Goal: Task Accomplishment & Management: Manage account settings

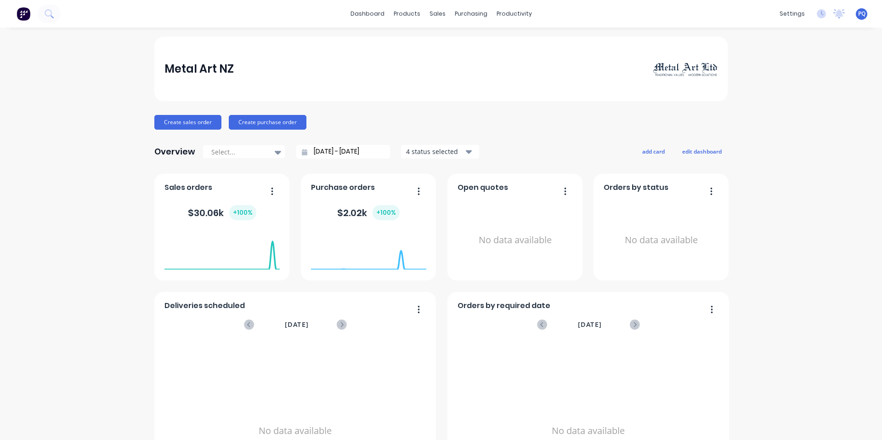
click at [858, 11] on span "PQ" at bounding box center [861, 14] width 7 height 8
click at [795, 115] on button "Sign out" at bounding box center [805, 115] width 122 height 18
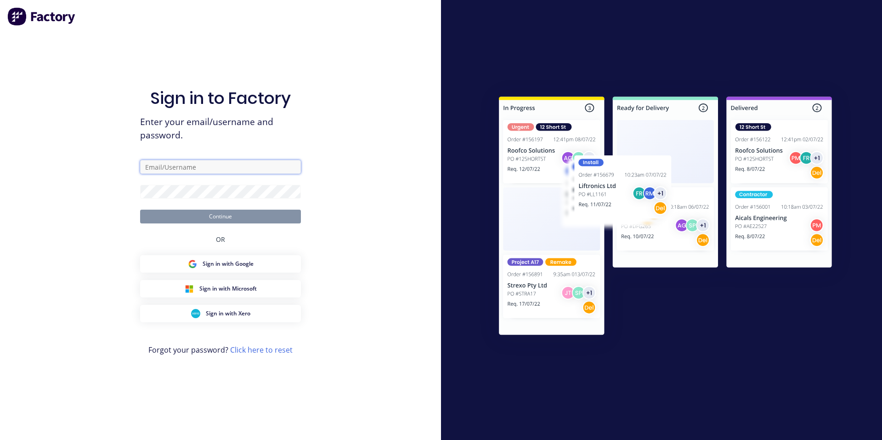
type input "princess@factory.app"
click at [231, 167] on input "princess@factory.app" at bounding box center [220, 167] width 161 height 14
click at [140, 209] on button "Continue" at bounding box center [220, 216] width 161 height 14
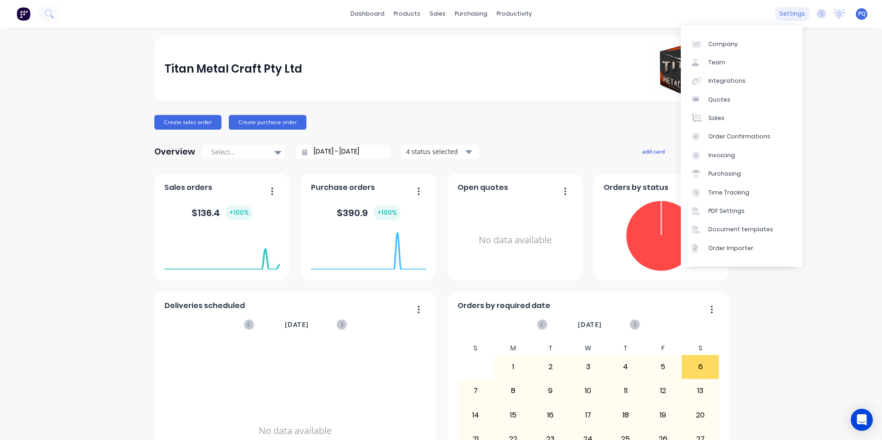
click at [778, 8] on div "settings" at bounding box center [792, 14] width 34 height 14
click at [724, 228] on div "Document templates" at bounding box center [740, 229] width 65 height 8
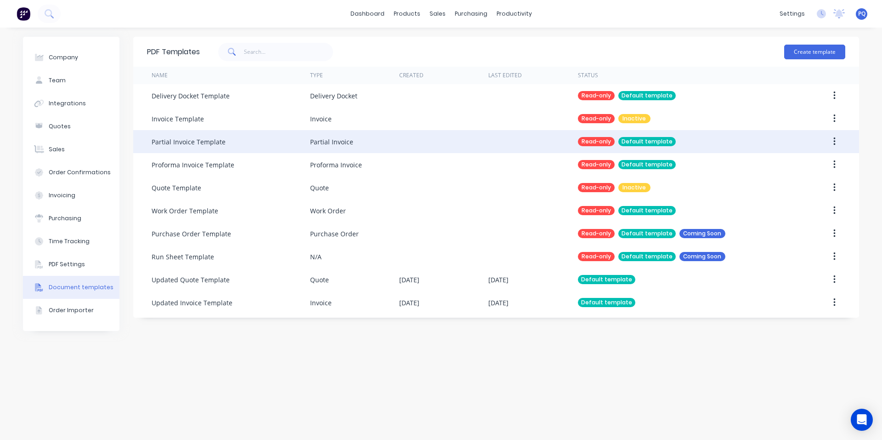
click at [832, 141] on button "button" at bounding box center [834, 141] width 22 height 17
click at [815, 161] on div "Duplicate" at bounding box center [801, 165] width 71 height 13
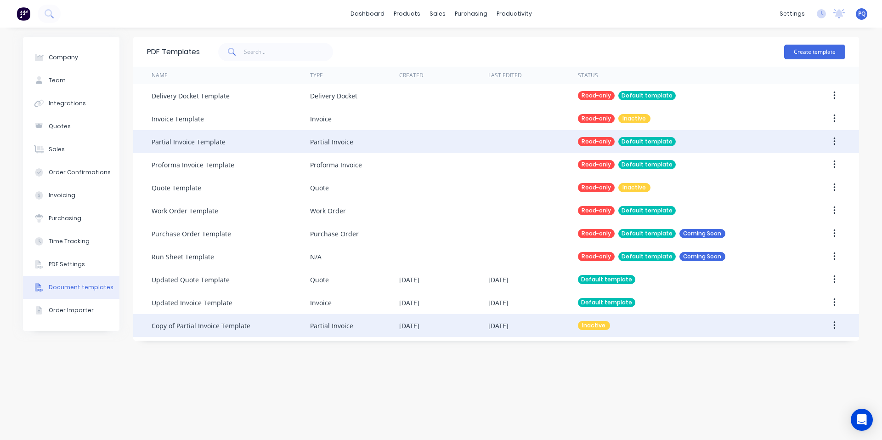
click at [834, 324] on icon "button" at bounding box center [834, 325] width 2 height 10
click at [812, 363] on div "Make default" at bounding box center [801, 367] width 71 height 13
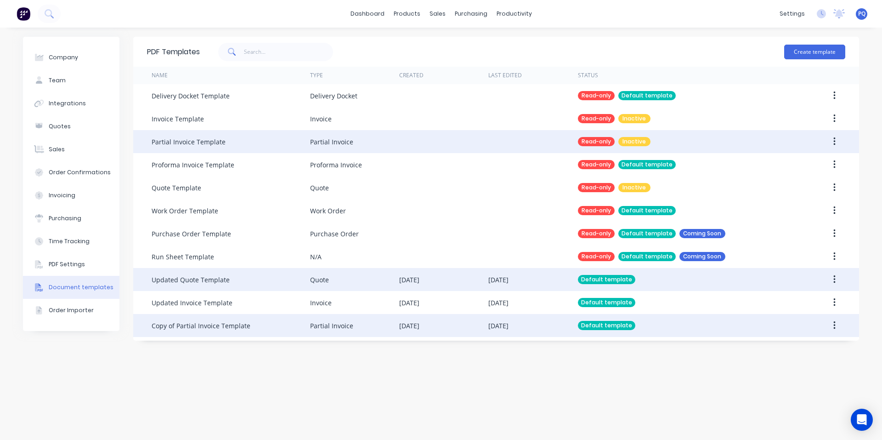
drag, startPoint x: 200, startPoint y: 300, endPoint x: 201, endPoint y: 285, distance: 14.7
click at [201, 300] on div "Updated Invoice Template" at bounding box center [192, 303] width 81 height 10
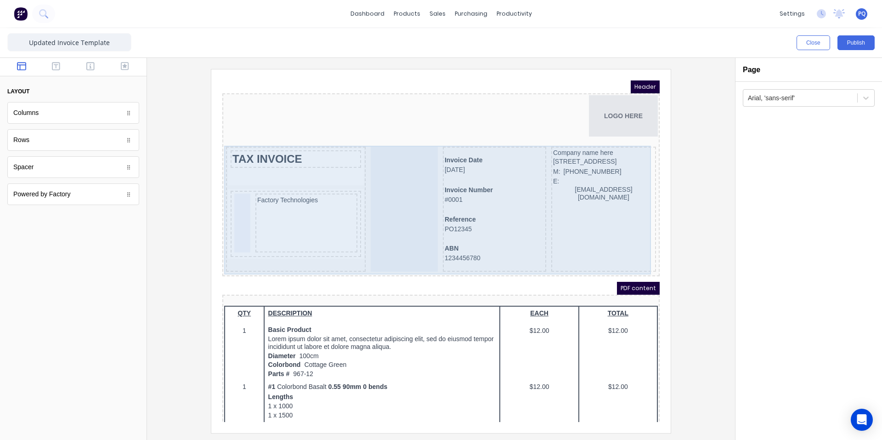
click at [380, 234] on div at bounding box center [393, 197] width 67 height 125
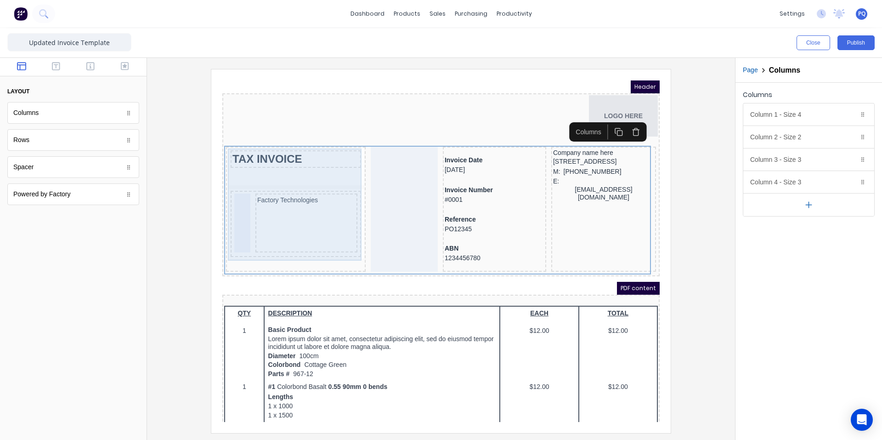
click at [304, 149] on div "TAX INVOICE" at bounding box center [284, 148] width 127 height 14
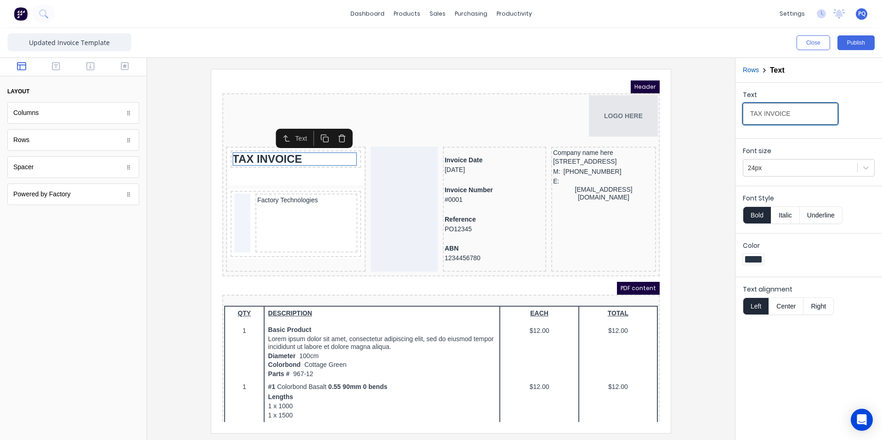
click at [763, 118] on input "TAX INVOICE" at bounding box center [790, 114] width 95 height 22
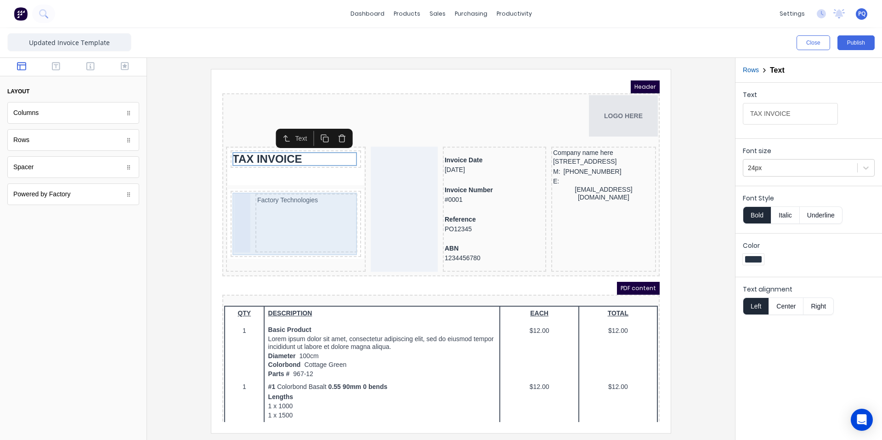
click at [309, 212] on div "Factory Technologies" at bounding box center [295, 211] width 102 height 59
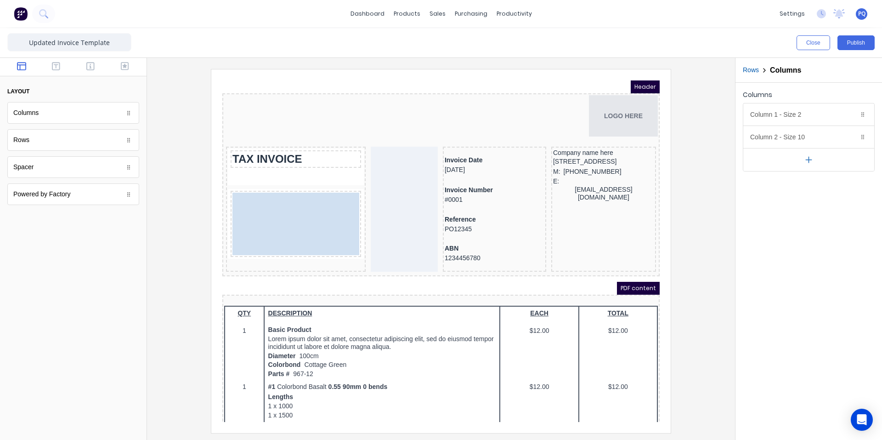
click at [231, 206] on body "Header LOGO HERE TAX INVOICE Factory Technologies Factory Technologies Invoice …" at bounding box center [429, 239] width 437 height 341
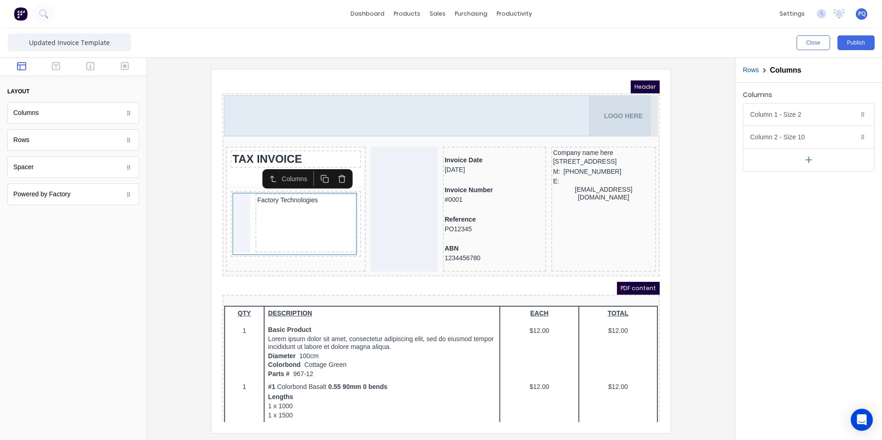
click at [332, 103] on div "LOGO HERE" at bounding box center [430, 104] width 434 height 41
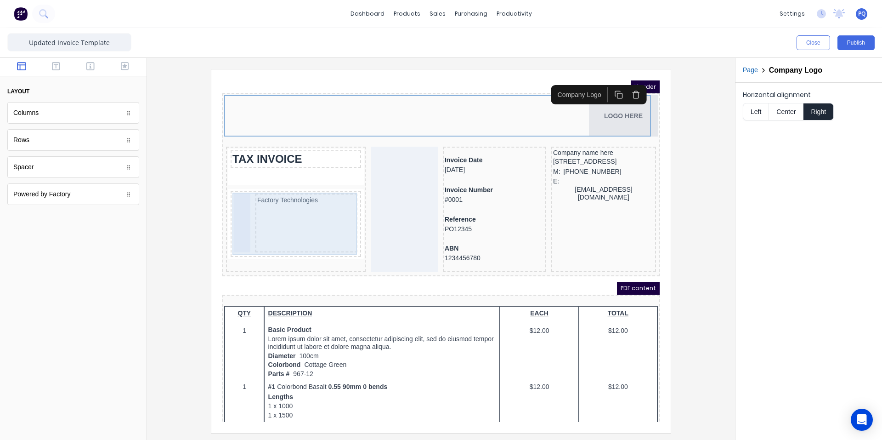
click at [235, 196] on div at bounding box center [231, 211] width 16 height 59
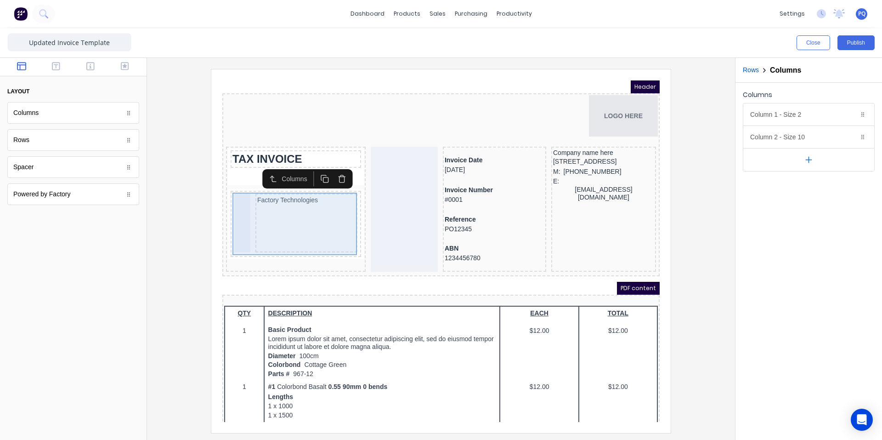
click at [278, 181] on div "Factory Technologies" at bounding box center [284, 212] width 127 height 62
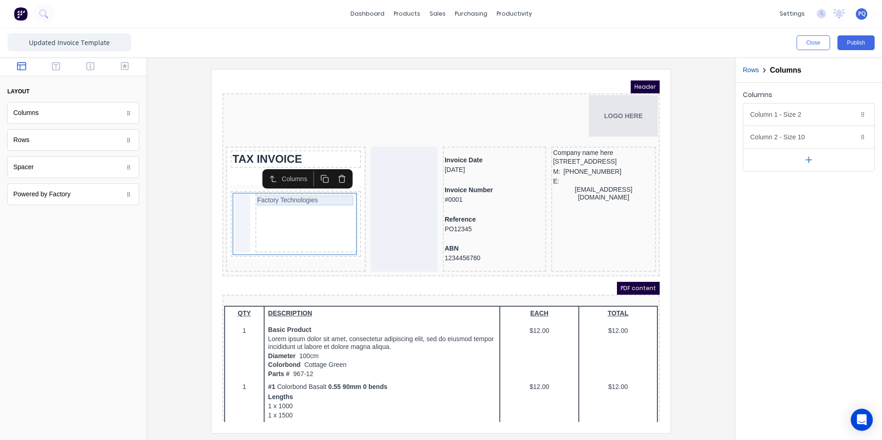
drag, startPoint x: 278, startPoint y: 188, endPoint x: 248, endPoint y: 216, distance: 41.3
click at [277, 188] on div "Factory Technologies" at bounding box center [295, 189] width 98 height 10
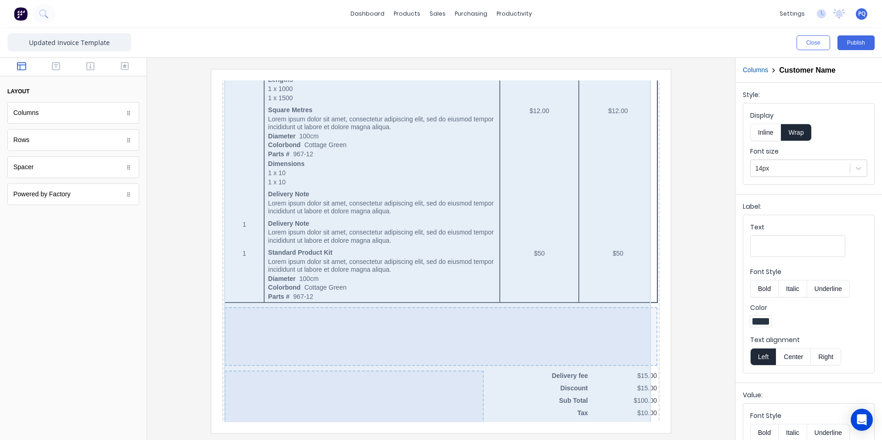
scroll to position [646, 0]
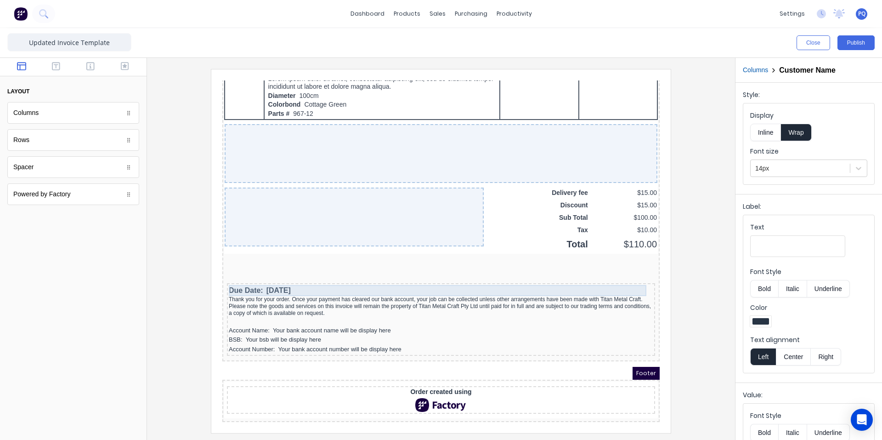
click at [271, 277] on div "Due Date: [DATE]" at bounding box center [430, 279] width 424 height 11
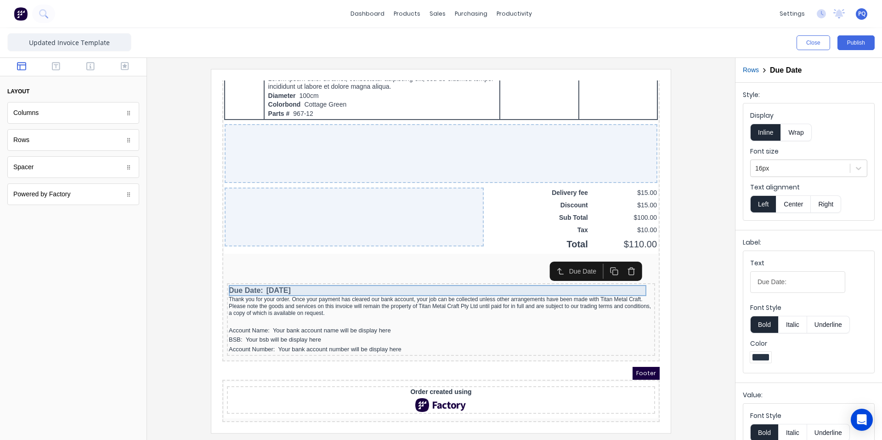
click at [259, 274] on div "Due Date: [DATE]" at bounding box center [430, 279] width 424 height 11
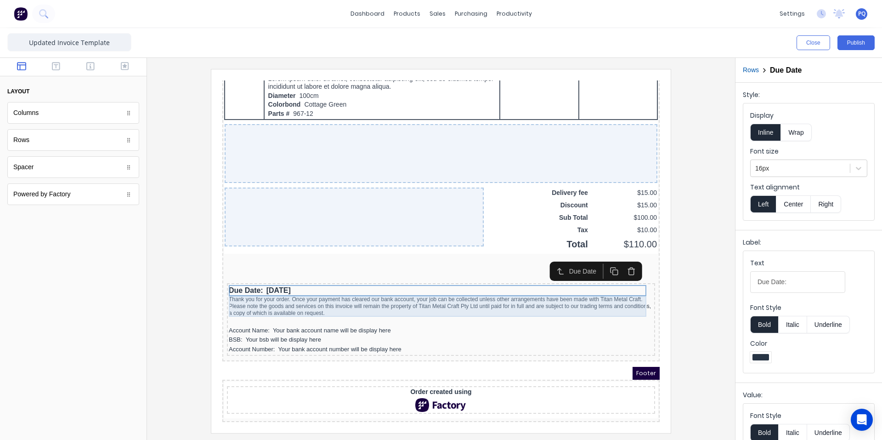
click at [266, 294] on div "Thank you for your order. Once your payment has cleared our bank account, your …" at bounding box center [430, 295] width 424 height 21
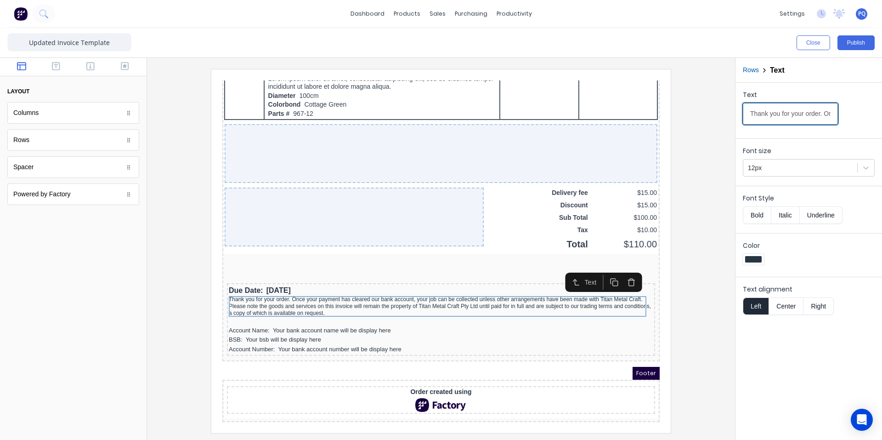
click at [788, 114] on input "Thank you for your order. Once your payment has cleared our bank account, your …" at bounding box center [790, 114] width 95 height 22
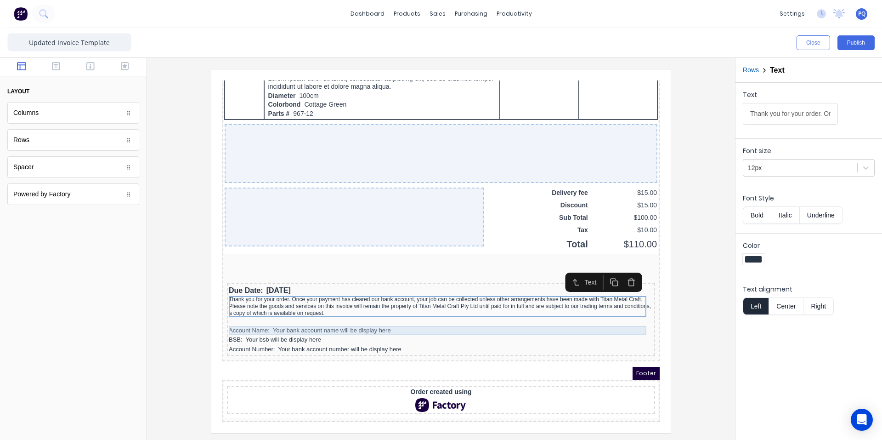
click at [306, 320] on div "Account Name: Your bank account name will be display here" at bounding box center [430, 319] width 424 height 9
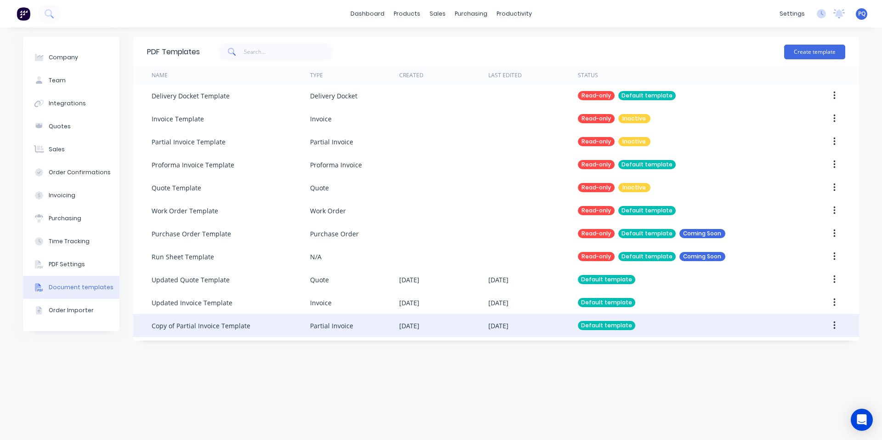
click at [186, 317] on div "Copy of Partial Invoice Template" at bounding box center [231, 325] width 158 height 23
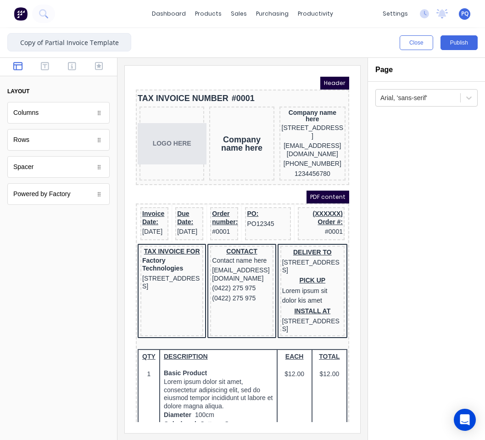
drag, startPoint x: 45, startPoint y: 43, endPoint x: 0, endPoint y: 39, distance: 45.7
click at [0, 39] on html "dashboard products sales purchasing productivity dashboard products Product Cat…" at bounding box center [242, 220] width 485 height 440
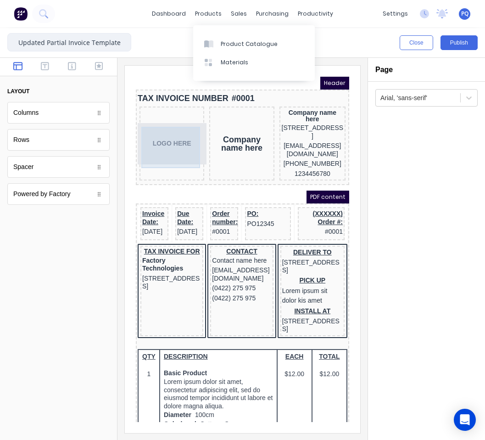
type input "Updated Partial Invoice Template"
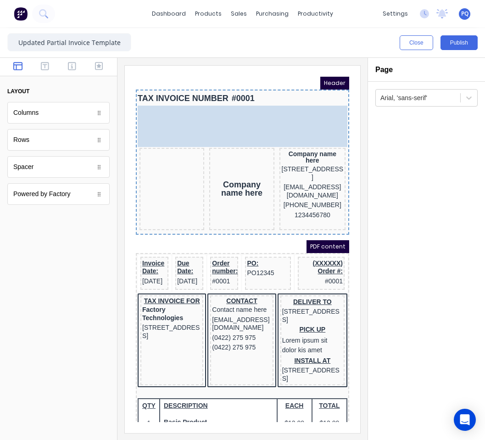
drag, startPoint x: 161, startPoint y: 140, endPoint x: 312, endPoint y: 109, distance: 154.6
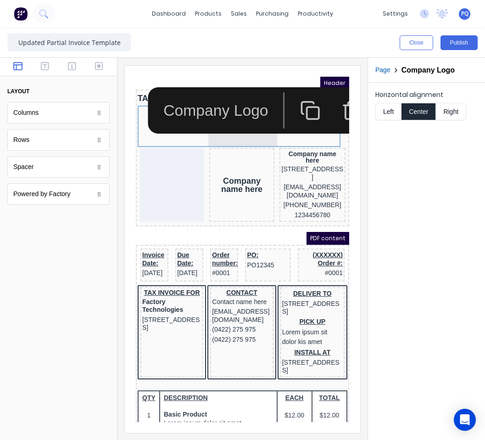
click at [129, 88] on div "Company Logo" at bounding box center [412, 99] width 570 height 46
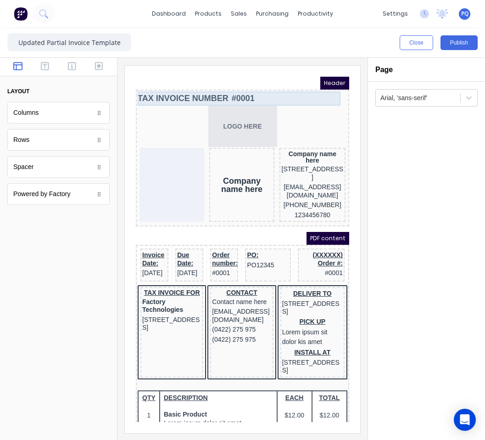
click at [267, 85] on div "TAX INVOICE NUMBER #0001" at bounding box center [232, 87] width 210 height 14
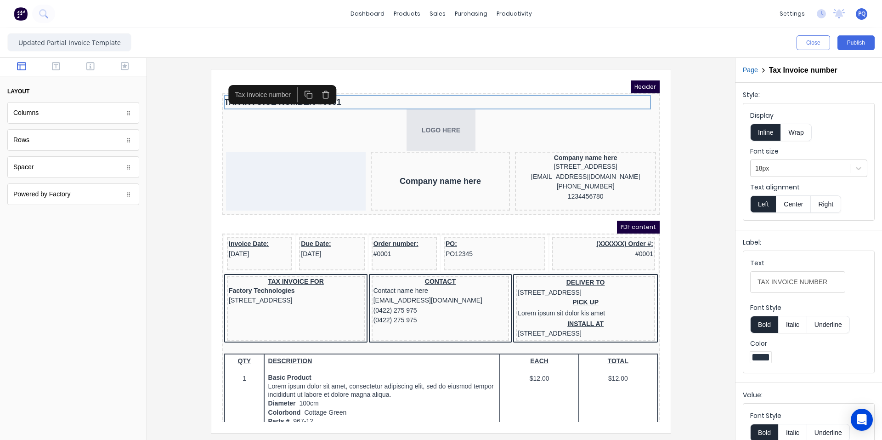
click at [316, 85] on icon "button" at bounding box center [314, 83] width 9 height 9
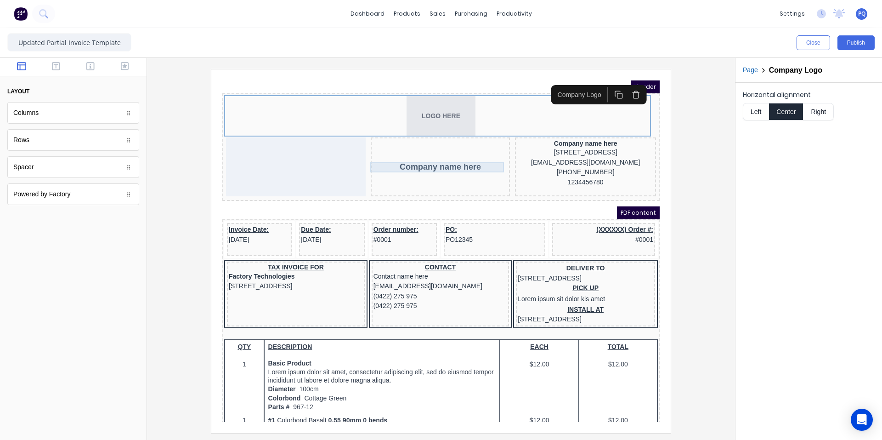
click at [424, 151] on div "Company name here" at bounding box center [429, 156] width 136 height 10
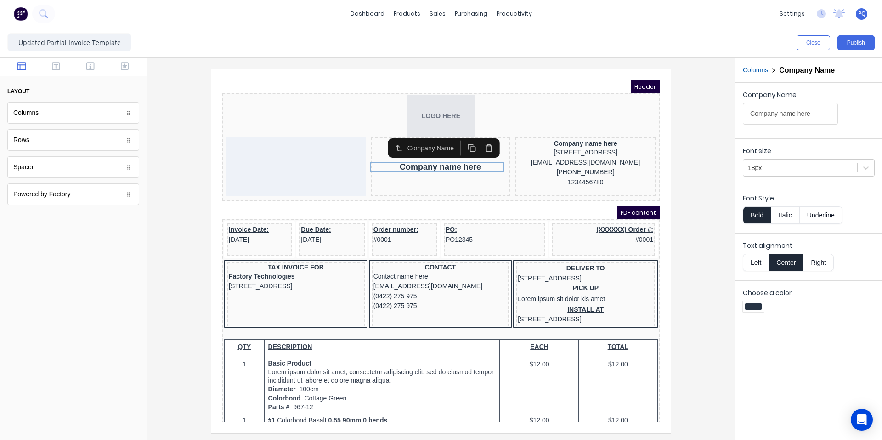
click at [474, 137] on icon "button" at bounding box center [477, 137] width 9 height 9
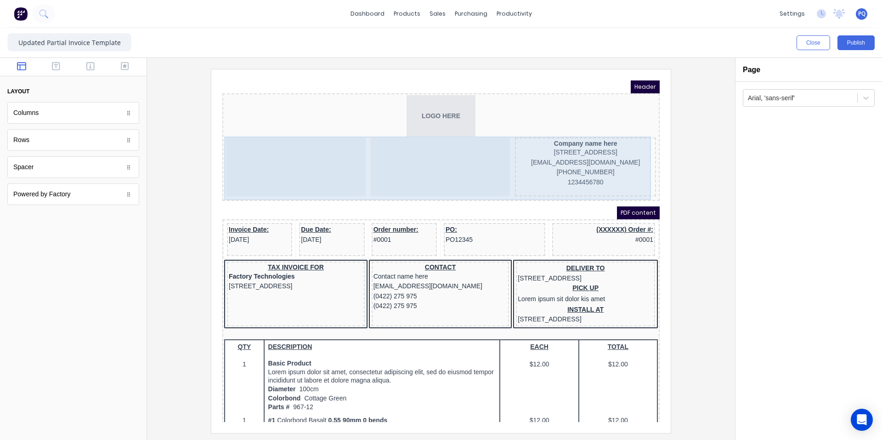
click at [432, 163] on div at bounding box center [430, 155] width 140 height 59
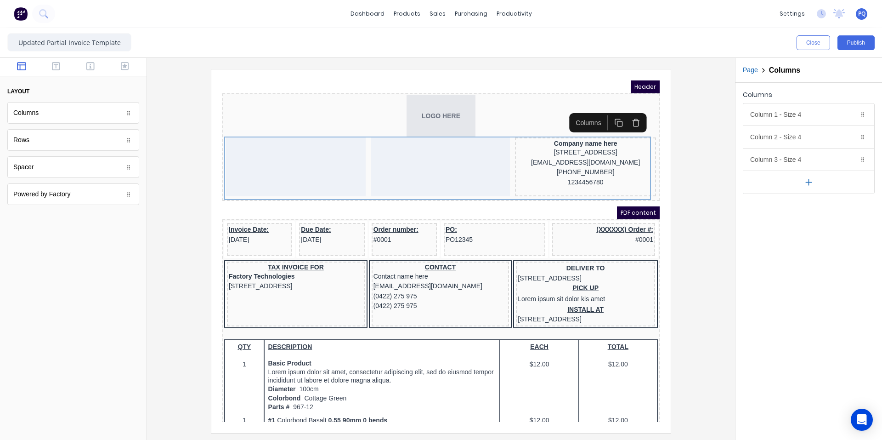
click at [796, 173] on button "button" at bounding box center [808, 181] width 131 height 23
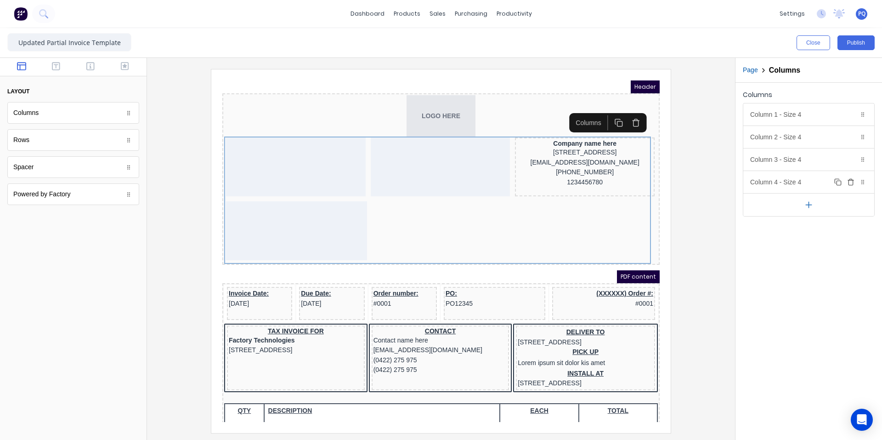
drag, startPoint x: 806, startPoint y: 183, endPoint x: 779, endPoint y: 216, distance: 42.7
click at [806, 183] on div "Column 4 - Size 4 Duplicate Delete" at bounding box center [808, 182] width 131 height 22
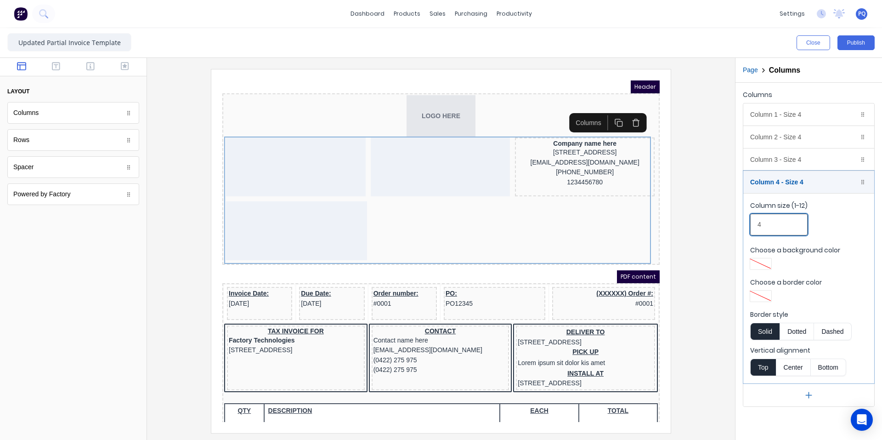
click at [684, 214] on div "Close Publish Components layout Columns Columns Rows Rows Spacer Spacer Powered…" at bounding box center [441, 233] width 882 height 411
click at [842, 213] on div "Column size (1-12) 4" at bounding box center [808, 220] width 117 height 39
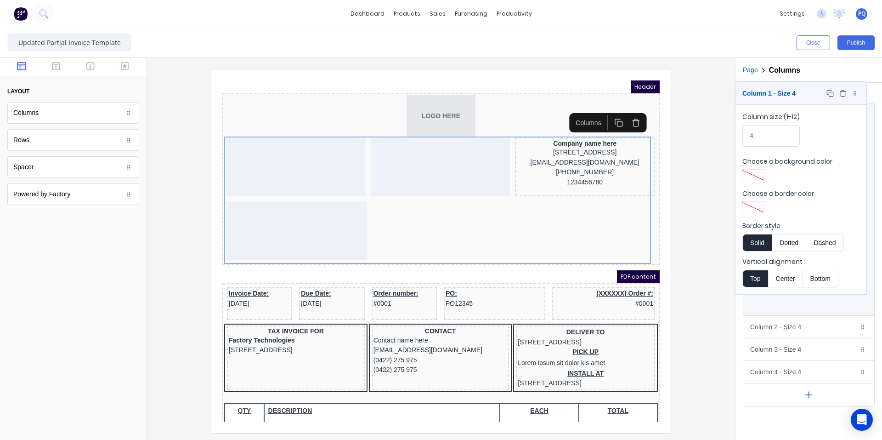
drag, startPoint x: 808, startPoint y: 183, endPoint x: 800, endPoint y: 95, distance: 88.5
click at [800, 95] on body "dashboard products sales purchasing productivity dashboard products Product Cat…" at bounding box center [441, 220] width 882 height 440
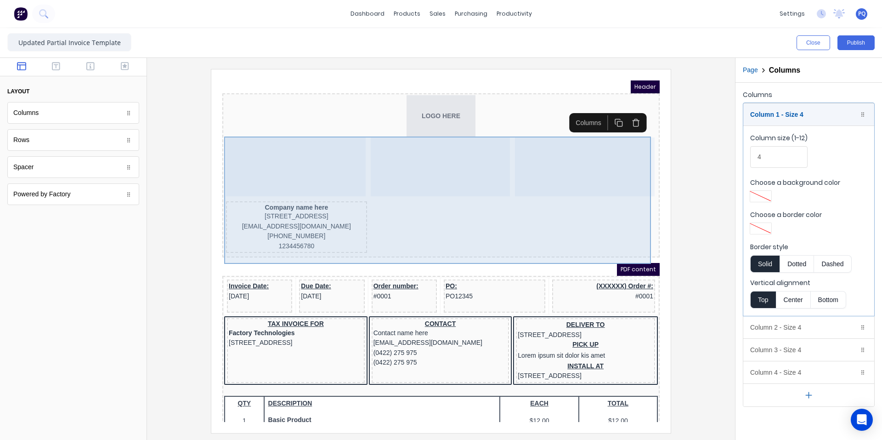
click at [307, 154] on div at bounding box center [285, 155] width 140 height 59
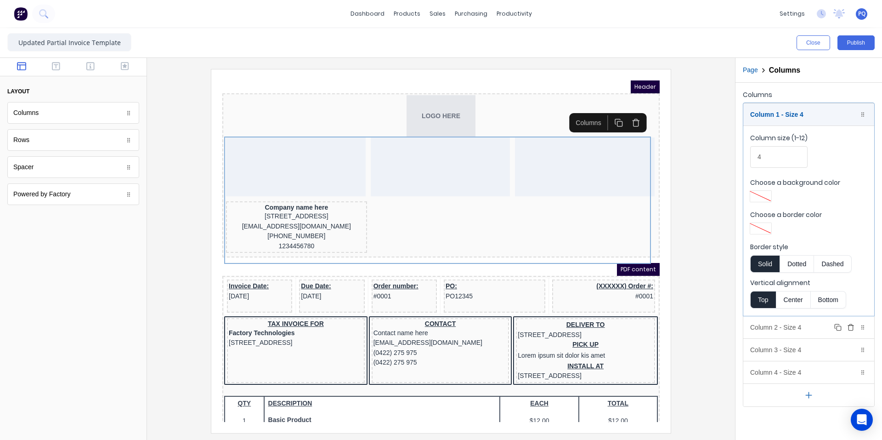
click at [786, 327] on div "Column 2 - Size 4 Duplicate Delete" at bounding box center [808, 327] width 131 height 22
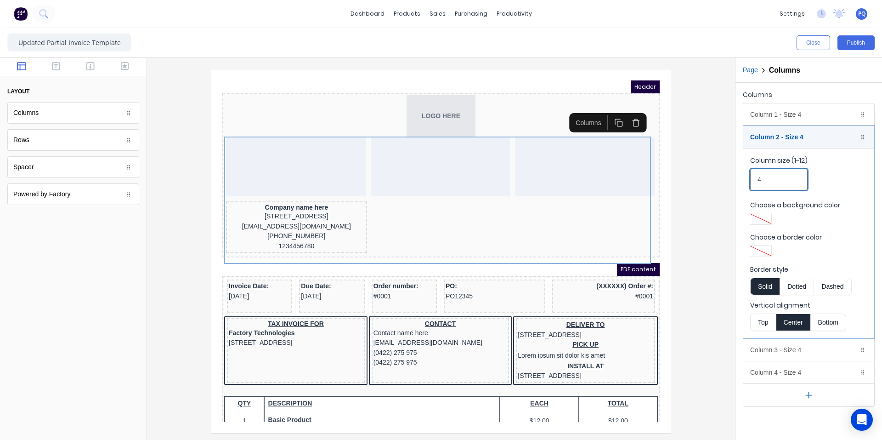
drag, startPoint x: 772, startPoint y: 178, endPoint x: 734, endPoint y: 175, distance: 37.3
click at [734, 175] on div "Close Publish Components layout Columns Columns Rows Rows Spacer Spacer Powered…" at bounding box center [441, 233] width 882 height 411
type input "2"
click at [786, 348] on div "Column 3 - Size 4 Duplicate Delete" at bounding box center [808, 349] width 131 height 22
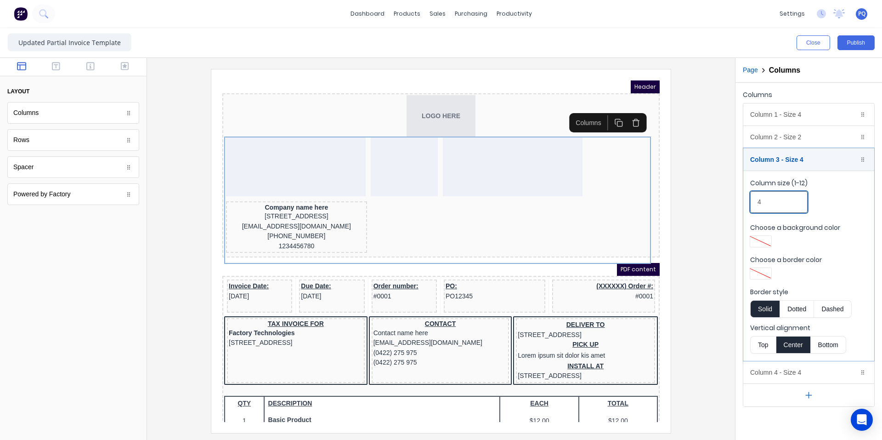
drag, startPoint x: 765, startPoint y: 205, endPoint x: 715, endPoint y: 207, distance: 50.6
click at [708, 203] on div "Close Publish Components layout Columns Columns Rows Rows Spacer Spacer Powered…" at bounding box center [441, 233] width 882 height 411
type input "3"
click at [774, 374] on div "Column 4 - Size 4 Duplicate Delete" at bounding box center [808, 372] width 131 height 22
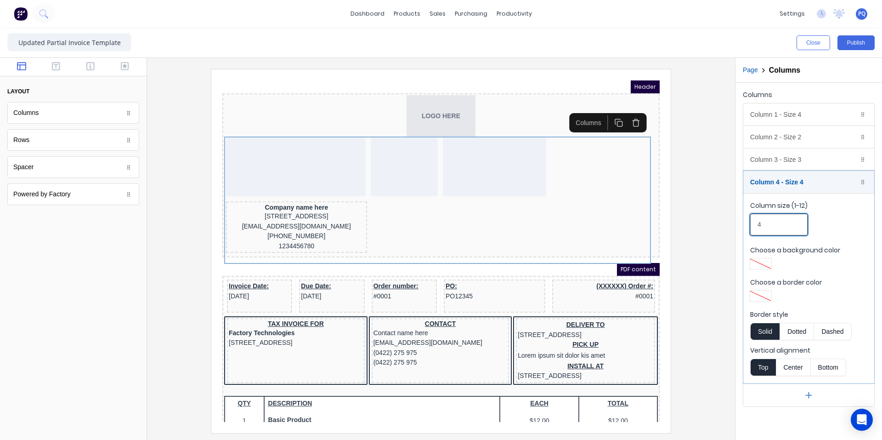
click at [697, 222] on div "Close Publish Components layout Columns Columns Rows Rows Spacer Spacer Powered…" at bounding box center [441, 233] width 882 height 411
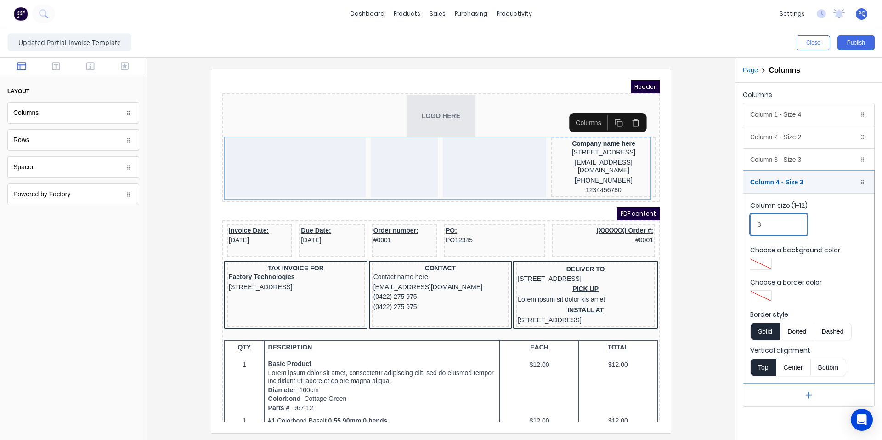
type input "3"
click at [784, 402] on button "button" at bounding box center [808, 394] width 131 height 23
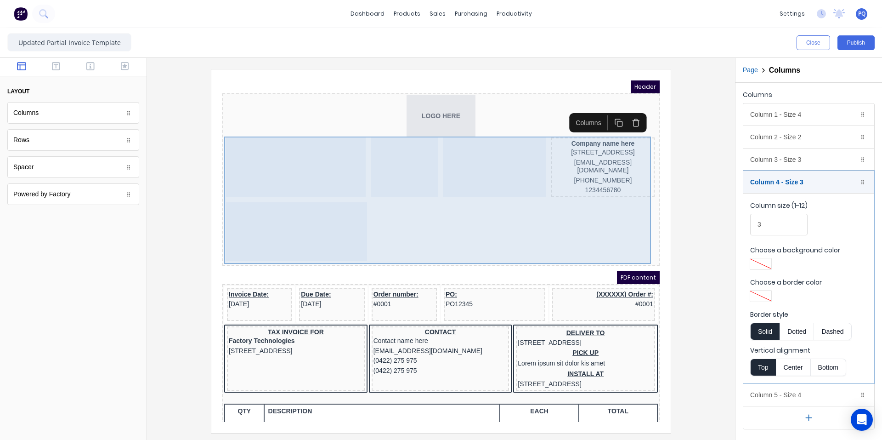
click at [254, 201] on div at bounding box center [285, 220] width 141 height 59
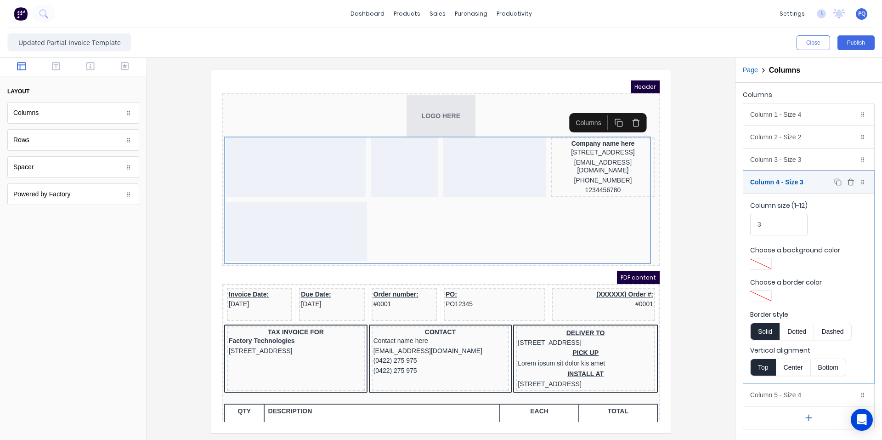
click at [783, 179] on div "Column 4 - Size 3 Duplicate Delete" at bounding box center [808, 182] width 131 height 22
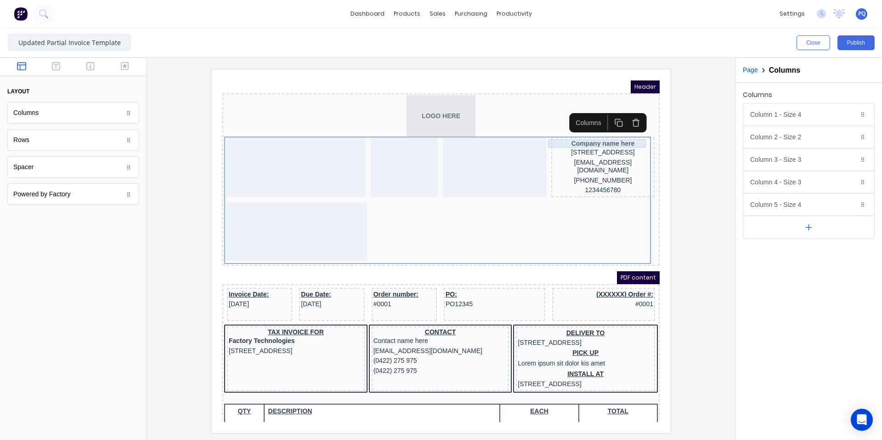
click at [552, 131] on div "Company name here" at bounding box center [592, 132] width 100 height 8
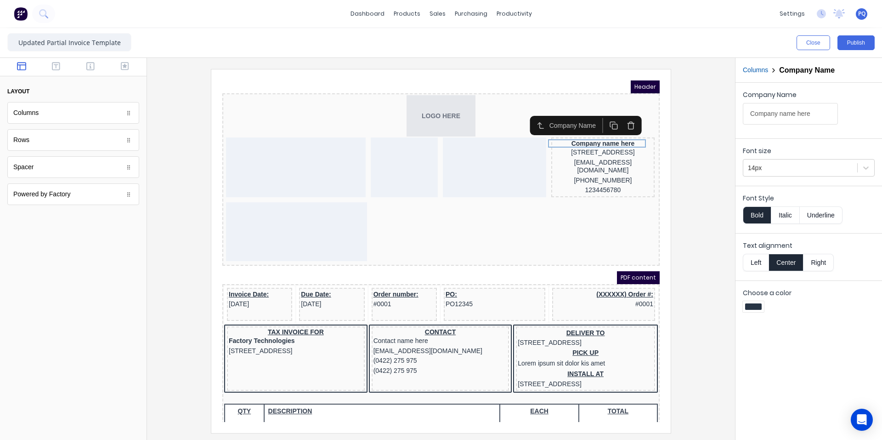
click at [760, 267] on button "Left" at bounding box center [756, 262] width 26 height 17
click at [605, 147] on div "[STREET_ADDRESS]" at bounding box center [592, 141] width 100 height 10
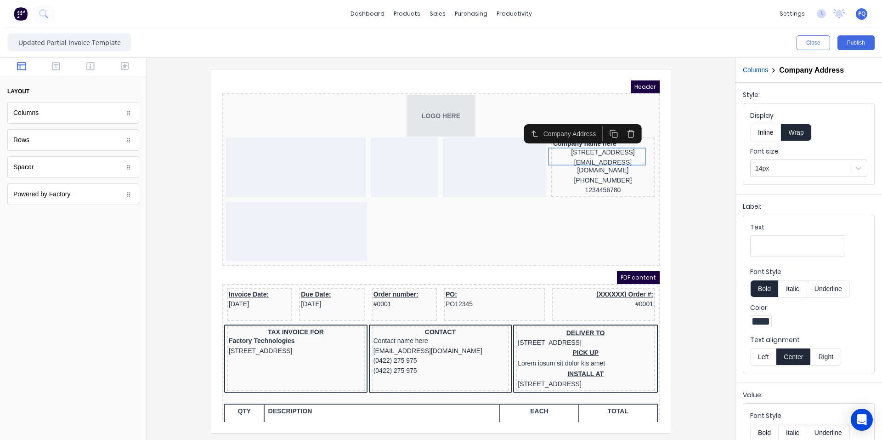
click at [761, 357] on button "Left" at bounding box center [763, 356] width 26 height 17
click at [586, 161] on div "[EMAIL_ADDRESS][DOMAIN_NAME]" at bounding box center [592, 156] width 100 height 18
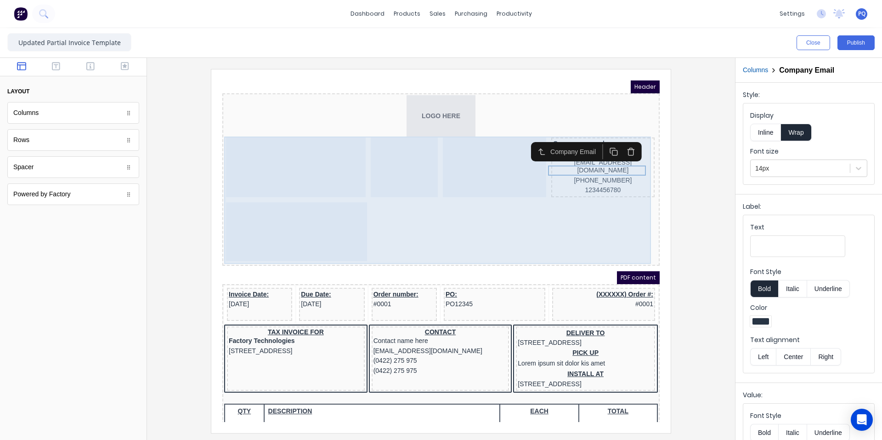
click at [347, 216] on div at bounding box center [285, 220] width 141 height 59
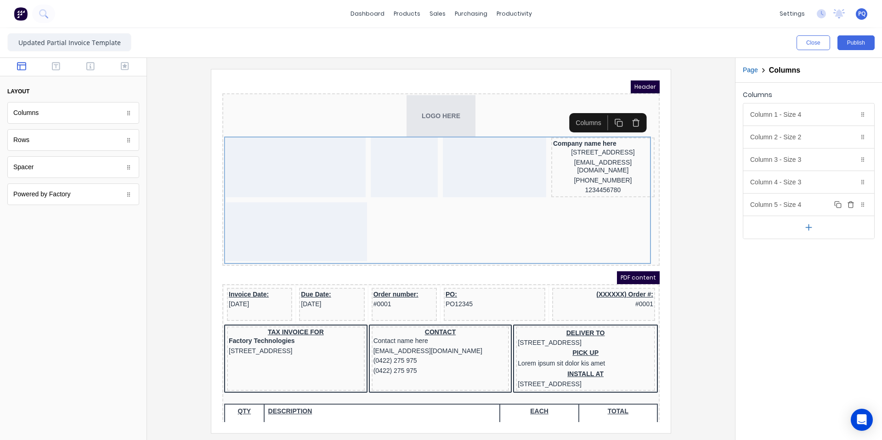
click at [782, 204] on div "Column 5 - Size 4 Duplicate Delete" at bounding box center [808, 204] width 131 height 22
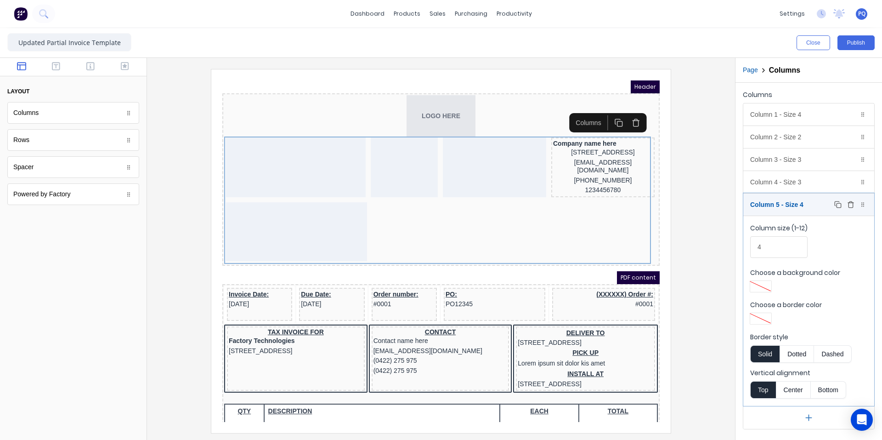
click at [853, 207] on icon "button" at bounding box center [850, 204] width 7 height 7
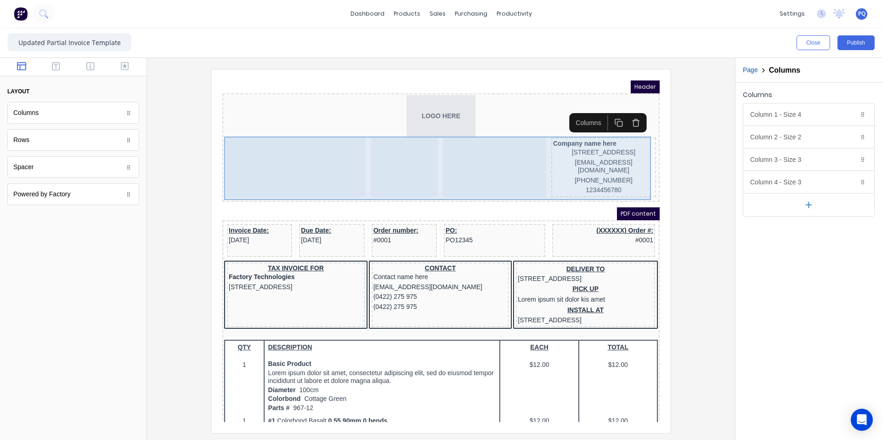
click at [248, 142] on div at bounding box center [285, 156] width 140 height 60
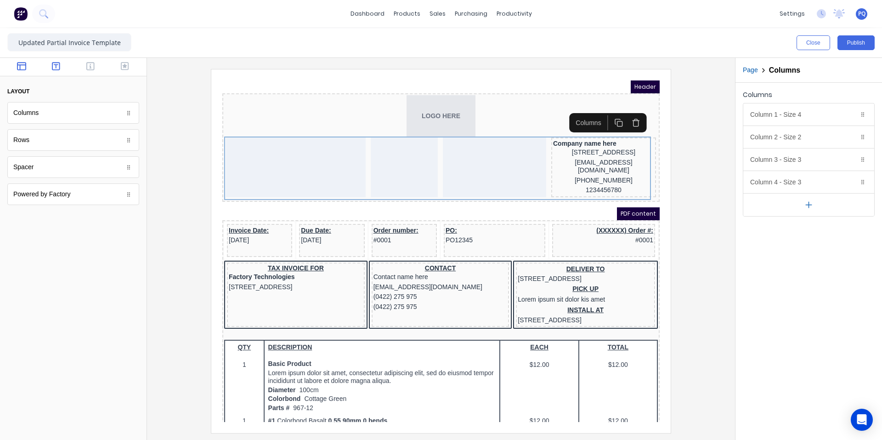
click at [49, 69] on button "button" at bounding box center [56, 67] width 29 height 11
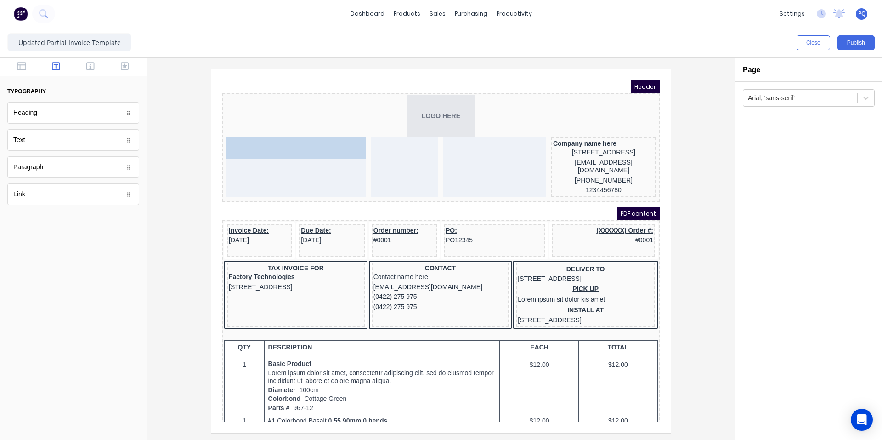
drag, startPoint x: 58, startPoint y: 147, endPoint x: 305, endPoint y: 152, distance: 247.6
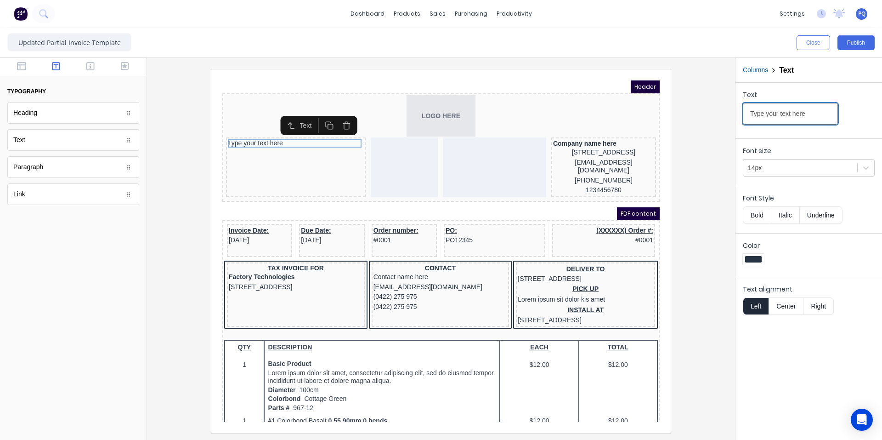
click at [813, 109] on input "Type your text here" at bounding box center [790, 114] width 95 height 22
paste input "AX INVOICE"
type input "TAX INVOICE"
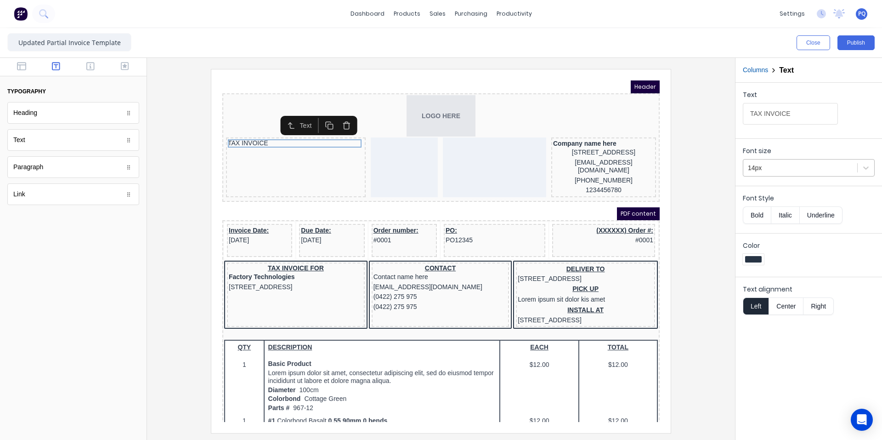
click at [772, 173] on div at bounding box center [800, 167] width 105 height 11
click at [813, 174] on div "14px" at bounding box center [800, 167] width 114 height 15
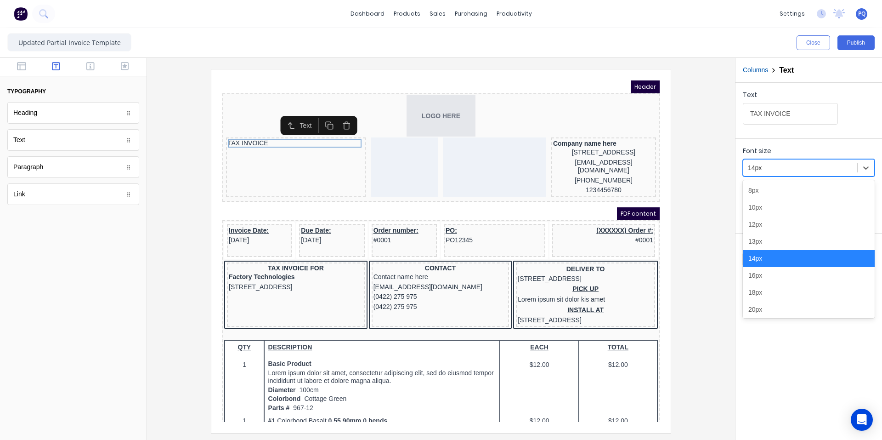
scroll to position [46, 0]
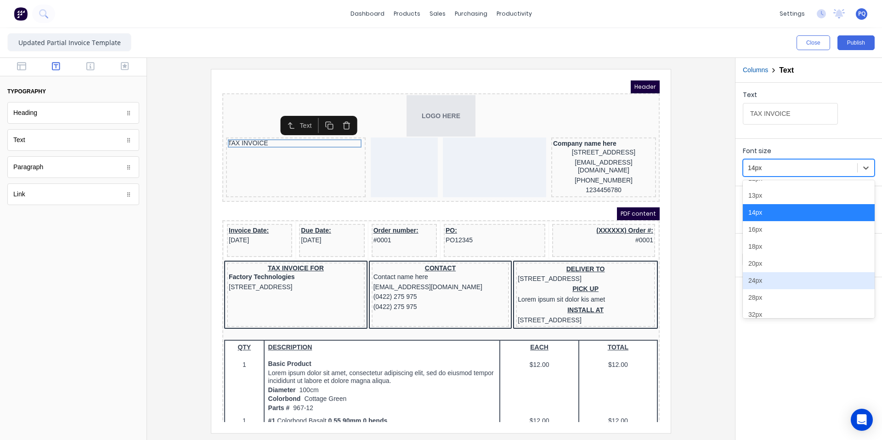
click at [772, 278] on div "24px" at bounding box center [809, 280] width 132 height 17
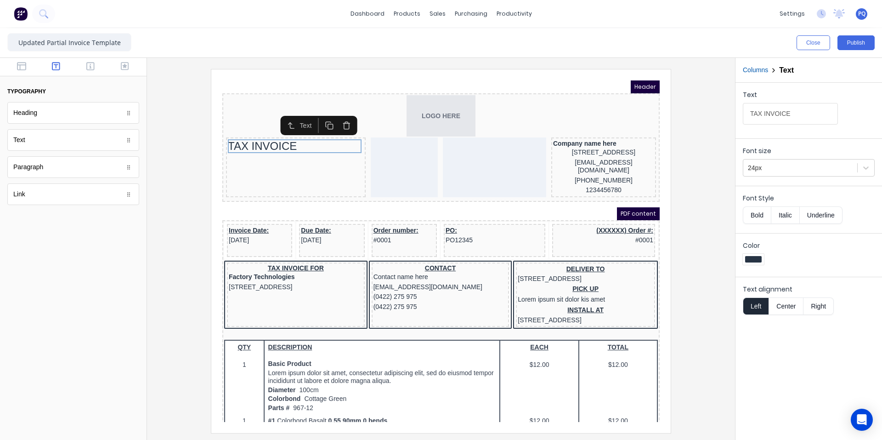
click at [757, 217] on button "Bold" at bounding box center [757, 214] width 28 height 17
click at [16, 68] on button "button" at bounding box center [21, 67] width 29 height 11
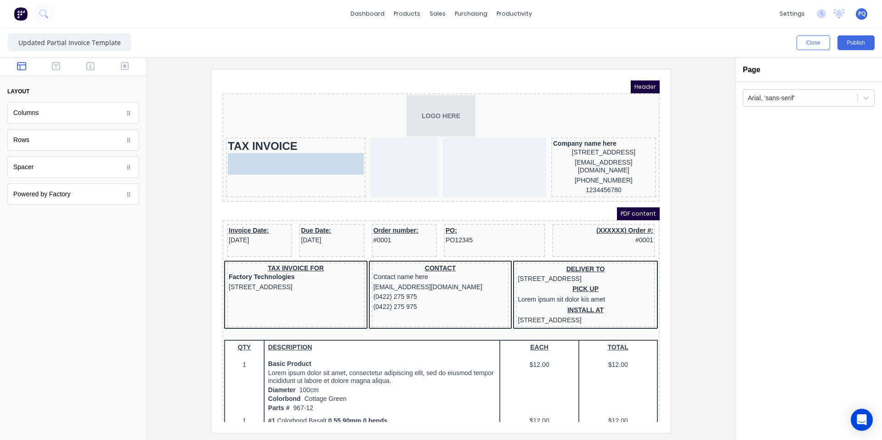
drag, startPoint x: 55, startPoint y: 113, endPoint x: 51, endPoint y: 79, distance: 34.7
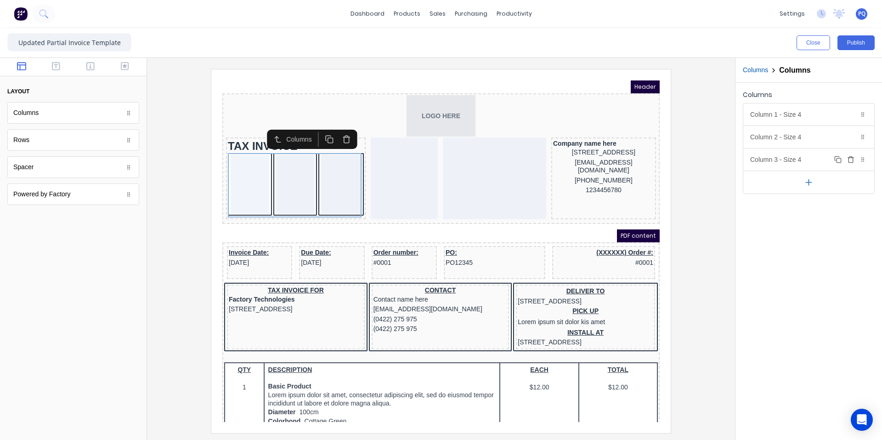
click at [848, 160] on icon "button" at bounding box center [850, 160] width 4 height 5
click at [774, 112] on div "Column 1 - Size 4 Duplicate Delete" at bounding box center [808, 114] width 131 height 22
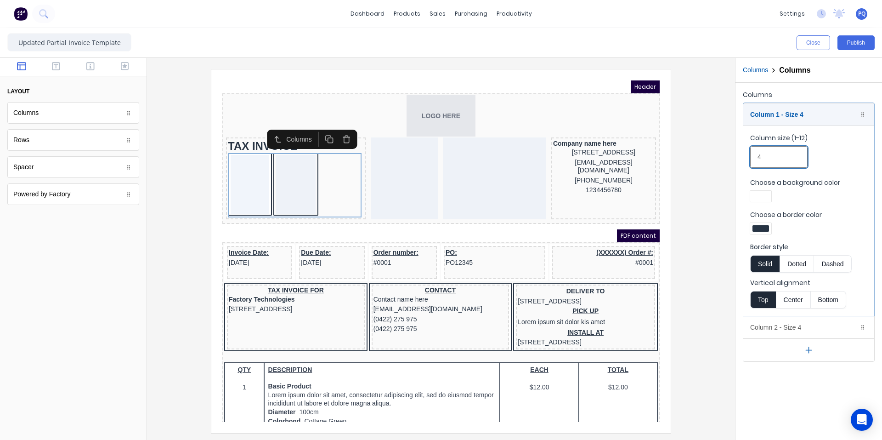
drag, startPoint x: 761, startPoint y: 162, endPoint x: 721, endPoint y: 163, distance: 40.0
click at [722, 163] on div "Close Publish Components layout Columns Columns Rows Rows Spacer Spacer Powered…" at bounding box center [441, 233] width 882 height 411
type input "2"
click at [781, 324] on div "Column 2 - Size 4 Duplicate Delete" at bounding box center [808, 327] width 131 height 22
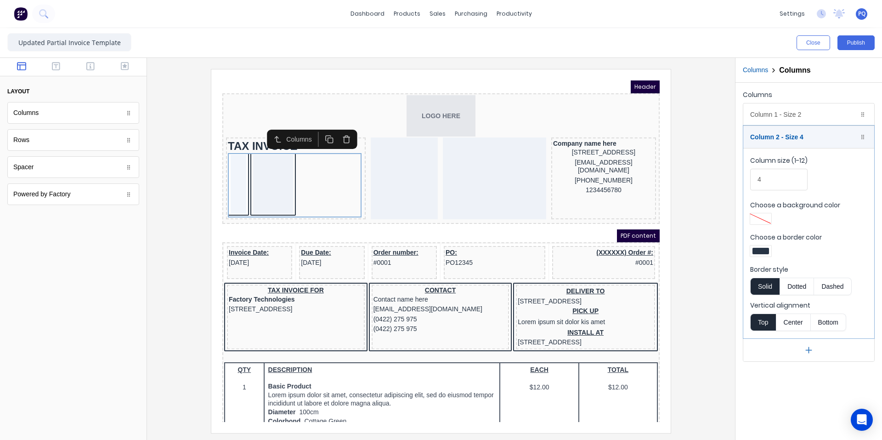
click at [755, 248] on div at bounding box center [760, 251] width 17 height 6
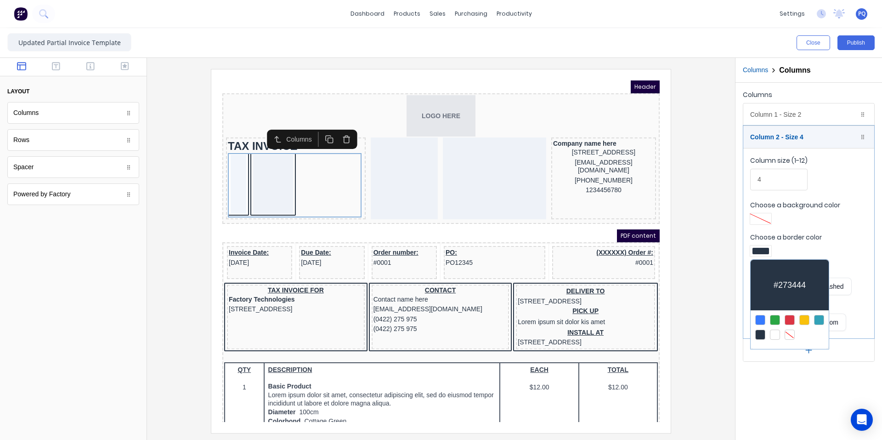
click at [789, 329] on div at bounding box center [789, 334] width 10 height 10
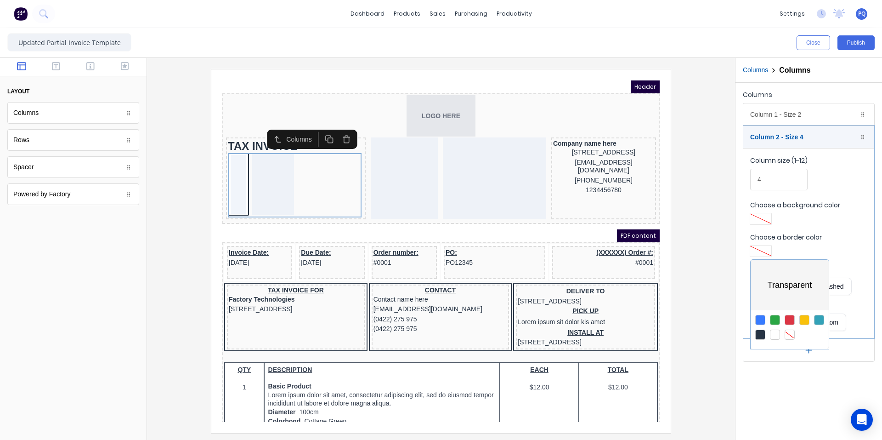
click at [723, 181] on div at bounding box center [441, 220] width 882 height 440
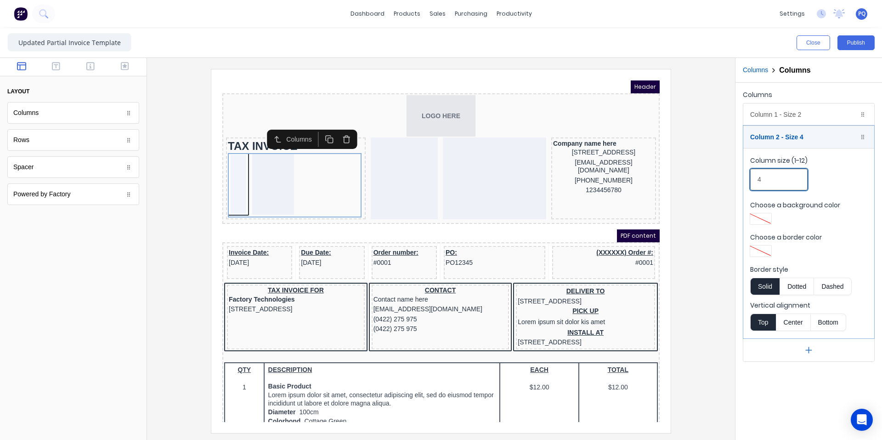
drag, startPoint x: 767, startPoint y: 179, endPoint x: 714, endPoint y: 179, distance: 53.7
click at [714, 179] on div "Close Publish Components layout Columns Columns Rows Rows Spacer Spacer Powered…" at bounding box center [441, 233] width 882 height 411
type input "10"
click at [783, 110] on div "Column 1 - Size 2 Duplicate Delete" at bounding box center [808, 114] width 131 height 22
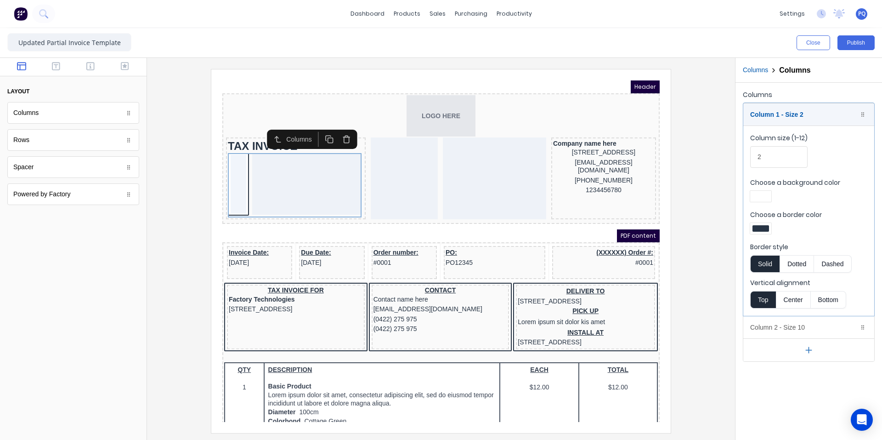
click at [759, 188] on div "Choose a background color" at bounding box center [808, 191] width 117 height 27
click at [759, 194] on div at bounding box center [760, 196] width 17 height 6
click at [789, 278] on div at bounding box center [789, 280] width 10 height 10
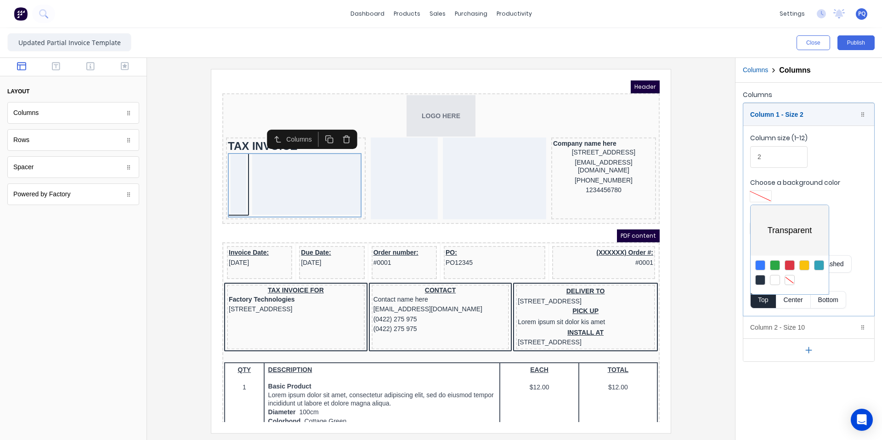
drag, startPoint x: 858, startPoint y: 205, endPoint x: 772, endPoint y: 216, distance: 86.1
click at [855, 205] on div at bounding box center [441, 220] width 882 height 440
drag, startPoint x: 760, startPoint y: 220, endPoint x: 760, endPoint y: 229, distance: 8.7
click at [760, 222] on div "Choose a border color" at bounding box center [808, 223] width 117 height 27
click at [760, 229] on div at bounding box center [760, 228] width 17 height 6
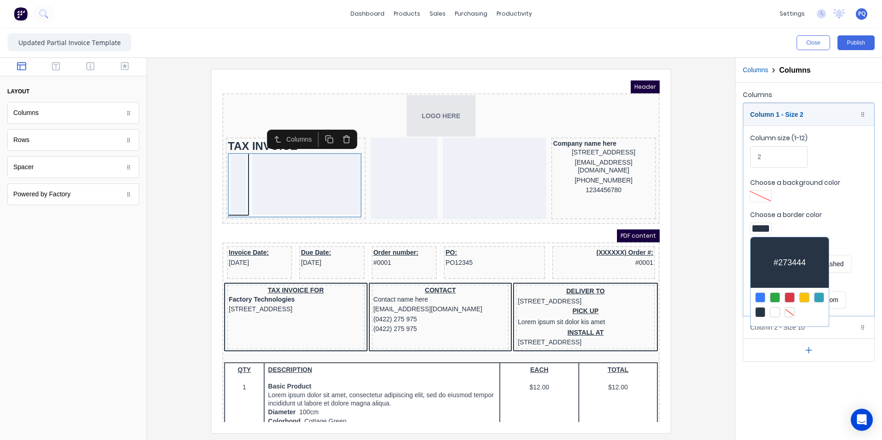
click at [785, 307] on div at bounding box center [789, 312] width 10 height 10
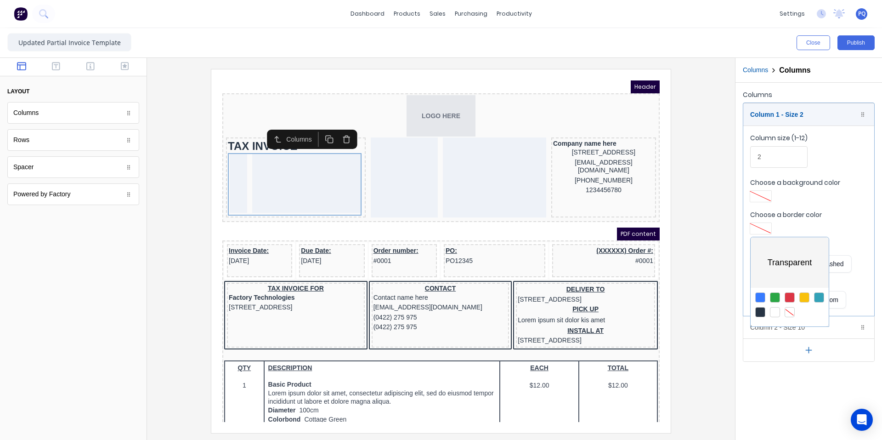
click at [801, 399] on div at bounding box center [441, 220] width 882 height 440
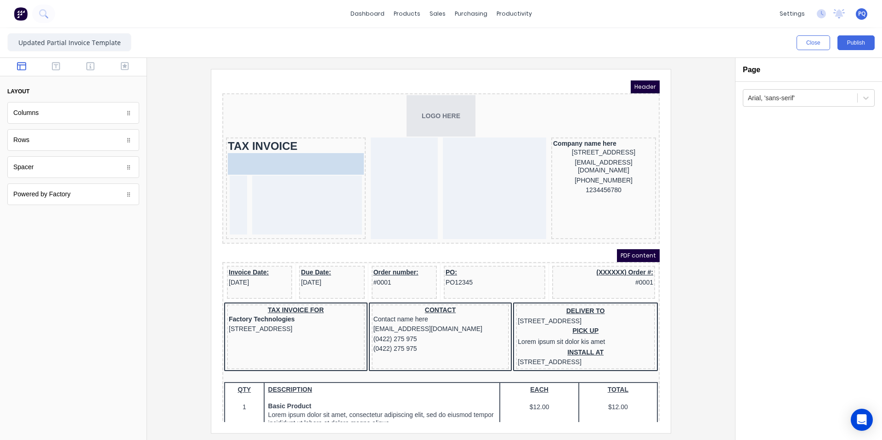
drag, startPoint x: 64, startPoint y: 172, endPoint x: 130, endPoint y: 102, distance: 96.8
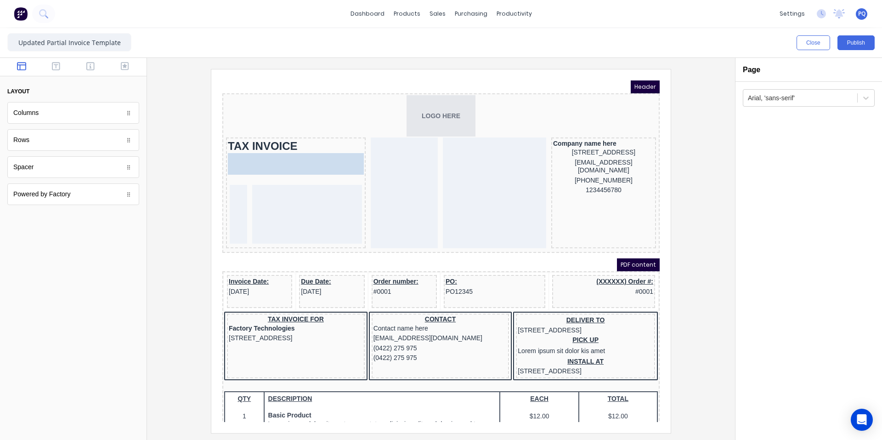
drag, startPoint x: 104, startPoint y: 189, endPoint x: 110, endPoint y: 108, distance: 81.5
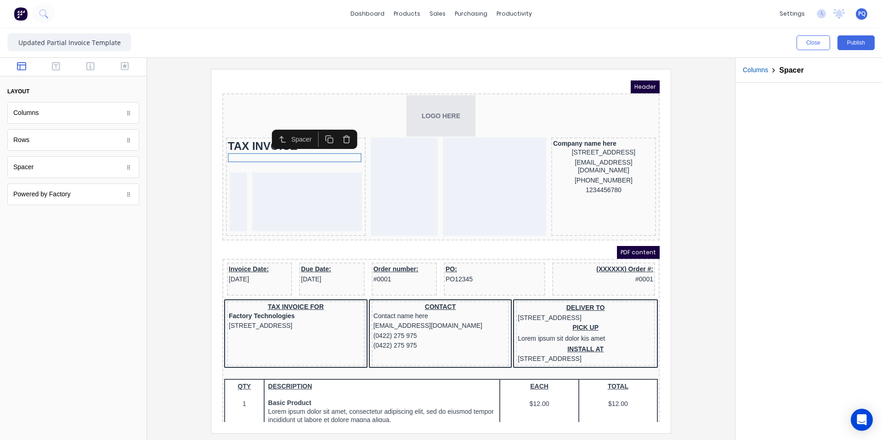
click at [322, 132] on icon "button" at bounding box center [318, 128] width 9 height 9
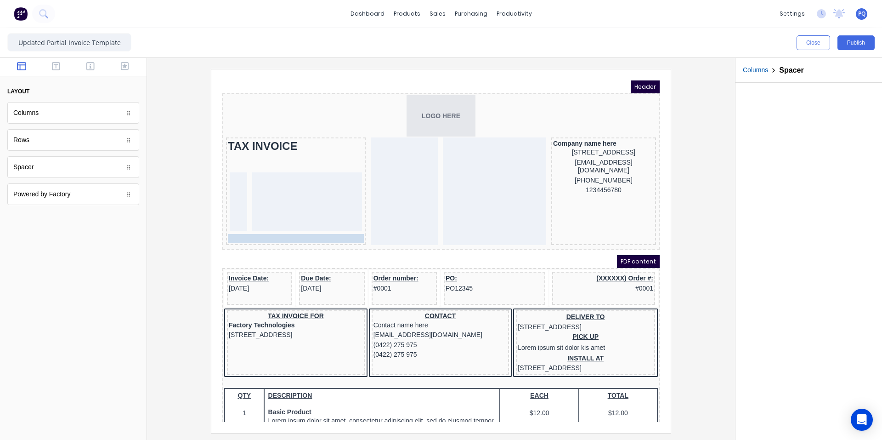
drag, startPoint x: 317, startPoint y: 154, endPoint x: 348, endPoint y: 222, distance: 74.4
click at [94, 69] on icon "button" at bounding box center [90, 66] width 8 height 8
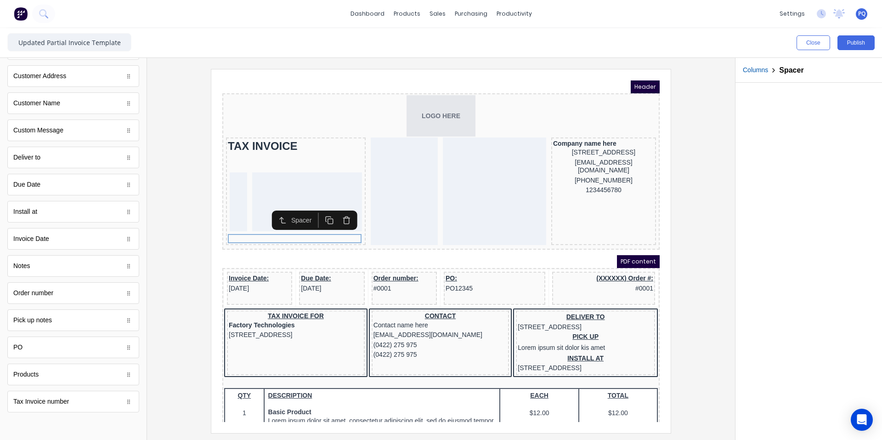
scroll to position [421, 0]
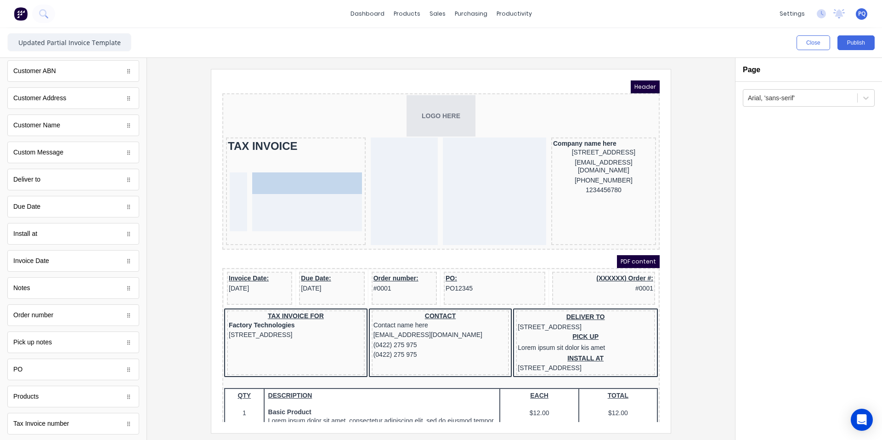
drag, startPoint x: 212, startPoint y: 120, endPoint x: 72, endPoint y: 113, distance: 139.8
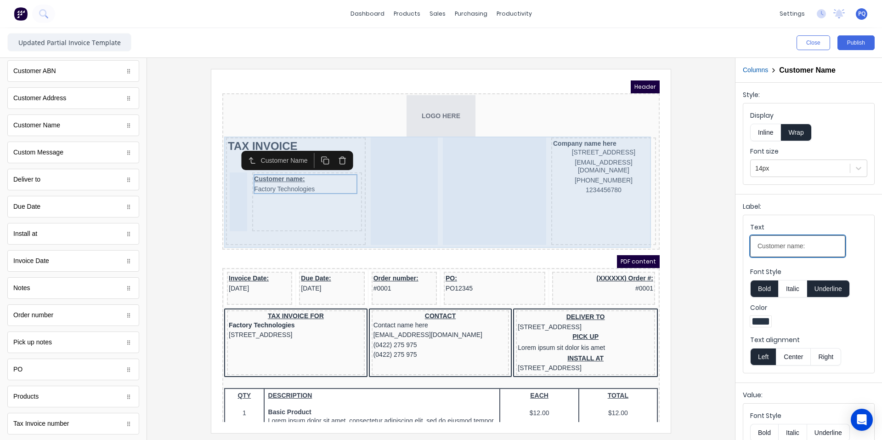
drag, startPoint x: 1028, startPoint y: 318, endPoint x: 576, endPoint y: 231, distance: 460.3
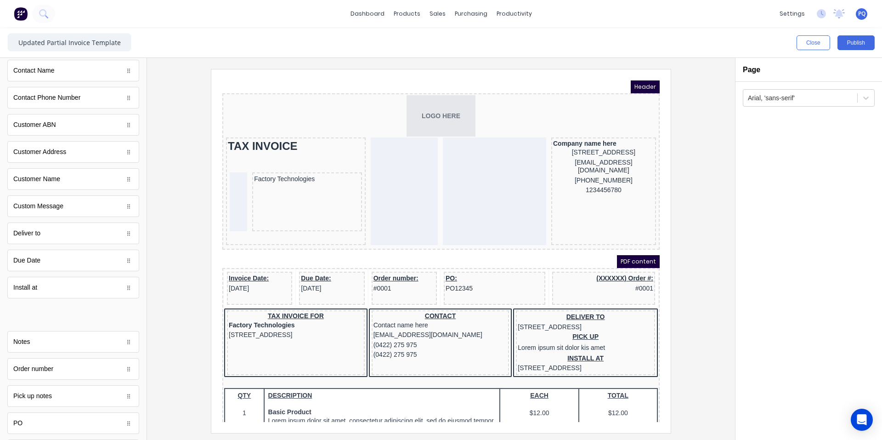
scroll to position [0, 0]
drag, startPoint x: 51, startPoint y: 321, endPoint x: 302, endPoint y: 77, distance: 349.8
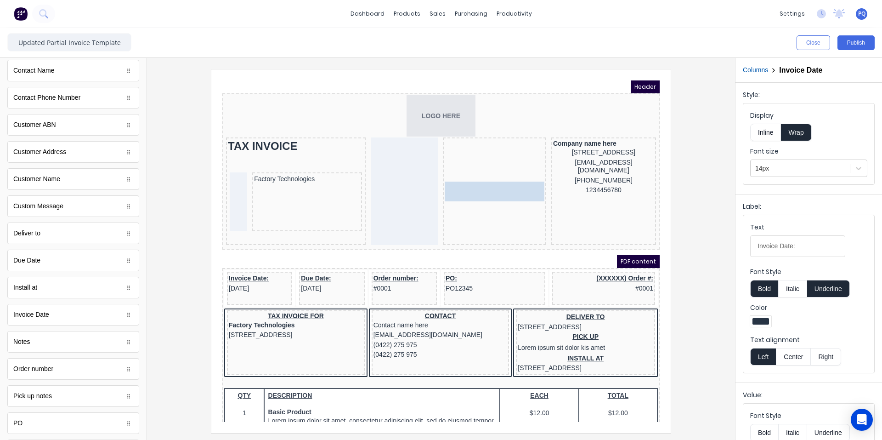
drag, startPoint x: 490, startPoint y: 183, endPoint x: 491, endPoint y: 130, distance: 52.4
click at [491, 130] on body "Header LOGO HERE TAX INVOICE Factory Technologies Invoice Date: [DATE] Invoice …" at bounding box center [429, 239] width 437 height 341
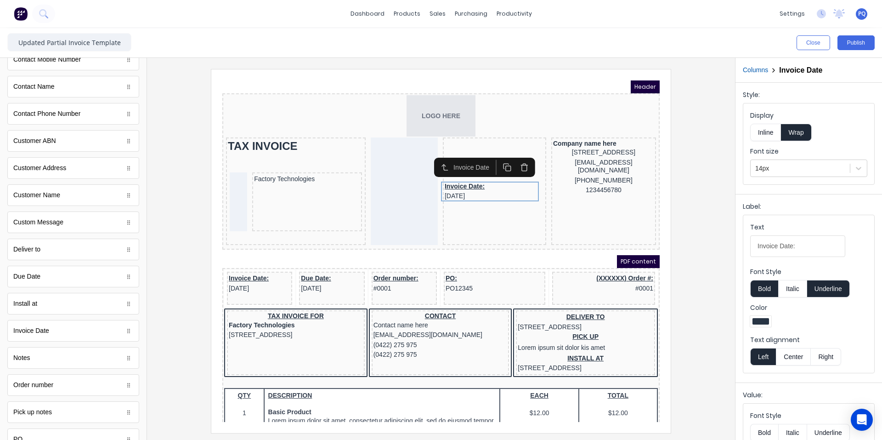
scroll to position [443, 0]
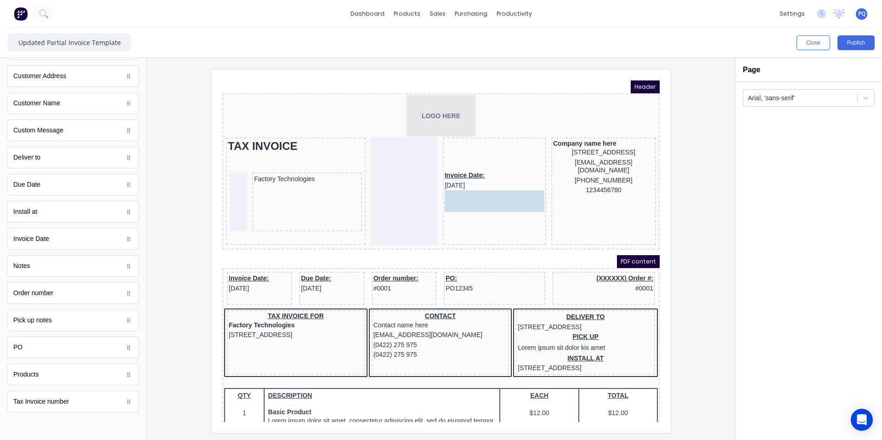
drag, startPoint x: 56, startPoint y: 402, endPoint x: 256, endPoint y: 134, distance: 334.4
drag, startPoint x: 584, startPoint y: 218, endPoint x: 124, endPoint y: 9, distance: 505.2
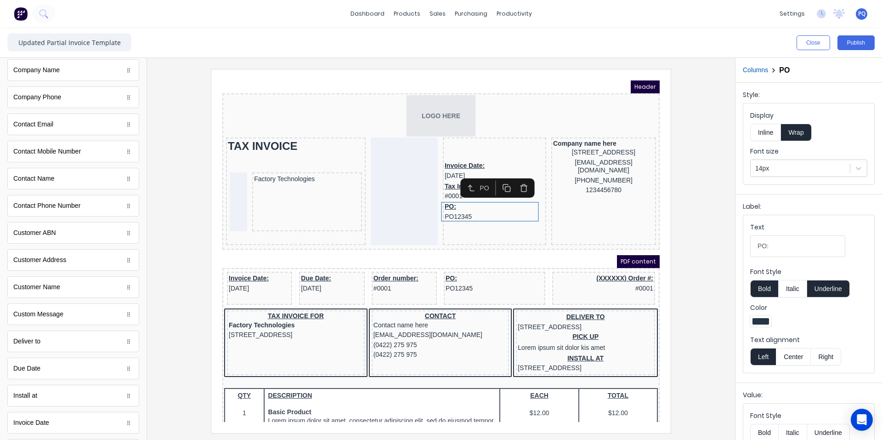
scroll to position [0, 0]
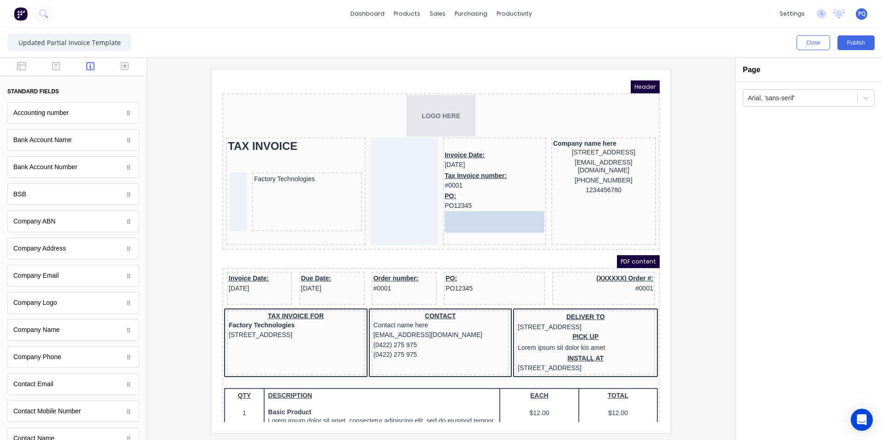
drag, startPoint x: 66, startPoint y: 226, endPoint x: 264, endPoint y: 152, distance: 211.7
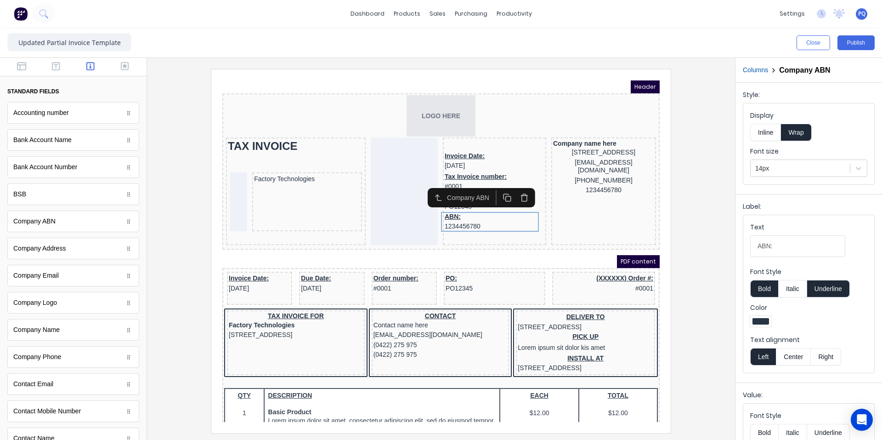
click at [828, 291] on button "Underline" at bounding box center [828, 288] width 43 height 17
click at [781, 248] on input "ABN:" at bounding box center [797, 246] width 95 height 22
type input "ABN"
click at [463, 199] on div "PO: PO12345" at bounding box center [484, 191] width 100 height 20
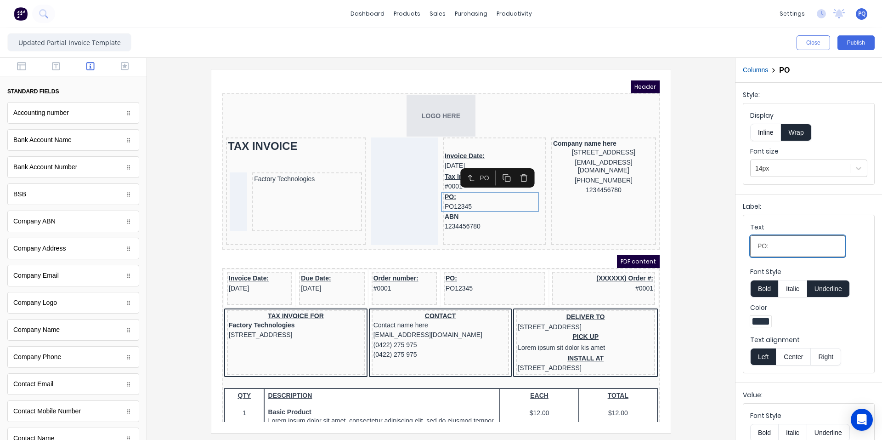
drag, startPoint x: 744, startPoint y: 244, endPoint x: 717, endPoint y: 242, distance: 26.2
click at [717, 242] on div "Close Publish Components standard fields Accounting number Accounting number Ba…" at bounding box center [441, 233] width 882 height 411
type input "Reference"
click at [438, 174] on div "Tax Invoice number: #0001" at bounding box center [484, 170] width 100 height 21
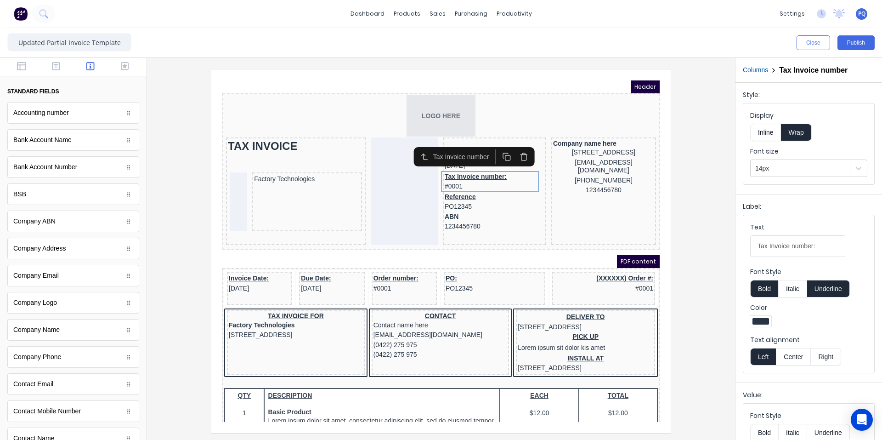
click at [839, 290] on button "Underline" at bounding box center [828, 288] width 43 height 17
click at [489, 191] on div "Reference PO12345" at bounding box center [484, 191] width 100 height 20
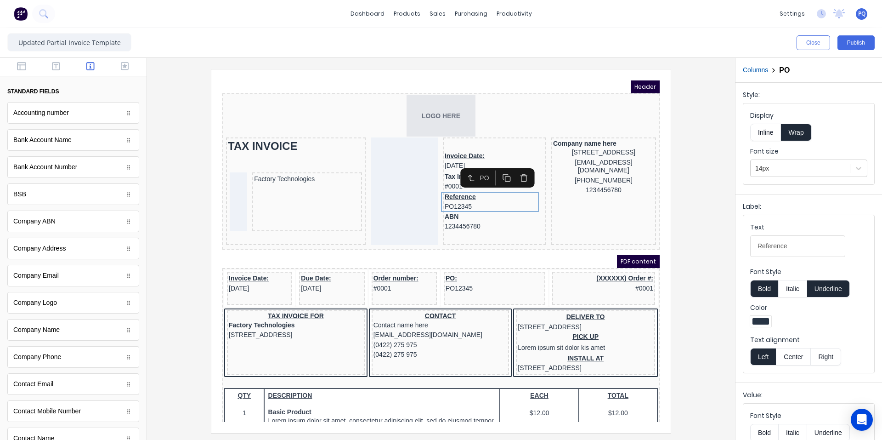
drag, startPoint x: 829, startPoint y: 293, endPoint x: 721, endPoint y: 267, distance: 110.9
click at [828, 292] on button "Underline" at bounding box center [828, 288] width 43 height 17
click at [472, 141] on div "Invoice Date: [DATE]" at bounding box center [484, 150] width 100 height 20
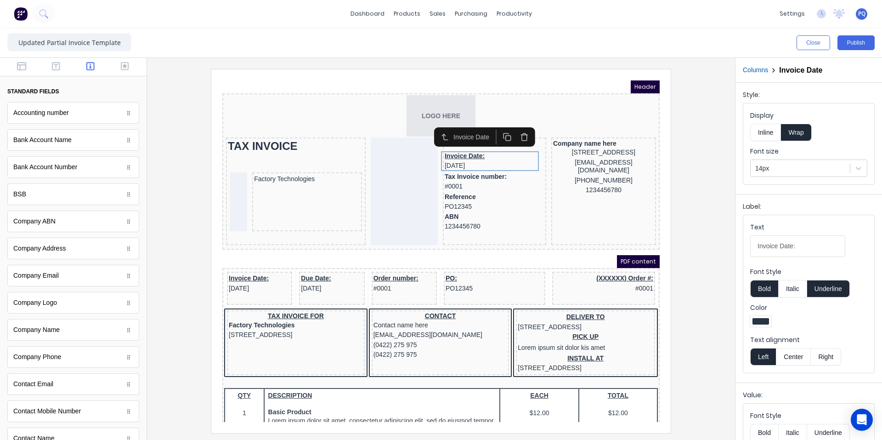
click at [829, 289] on button "Underline" at bounding box center [828, 288] width 43 height 17
drag, startPoint x: 775, startPoint y: 248, endPoint x: 703, endPoint y: 242, distance: 72.9
click at [703, 242] on div "Close Publish Components standard fields Accounting number Accounting number Ba…" at bounding box center [441, 233] width 882 height 411
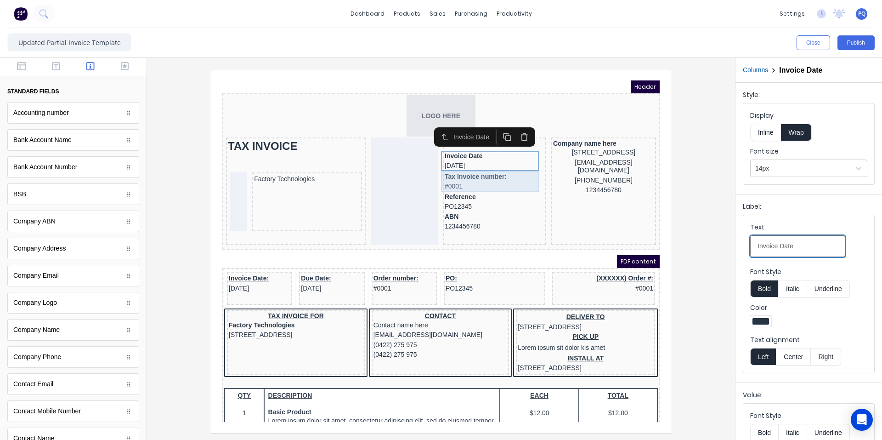
type input "Invoice Date"
click at [473, 164] on div "Tax Invoice number: #0001" at bounding box center [484, 170] width 100 height 21
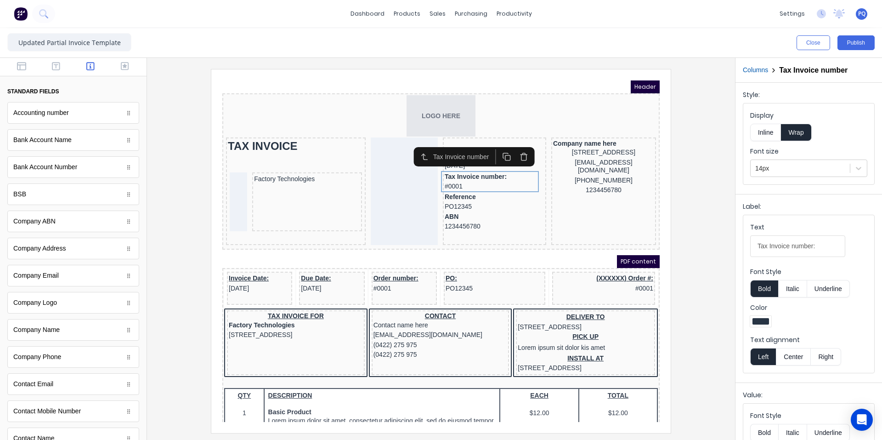
click at [820, 244] on input "Tax Invoice number:" at bounding box center [797, 246] width 95 height 22
click at [490, 165] on div "Tax Invoice number #0001" at bounding box center [484, 170] width 100 height 21
click at [768, 247] on input "Tax Invoice number" at bounding box center [797, 246] width 95 height 22
click at [783, 248] on input "Invoice number" at bounding box center [797, 246] width 95 height 22
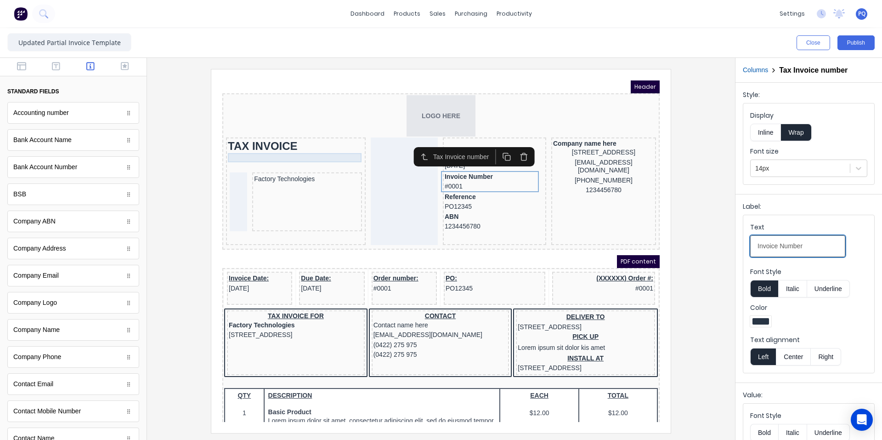
type input "Invoice Number"
click at [235, 145] on div at bounding box center [285, 146] width 136 height 9
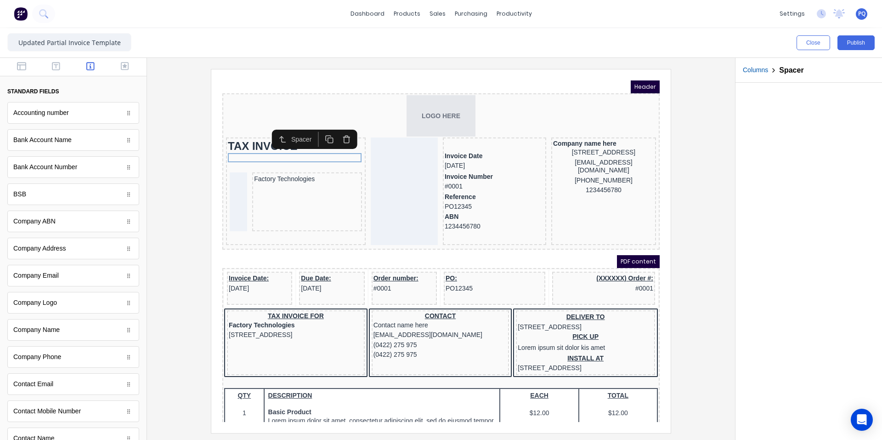
click at [321, 125] on icon "button" at bounding box center [318, 128] width 9 height 9
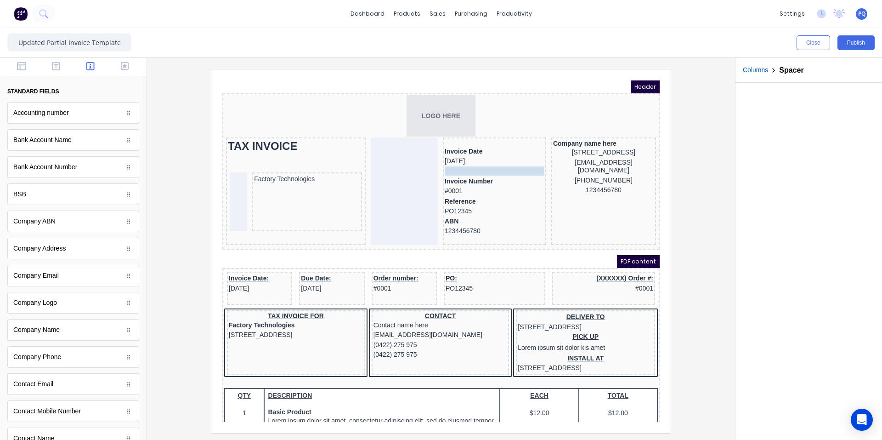
drag, startPoint x: 404, startPoint y: 165, endPoint x: 481, endPoint y: 157, distance: 78.1
click at [493, 140] on icon "button" at bounding box center [495, 141] width 9 height 9
drag, startPoint x: 487, startPoint y: 165, endPoint x: 491, endPoint y: 187, distance: 22.0
drag, startPoint x: 496, startPoint y: 163, endPoint x: 497, endPoint y: 187, distance: 23.9
click at [496, 164] on icon "button" at bounding box center [495, 167] width 9 height 9
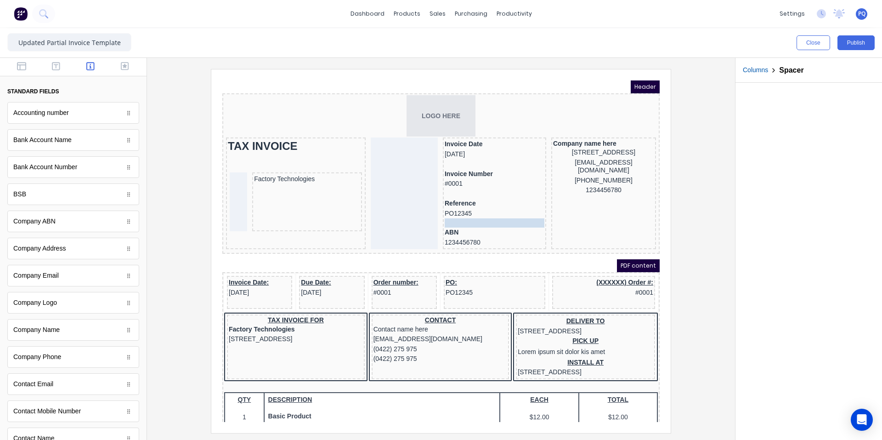
drag, startPoint x: 494, startPoint y: 192, endPoint x: 491, endPoint y: 214, distance: 21.8
click at [583, 135] on div "Company name here" at bounding box center [592, 132] width 101 height 8
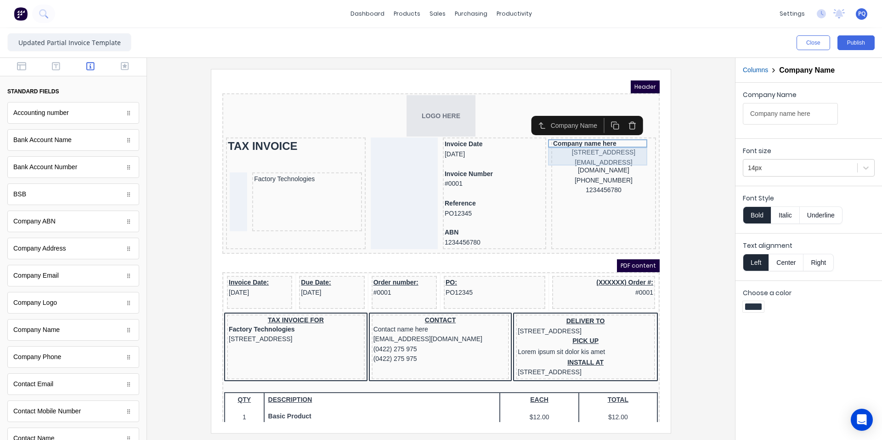
drag, startPoint x: 571, startPoint y: 141, endPoint x: 648, endPoint y: 187, distance: 89.2
click at [572, 142] on div "[STREET_ADDRESS]" at bounding box center [592, 141] width 101 height 10
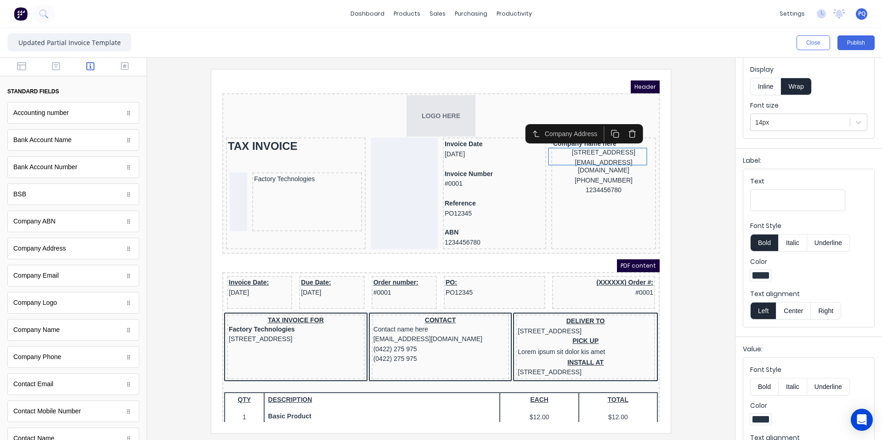
scroll to position [84, 0]
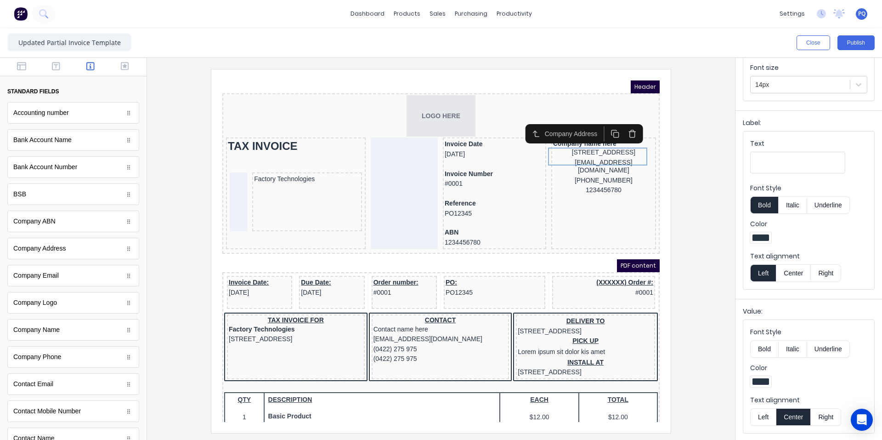
click at [761, 412] on button "Left" at bounding box center [763, 416] width 26 height 17
click at [603, 132] on div "Company Address" at bounding box center [573, 122] width 118 height 19
click at [603, 135] on div "Company name here" at bounding box center [592, 132] width 101 height 8
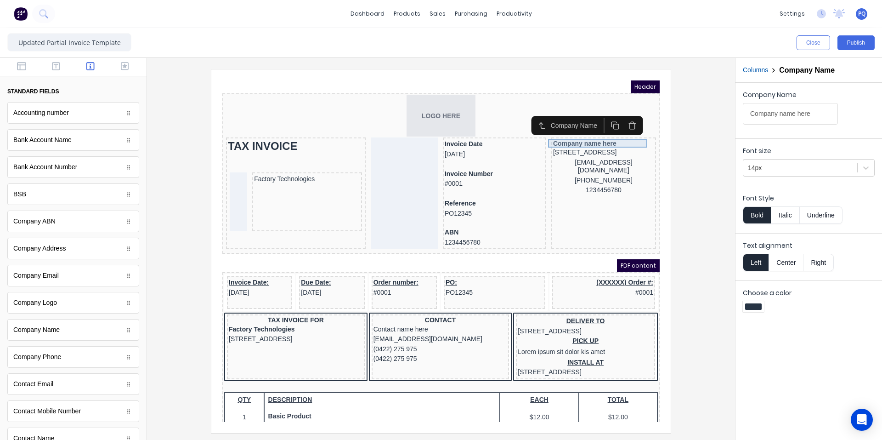
scroll to position [0, 0]
click at [739, 208] on div "Font Style Bold Italic Underline" at bounding box center [808, 208] width 147 height 44
click at [829, 214] on button "Underline" at bounding box center [821, 214] width 43 height 17
click at [582, 180] on div "1234456780" at bounding box center [592, 179] width 101 height 10
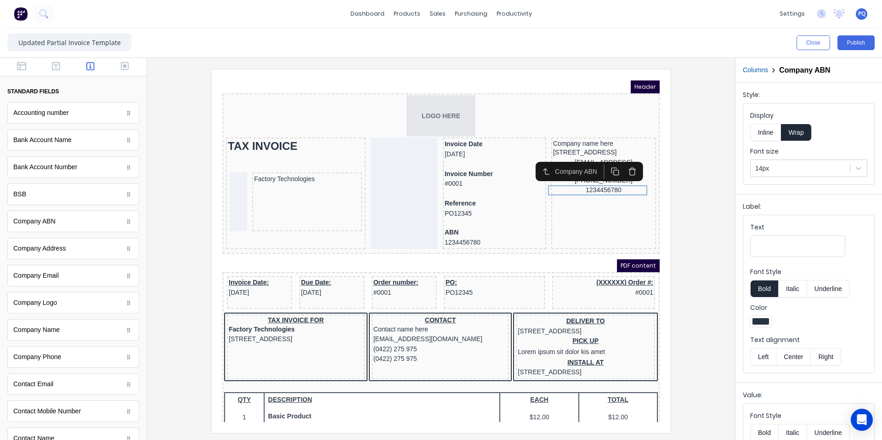
click at [619, 155] on button "button" at bounding box center [620, 159] width 17 height 15
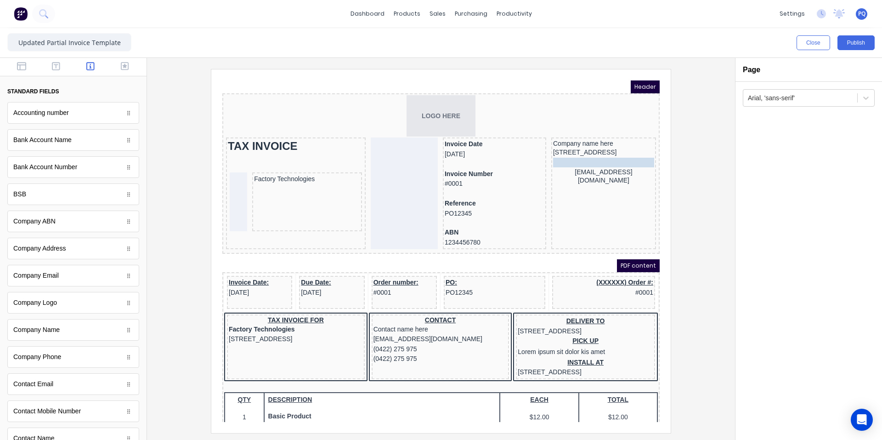
drag, startPoint x: 600, startPoint y: 170, endPoint x: 604, endPoint y: 157, distance: 13.4
click at [604, 157] on body "Header LOGO HERE TAX INVOICE Factory Technologies Invoice Date [DATE] Invoice N…" at bounding box center [429, 239] width 437 height 341
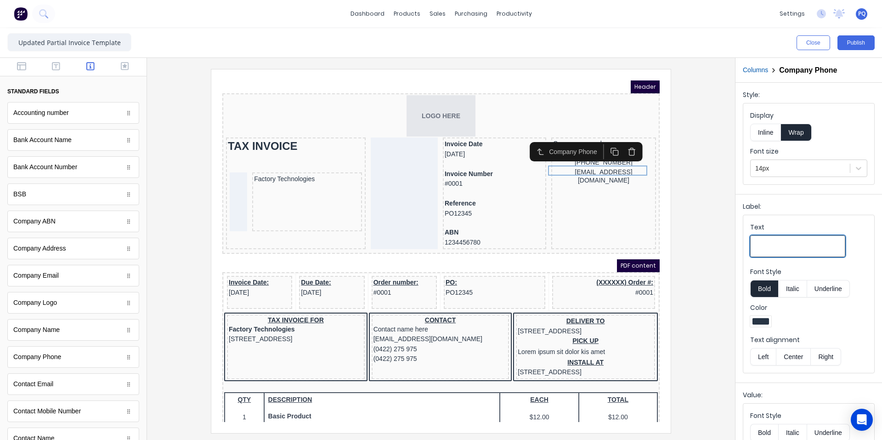
click at [810, 244] on input "Text" at bounding box center [797, 246] width 95 height 22
type input "M:"
click at [766, 132] on button "Inline" at bounding box center [765, 132] width 31 height 17
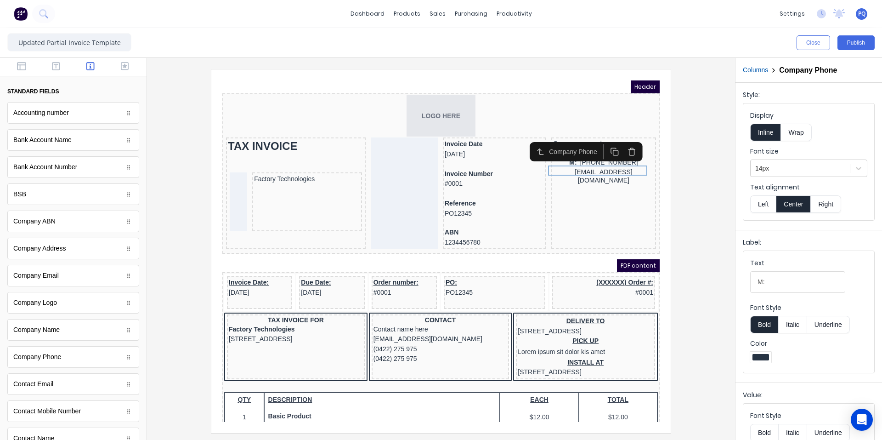
click at [818, 329] on button "Underline" at bounding box center [828, 324] width 43 height 17
click at [826, 327] on button "Underline" at bounding box center [828, 324] width 43 height 17
click at [755, 202] on button "Left" at bounding box center [763, 203] width 26 height 17
click at [615, 168] on div "[EMAIL_ADDRESS][DOMAIN_NAME]" at bounding box center [592, 165] width 101 height 18
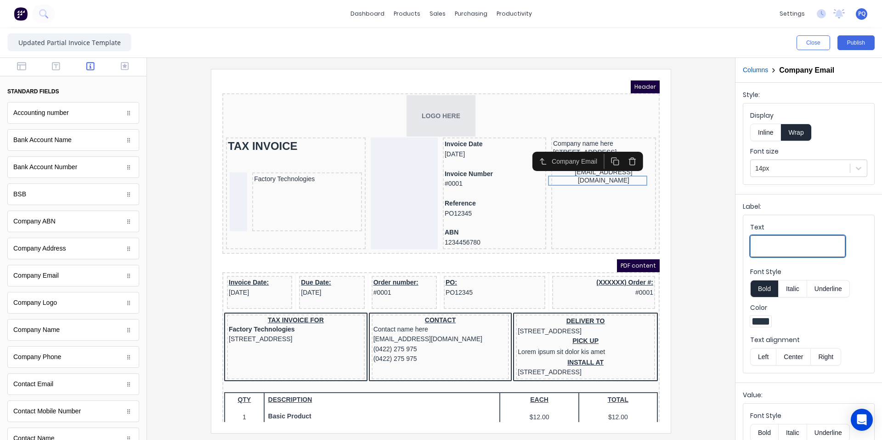
click at [777, 246] on input "Text" at bounding box center [797, 246] width 95 height 22
click at [758, 135] on button "Inline" at bounding box center [765, 132] width 31 height 17
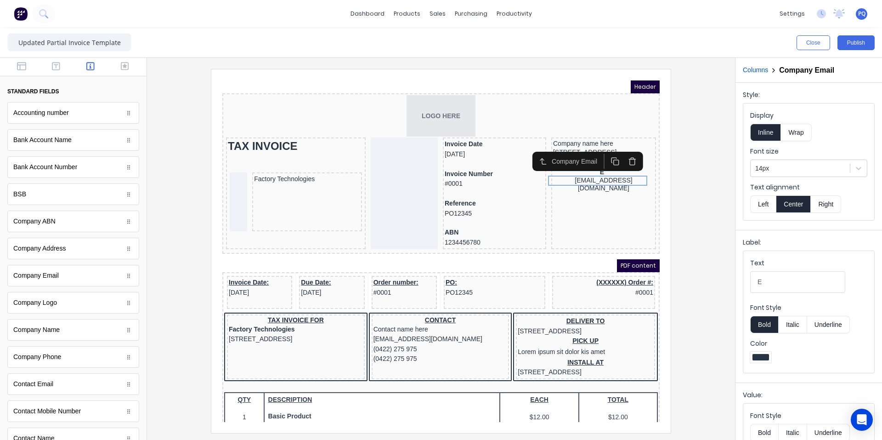
click at [760, 203] on button "Left" at bounding box center [763, 203] width 26 height 17
click at [769, 280] on input "E" at bounding box center [797, 282] width 95 height 22
type input "E:"
click at [830, 325] on button "Underline" at bounding box center [828, 324] width 43 height 17
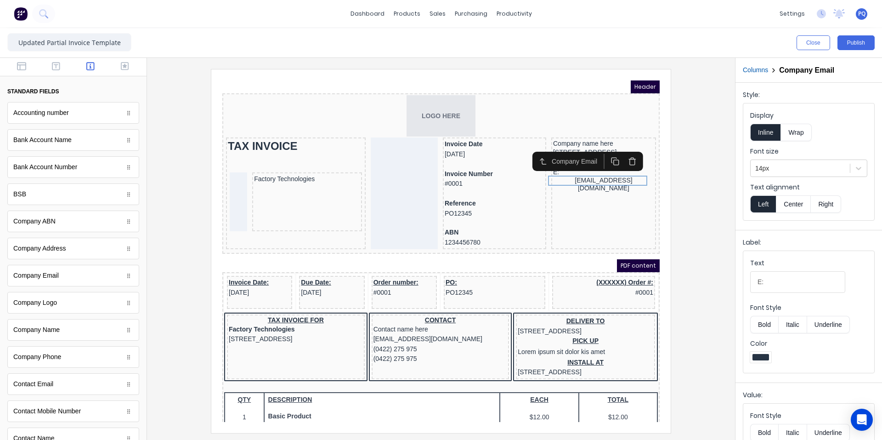
click at [761, 321] on button "Bold" at bounding box center [764, 324] width 28 height 17
click at [760, 322] on button "Bold" at bounding box center [764, 324] width 28 height 17
click at [699, 197] on div at bounding box center [440, 250] width 573 height 363
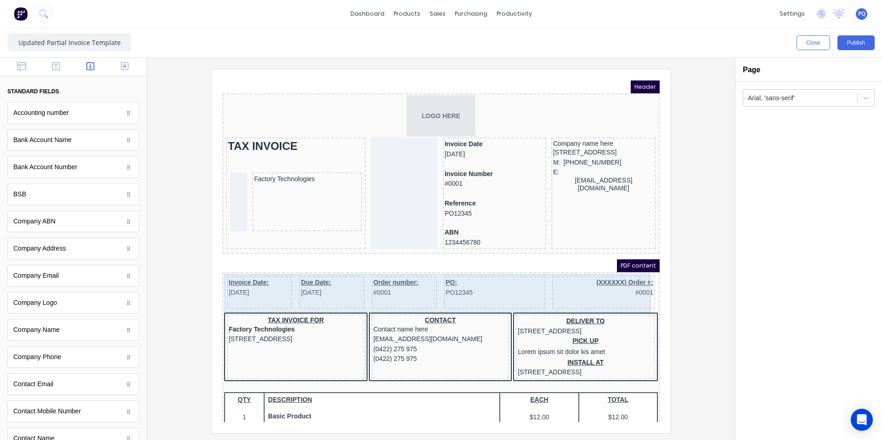
click at [515, 289] on div "PO: PO12345" at bounding box center [483, 281] width 101 height 33
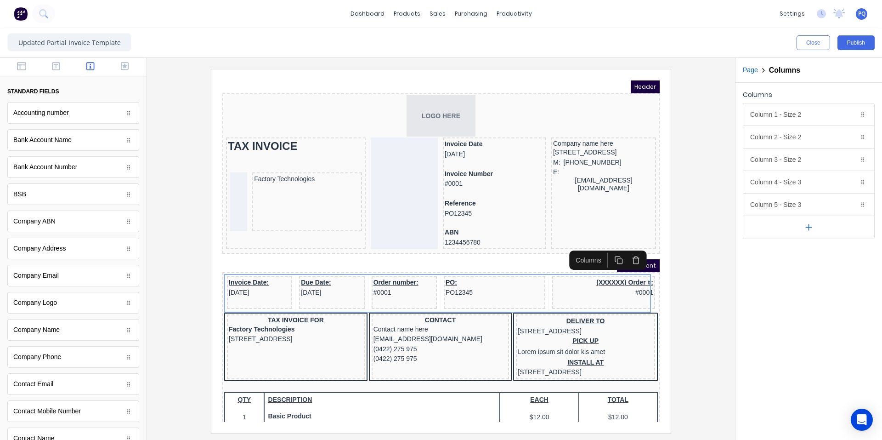
click at [627, 248] on icon "button" at bounding box center [624, 250] width 5 height 6
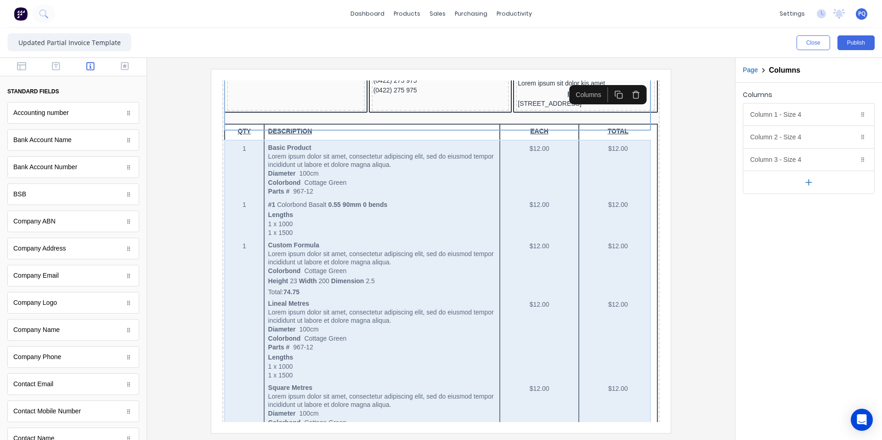
scroll to position [46, 0]
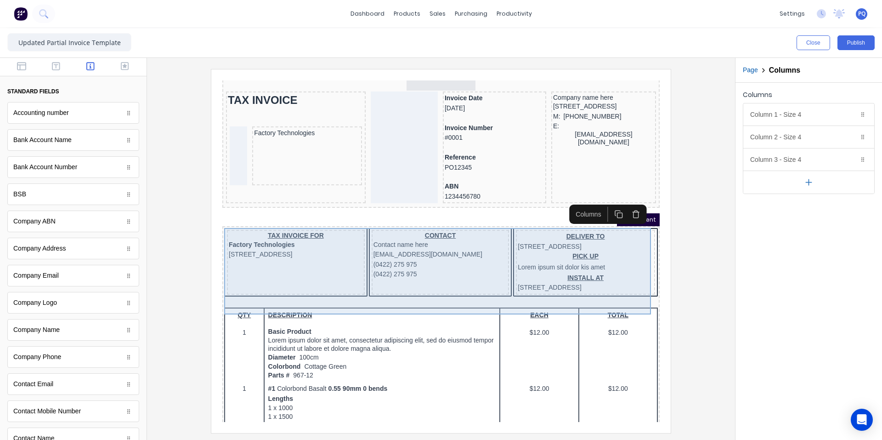
click at [492, 283] on div "CONTACT Contact name here [EMAIL_ADDRESS][DOMAIN_NAME] (0422) 275 975 (0422) 27…" at bounding box center [430, 251] width 138 height 65
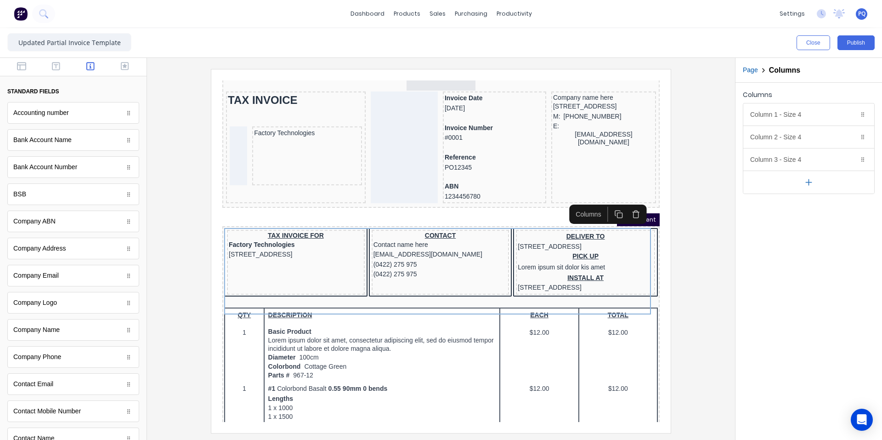
click at [626, 203] on icon "button" at bounding box center [624, 202] width 9 height 9
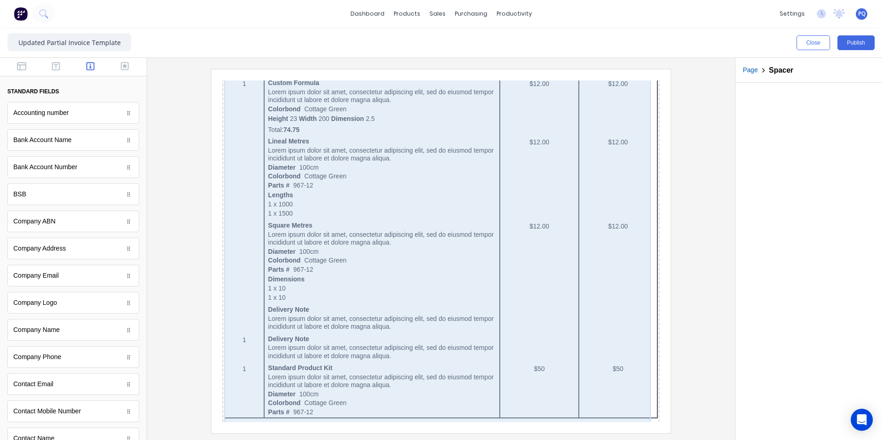
scroll to position [495, 0]
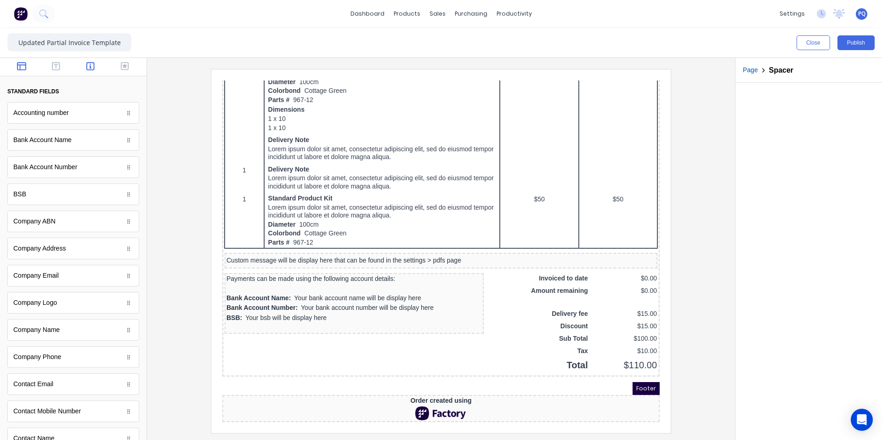
click at [23, 69] on icon "button" at bounding box center [21, 66] width 9 height 9
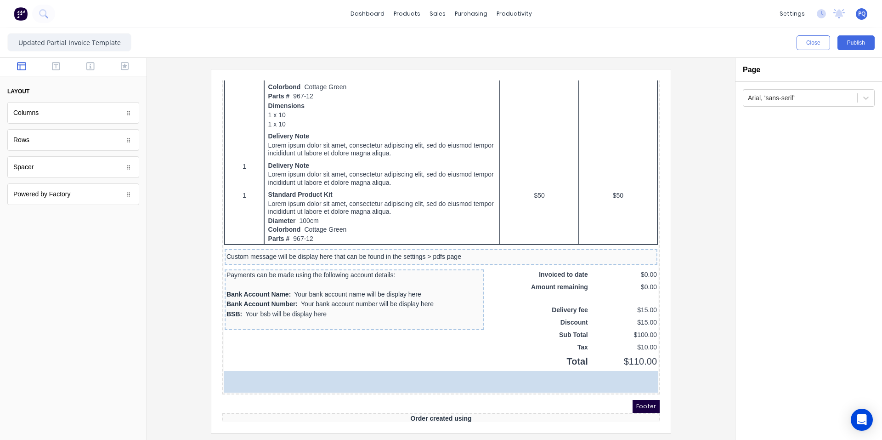
drag, startPoint x: 56, startPoint y: 172, endPoint x: 290, endPoint y: 287, distance: 261.0
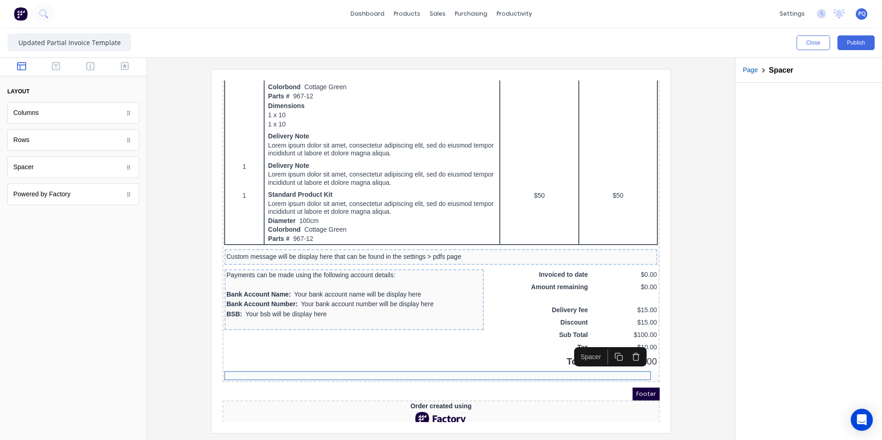
click at [605, 342] on icon "button" at bounding box center [606, 344] width 5 height 5
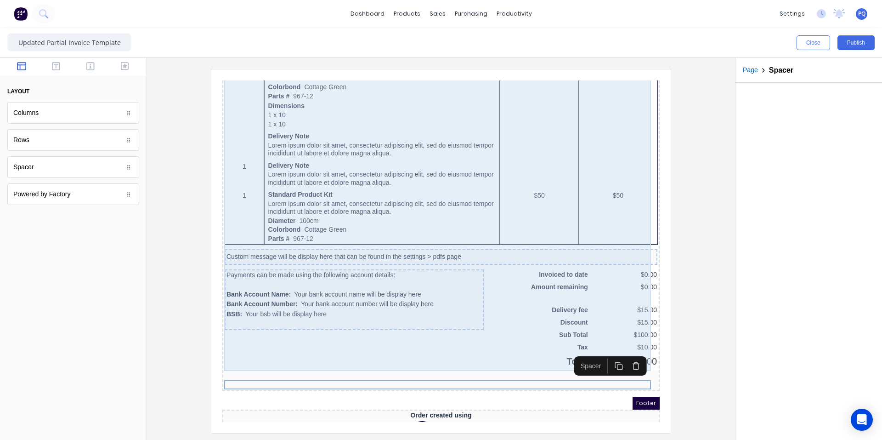
click at [605, 342] on div "QTY DESCRIPTION EACH TOTAL 1 Basic Product Lorem ipsum dolor sit amet, consecte…" at bounding box center [430, 68] width 434 height 582
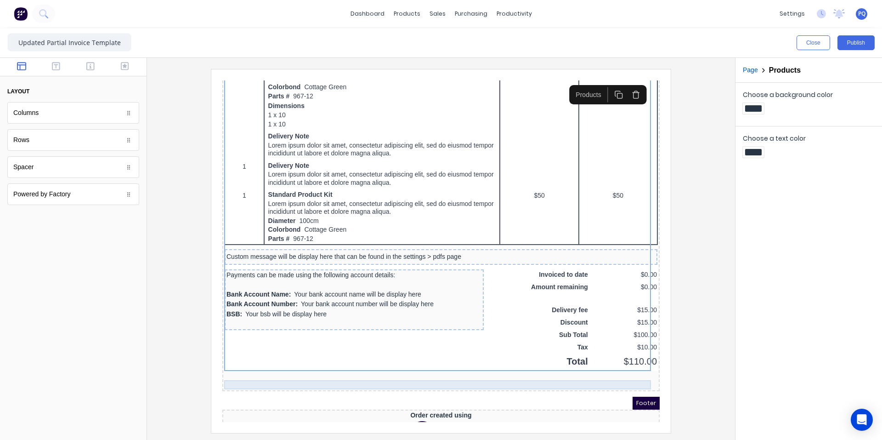
click at [600, 372] on div at bounding box center [430, 373] width 434 height 9
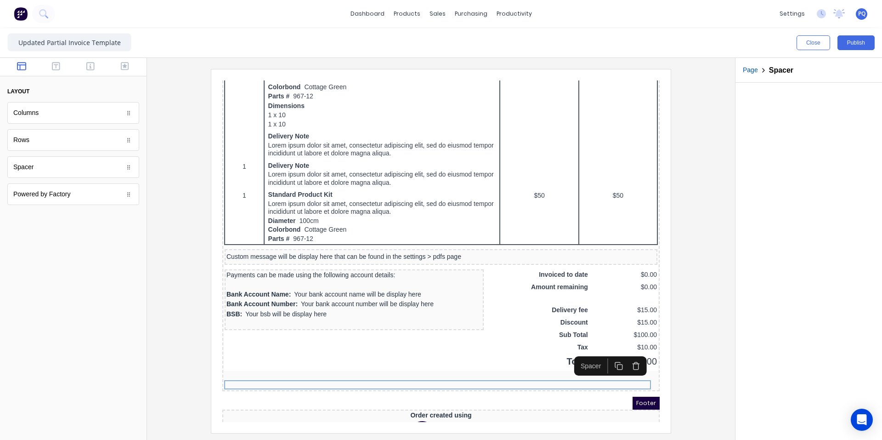
click at [610, 355] on icon "button" at bounding box center [607, 354] width 9 height 9
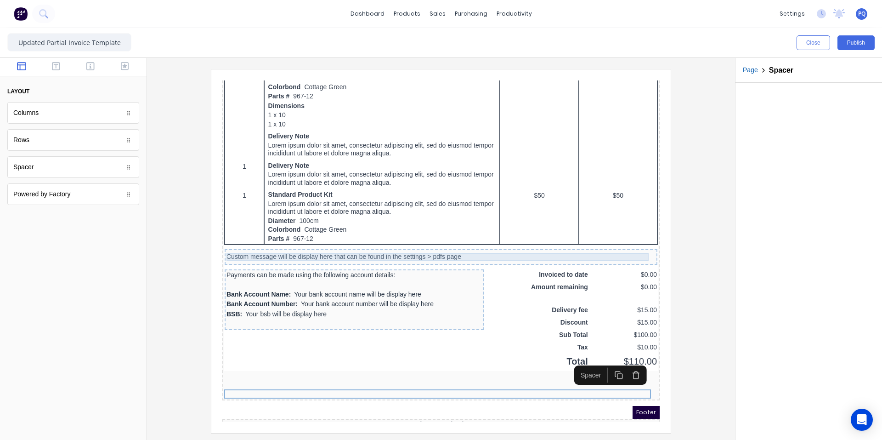
click at [339, 246] on div "Custom message will be display here that can be found in the settings > pdfs pa…" at bounding box center [429, 246] width 429 height 8
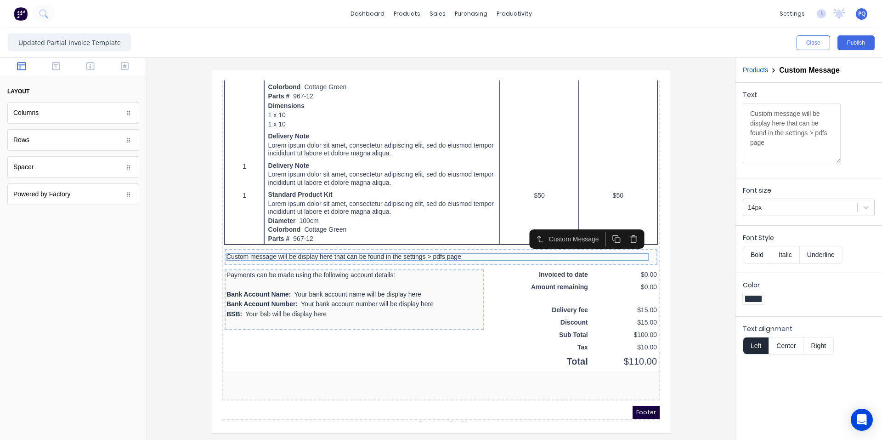
click at [621, 224] on icon "button" at bounding box center [622, 227] width 9 height 9
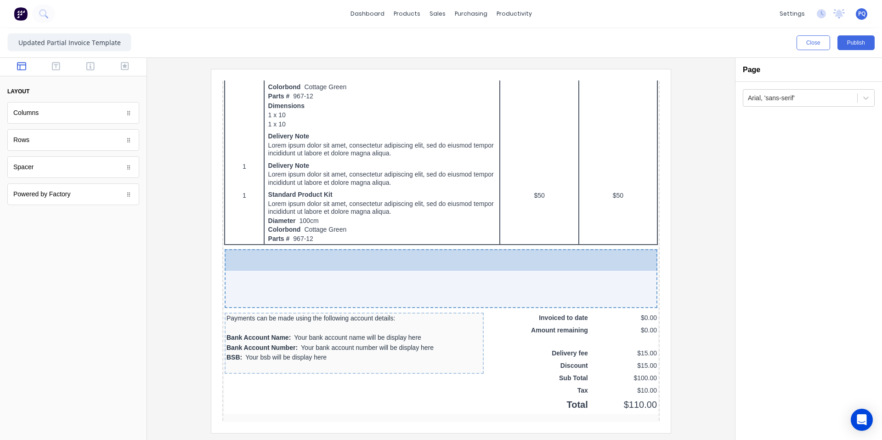
scroll to position [566, 0]
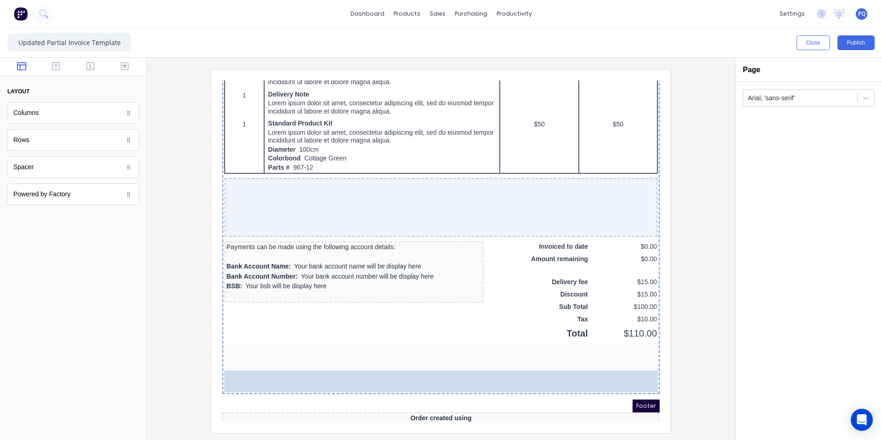
drag, startPoint x: 45, startPoint y: 148, endPoint x: 323, endPoint y: 322, distance: 328.3
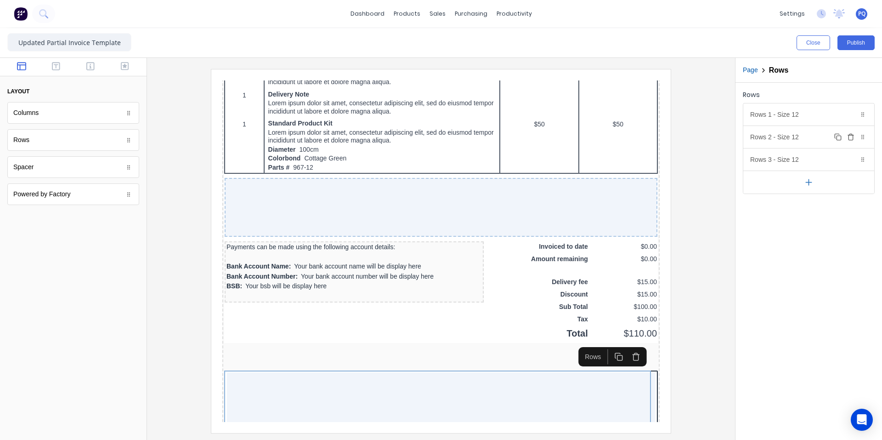
click at [852, 138] on icon "button" at bounding box center [850, 137] width 4 height 5
click at [851, 138] on icon "button" at bounding box center [850, 136] width 7 height 7
click at [797, 115] on div "Rows 1 - Size 12 Duplicate Delete" at bounding box center [808, 114] width 131 height 22
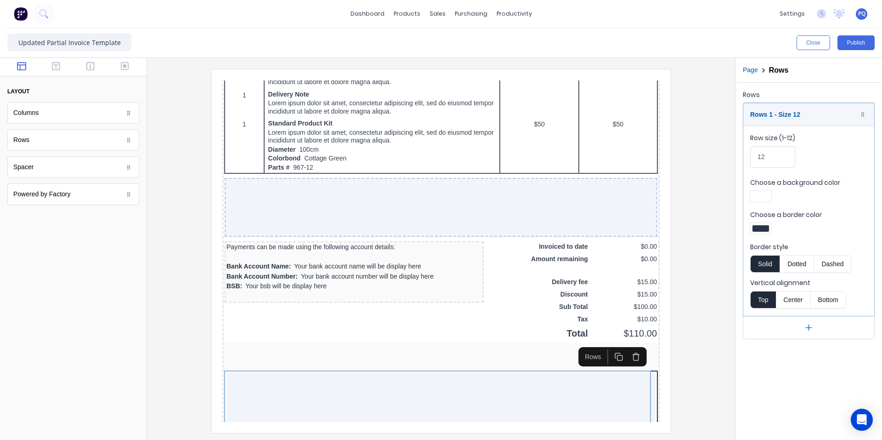
click at [766, 193] on div at bounding box center [760, 196] width 17 height 6
click at [791, 282] on div at bounding box center [789, 280] width 10 height 10
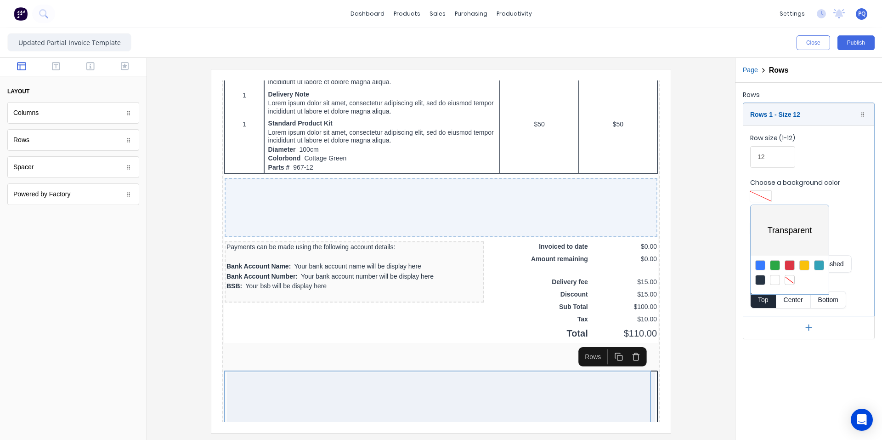
click at [852, 199] on div at bounding box center [441, 220] width 882 height 440
click at [757, 228] on div at bounding box center [760, 228] width 17 height 6
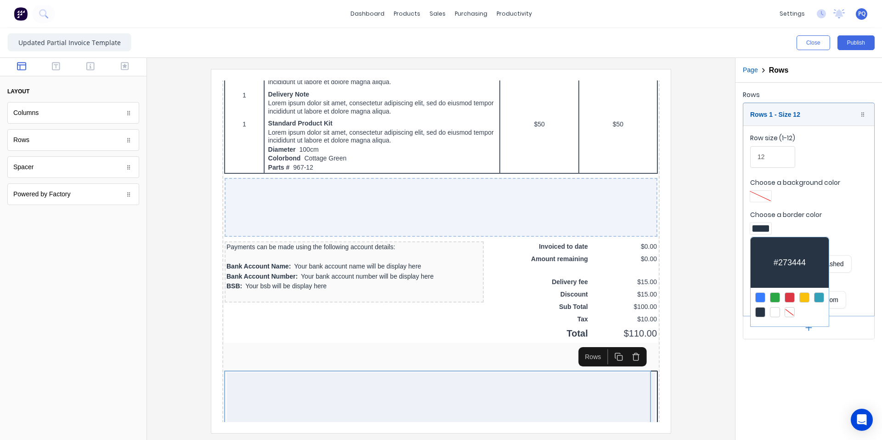
click at [791, 307] on div at bounding box center [789, 312] width 10 height 10
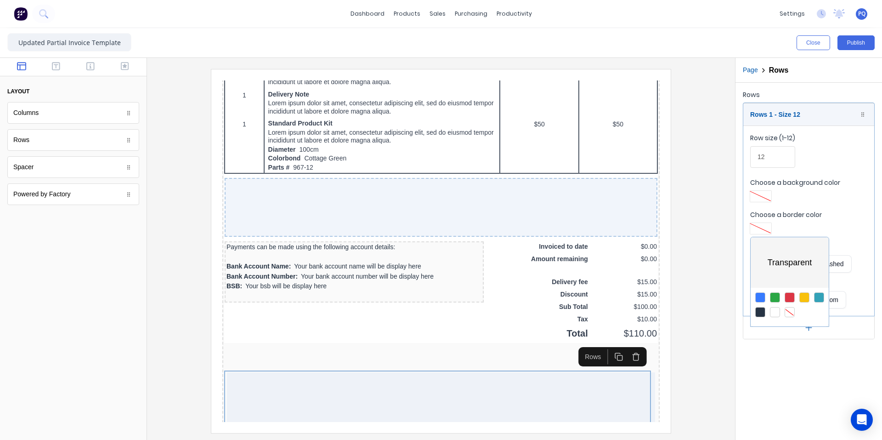
drag, startPoint x: 781, startPoint y: 411, endPoint x: 717, endPoint y: 413, distance: 63.9
click at [780, 411] on div at bounding box center [441, 220] width 882 height 440
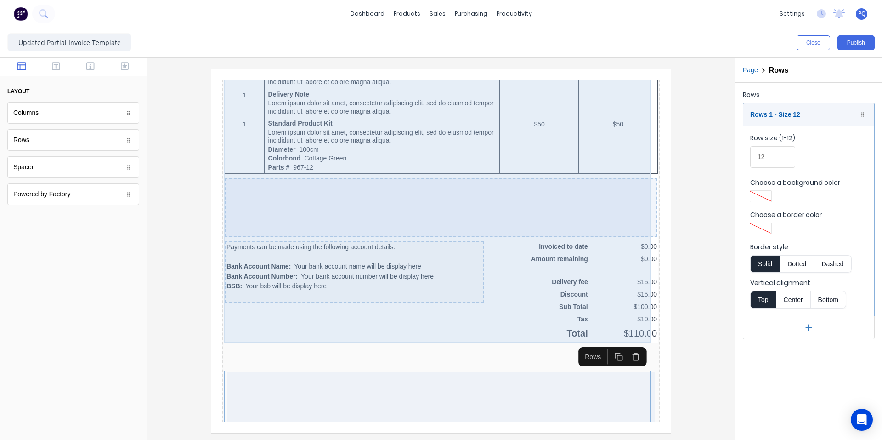
scroll to position [630, 0]
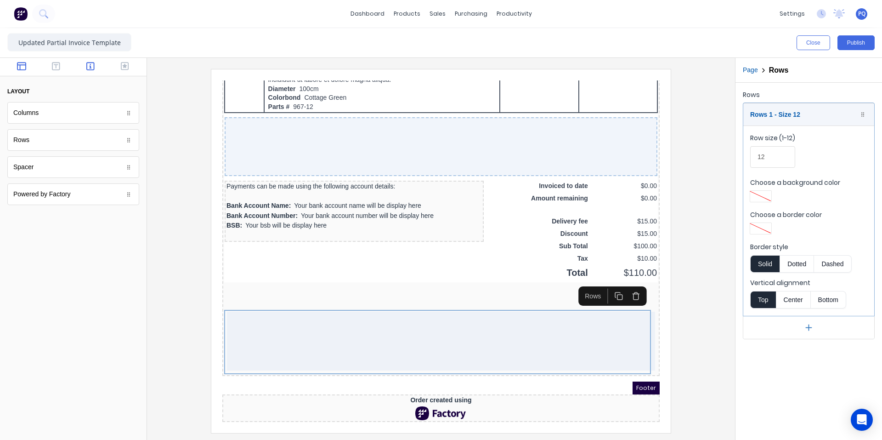
click at [96, 68] on button "button" at bounding box center [90, 67] width 29 height 11
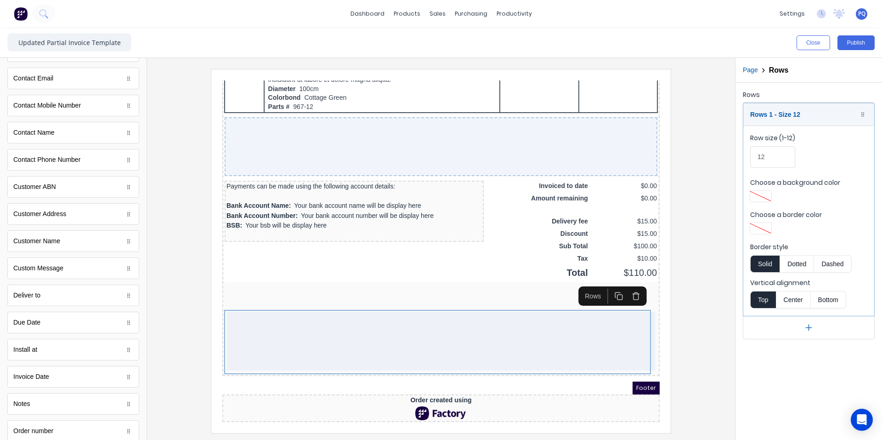
scroll to position [351, 0]
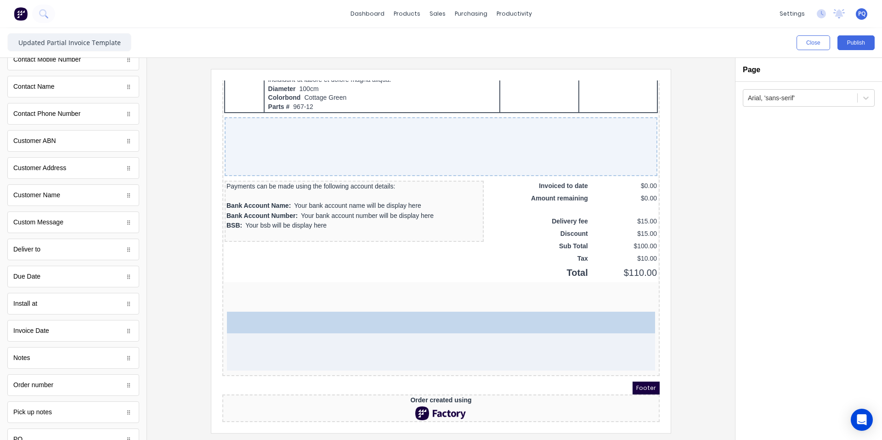
drag, startPoint x: 40, startPoint y: 280, endPoint x: 332, endPoint y: 321, distance: 295.4
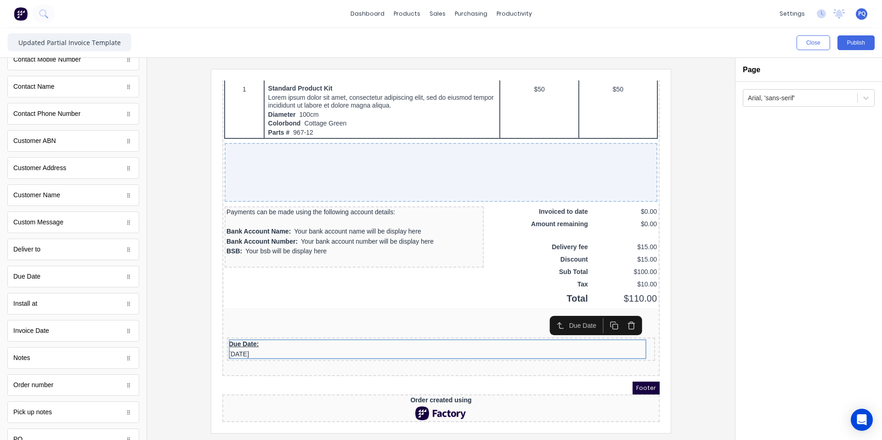
scroll to position [604, 0]
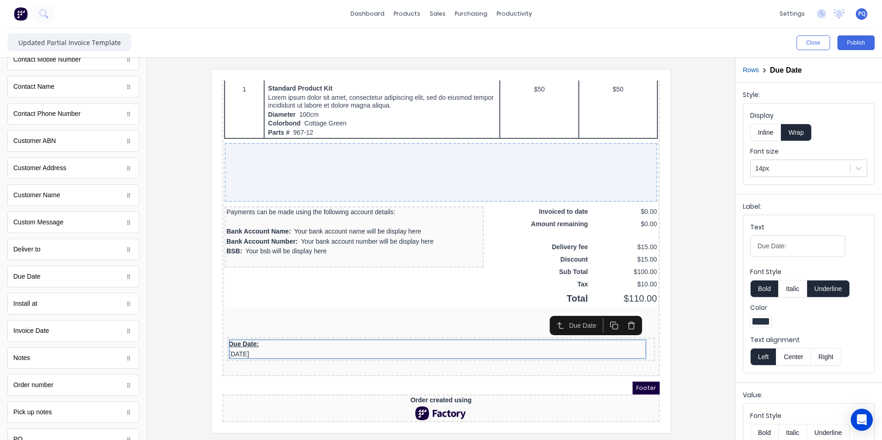
click at [766, 133] on button "Inline" at bounding box center [765, 132] width 31 height 17
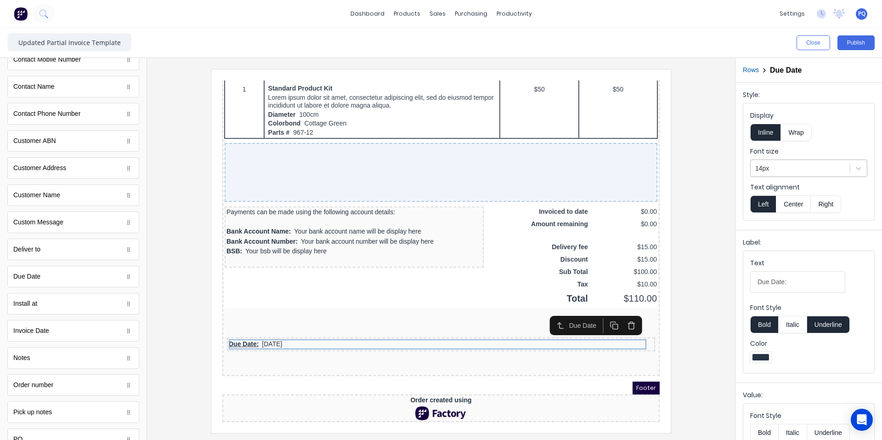
click at [775, 167] on div at bounding box center [800, 168] width 90 height 11
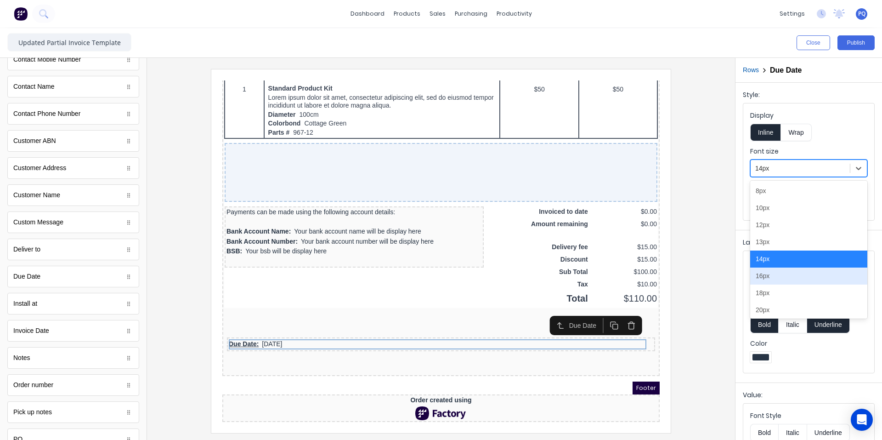
click at [771, 275] on div "16px" at bounding box center [808, 275] width 117 height 17
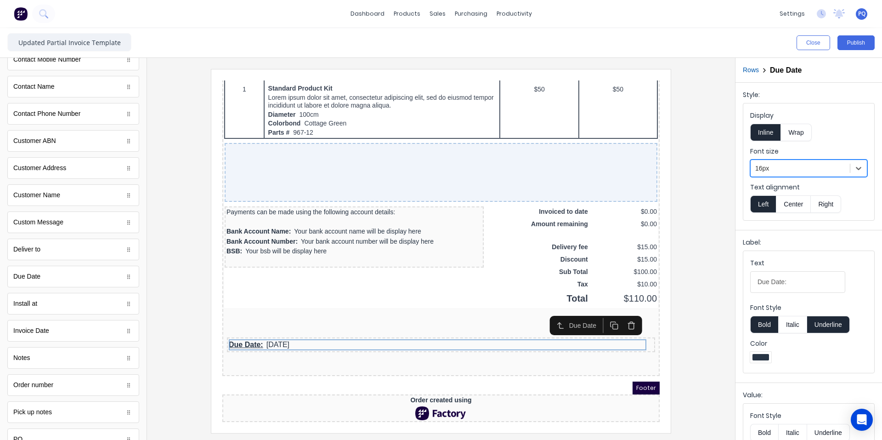
click at [819, 327] on button "Underline" at bounding box center [828, 324] width 43 height 17
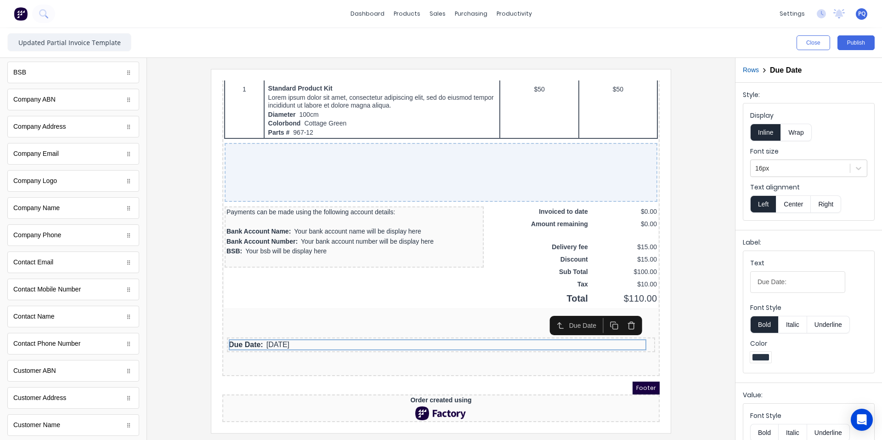
scroll to position [0, 0]
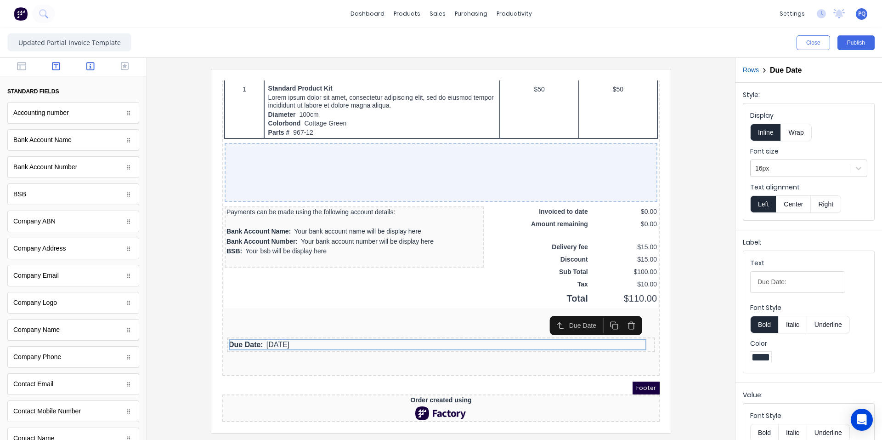
click at [54, 68] on icon "button" at bounding box center [56, 66] width 8 height 8
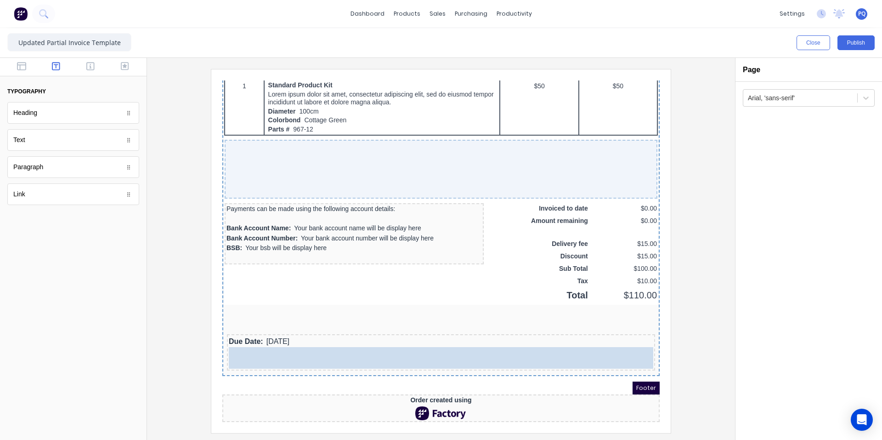
scroll to position [626, 0]
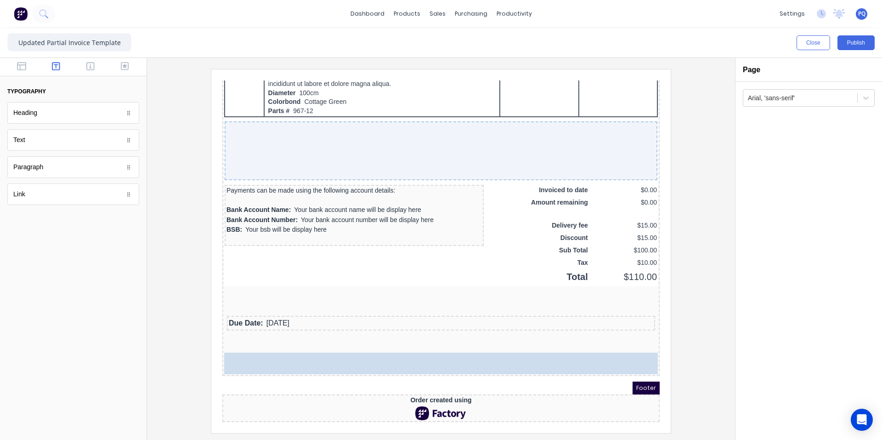
drag, startPoint x: 46, startPoint y: 141, endPoint x: 203, endPoint y: 253, distance: 191.7
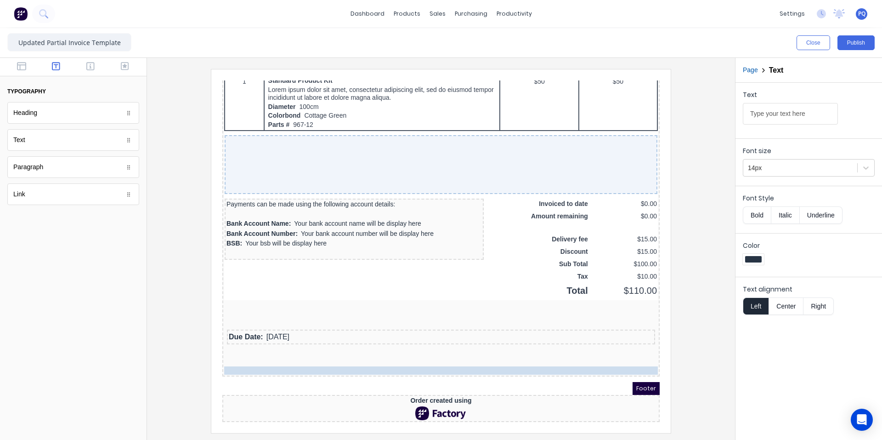
drag, startPoint x: 343, startPoint y: 355, endPoint x: 350, endPoint y: 333, distance: 22.8
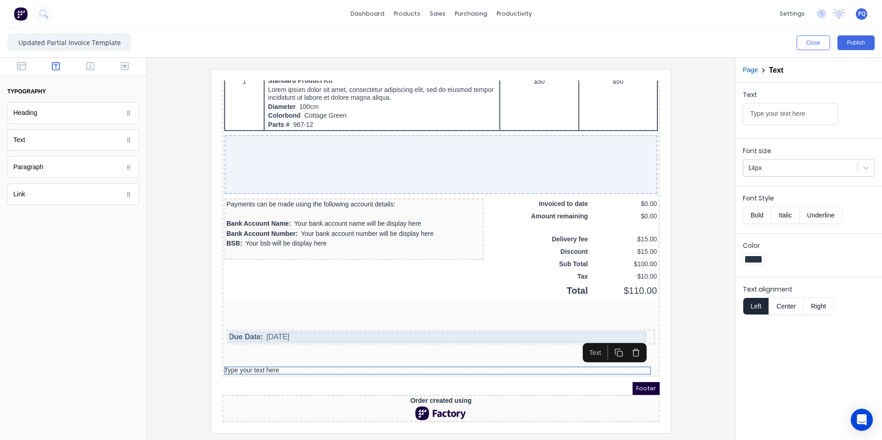
click at [281, 321] on div "Due Date: [DATE]" at bounding box center [430, 325] width 424 height 11
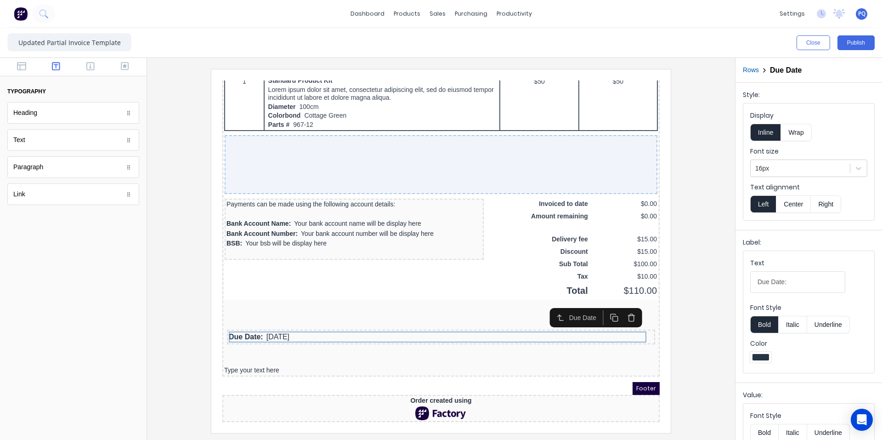
click at [616, 303] on icon "button" at bounding box center [620, 306] width 9 height 9
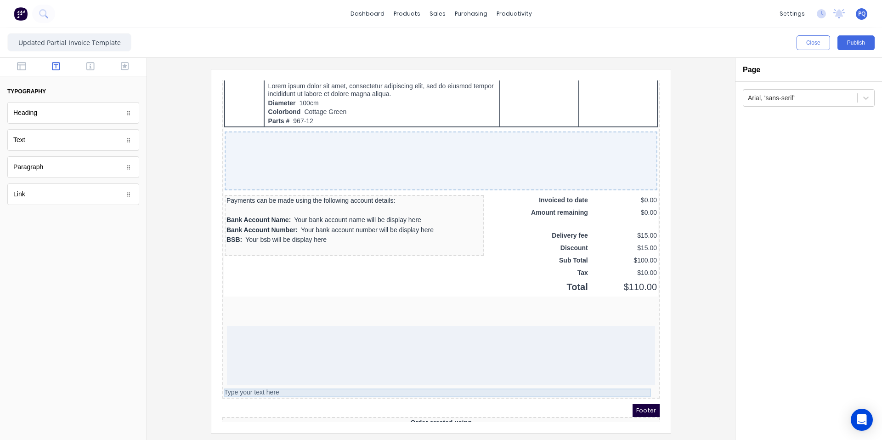
click at [288, 383] on div "Type your text here" at bounding box center [430, 381] width 434 height 8
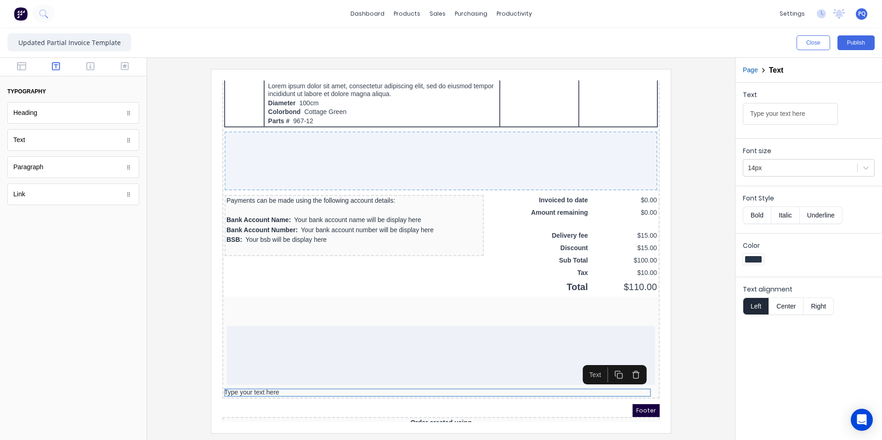
click at [629, 363] on button "button" at bounding box center [624, 362] width 17 height 15
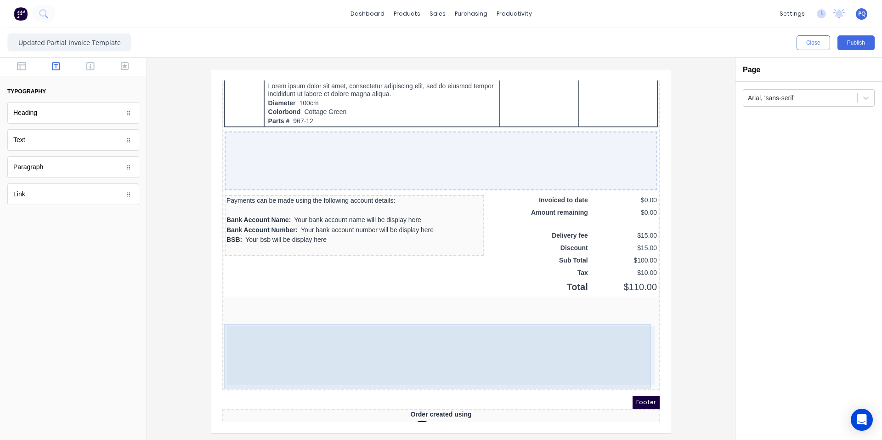
click at [404, 339] on div at bounding box center [430, 344] width 428 height 59
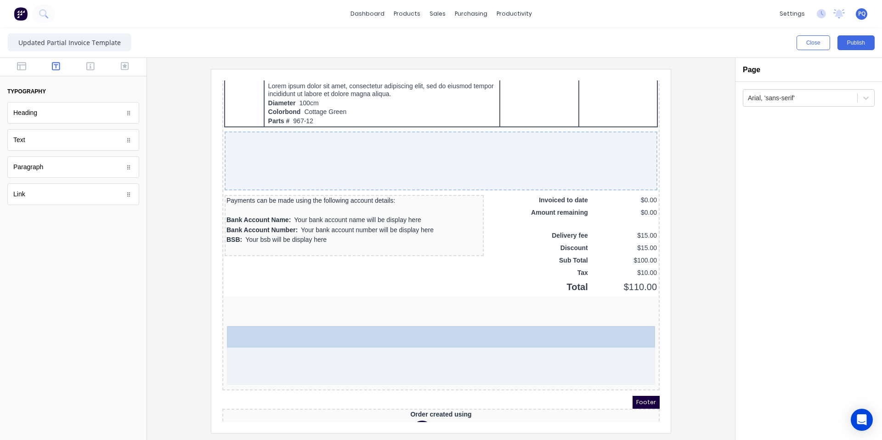
drag, startPoint x: 90, startPoint y: 166, endPoint x: 200, endPoint y: 288, distance: 164.9
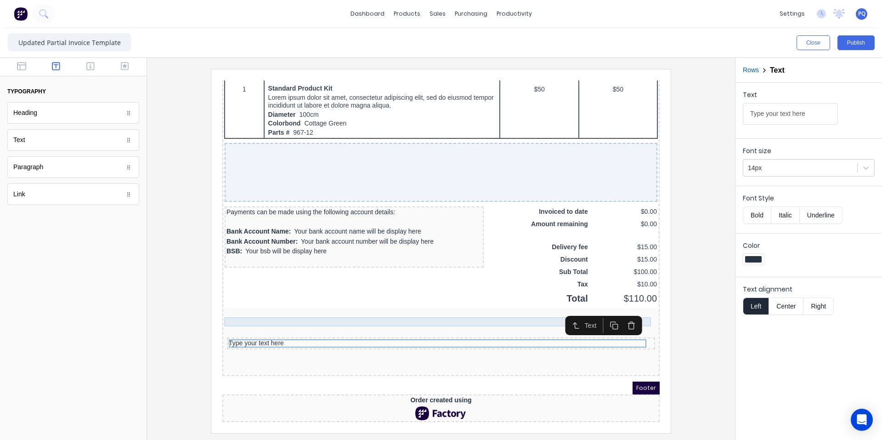
scroll to position [604, 0]
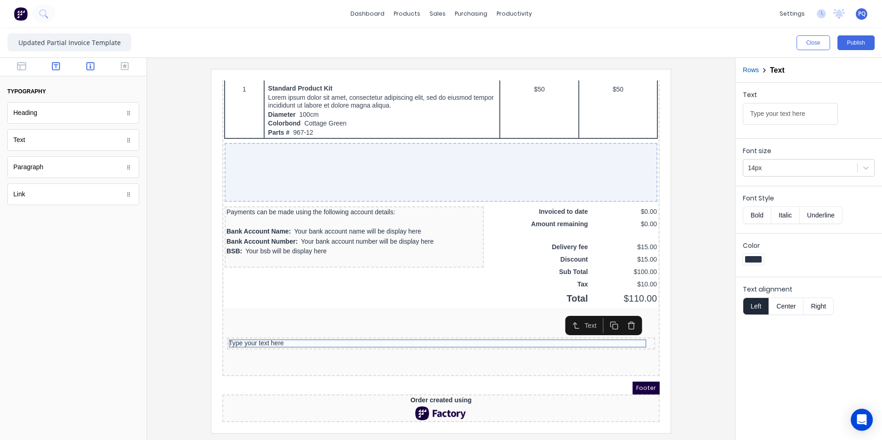
click at [95, 70] on button "button" at bounding box center [90, 67] width 29 height 11
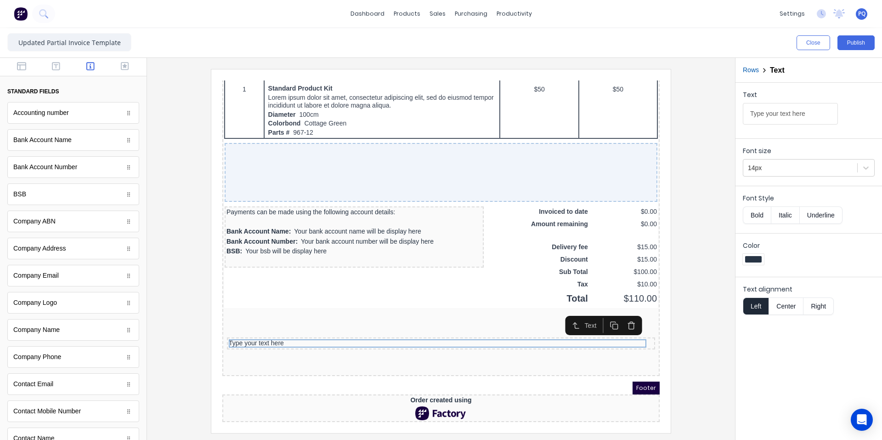
scroll to position [443, 0]
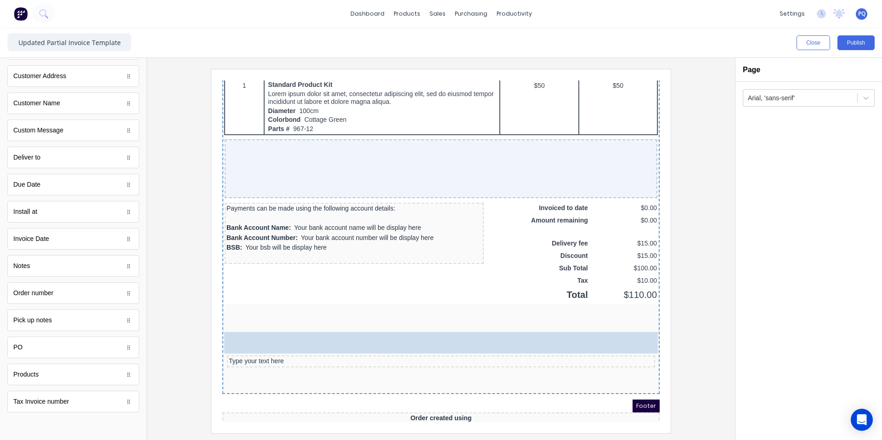
drag, startPoint x: 26, startPoint y: 186, endPoint x: 217, endPoint y: 302, distance: 223.5
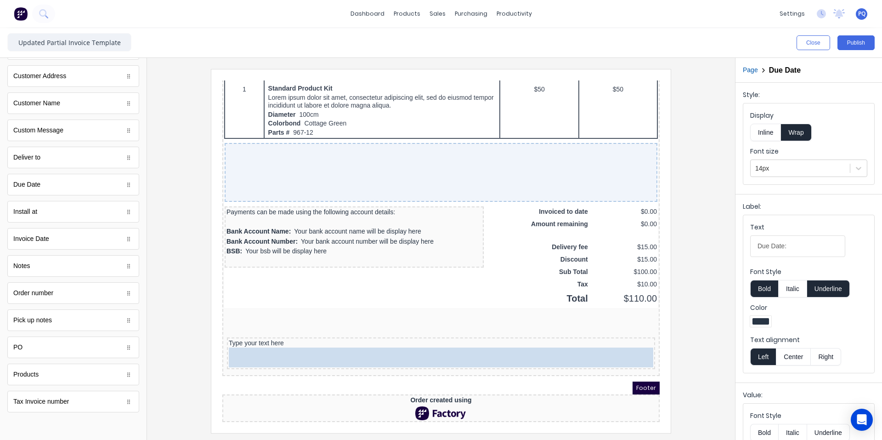
drag, startPoint x: 347, startPoint y: 332, endPoint x: 375, endPoint y: 348, distance: 31.9
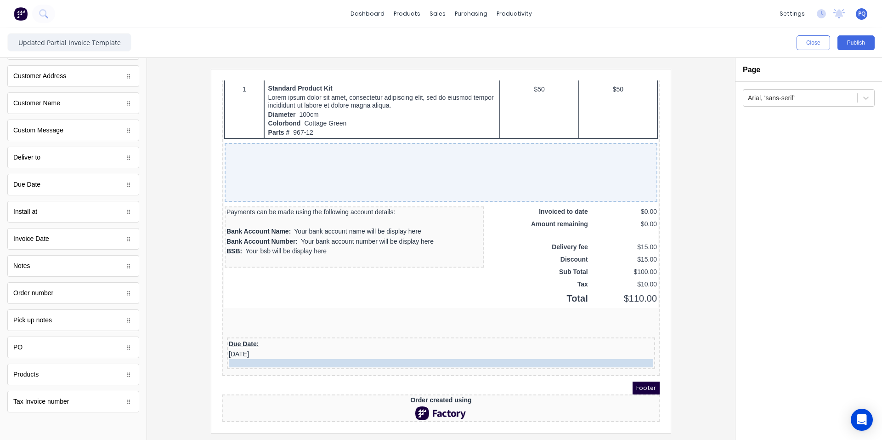
drag, startPoint x: 278, startPoint y: 329, endPoint x: 279, endPoint y: 347, distance: 17.9
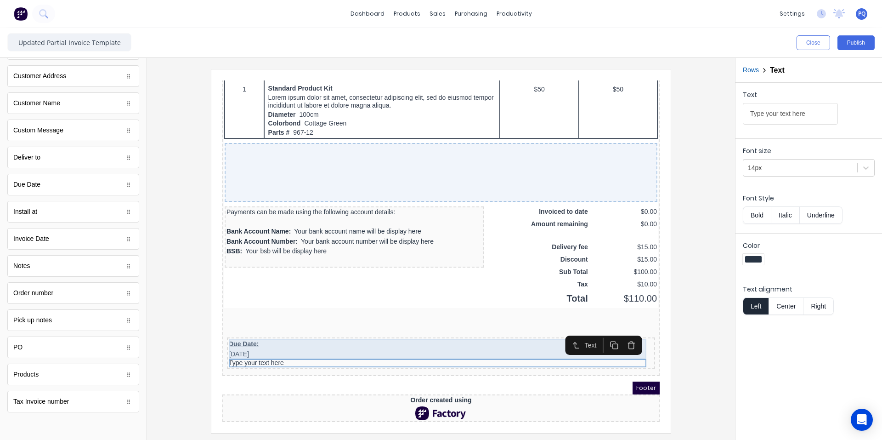
click at [293, 335] on div "Due Date: [DATE]" at bounding box center [430, 338] width 424 height 20
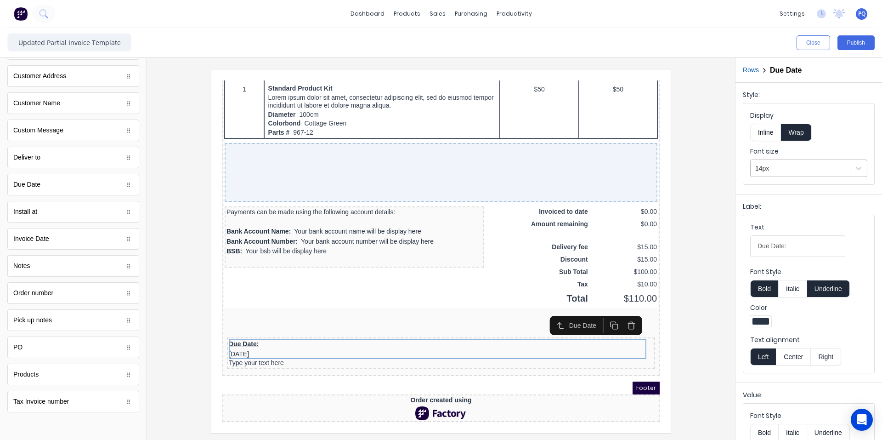
drag, startPoint x: 766, startPoint y: 132, endPoint x: 779, endPoint y: 165, distance: 35.6
click at [766, 132] on button "Inline" at bounding box center [765, 132] width 31 height 17
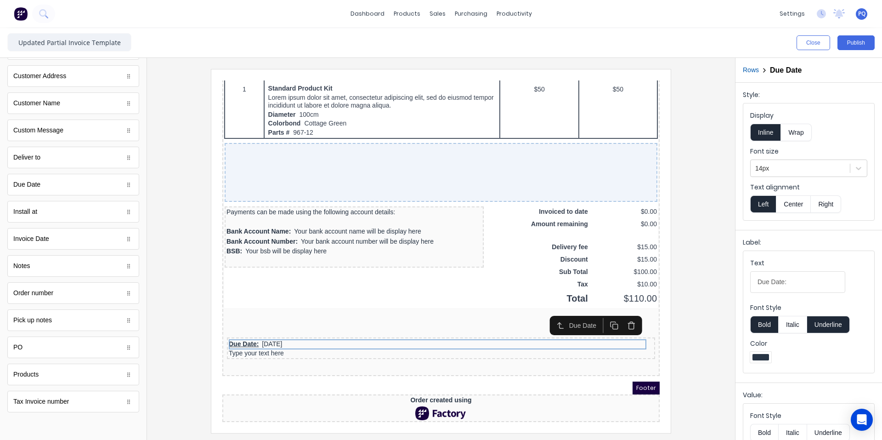
drag, startPoint x: 779, startPoint y: 167, endPoint x: 780, endPoint y: 177, distance: 10.1
click at [779, 167] on div at bounding box center [800, 168] width 90 height 11
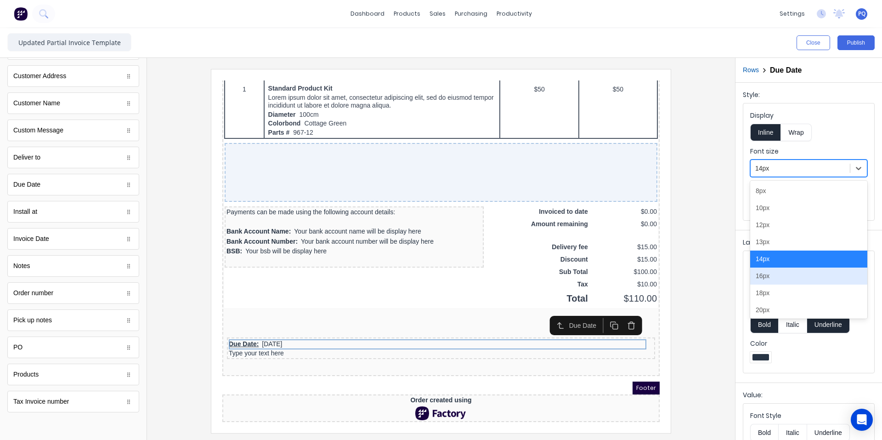
click at [780, 274] on div "16px" at bounding box center [808, 275] width 117 height 17
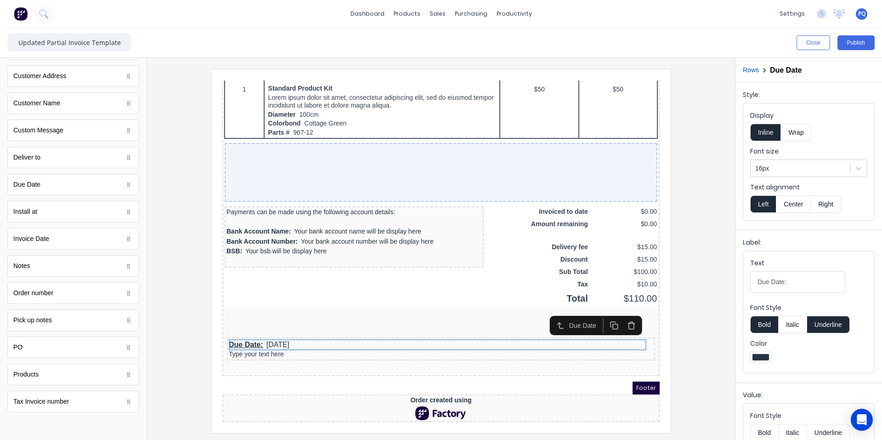
drag, startPoint x: 830, startPoint y: 325, endPoint x: 683, endPoint y: 356, distance: 150.2
click at [829, 325] on button "Underline" at bounding box center [828, 324] width 43 height 17
click at [237, 339] on div "Type your text here" at bounding box center [430, 343] width 424 height 8
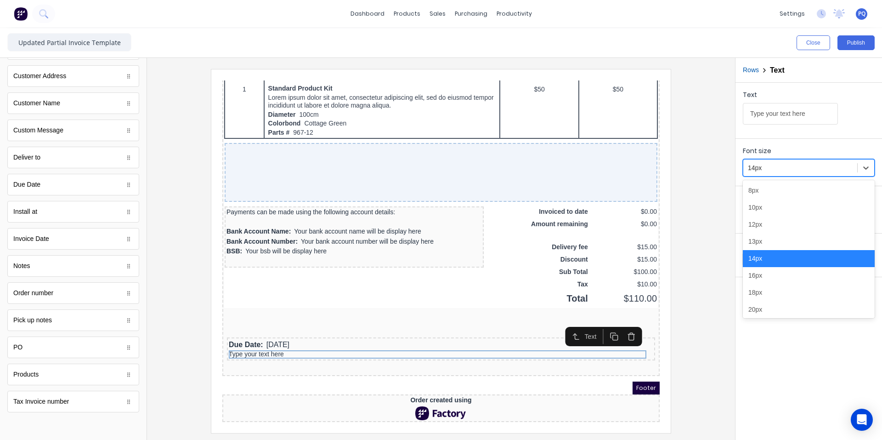
click at [775, 168] on div at bounding box center [800, 167] width 105 height 11
click at [779, 229] on div "12px" at bounding box center [809, 224] width 132 height 17
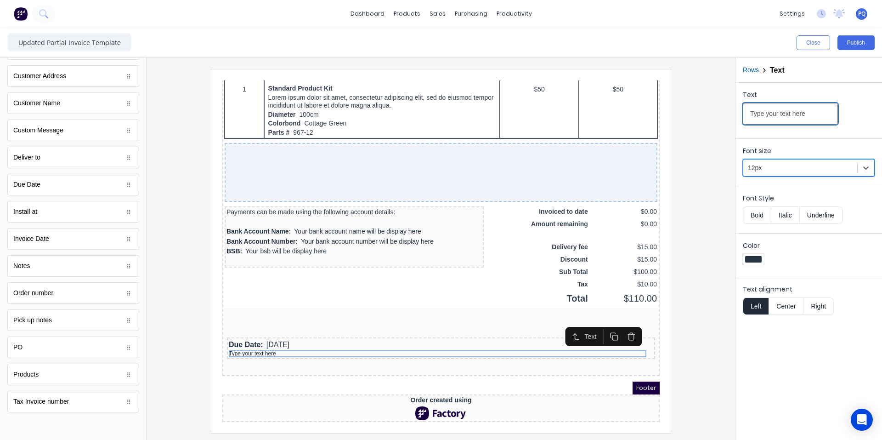
click at [760, 111] on input "Type your text here" at bounding box center [790, 114] width 95 height 22
paste input "[PERSON_NAME] you for your order. Once your payment has cleared our bank accoun…"
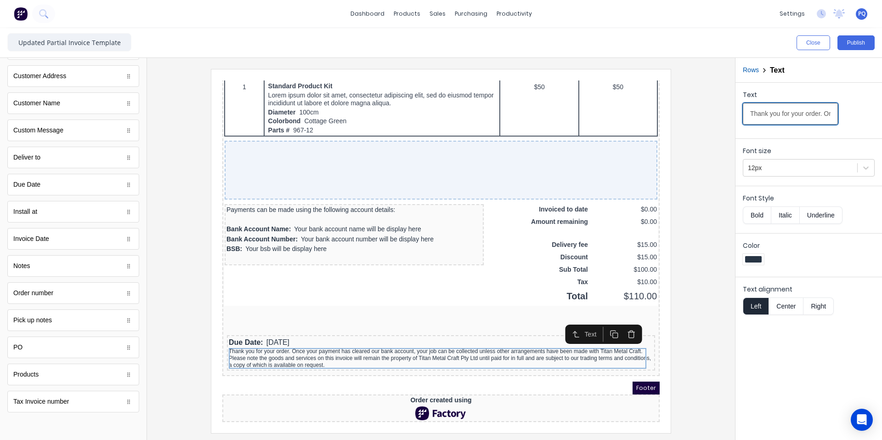
scroll to position [0, 1015]
type input "Thank you for your order. Once your payment has cleared our bank account, your …"
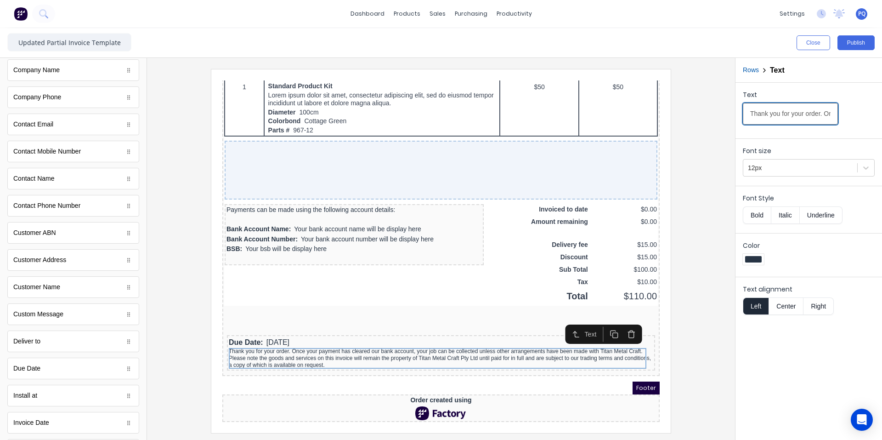
scroll to position [76, 0]
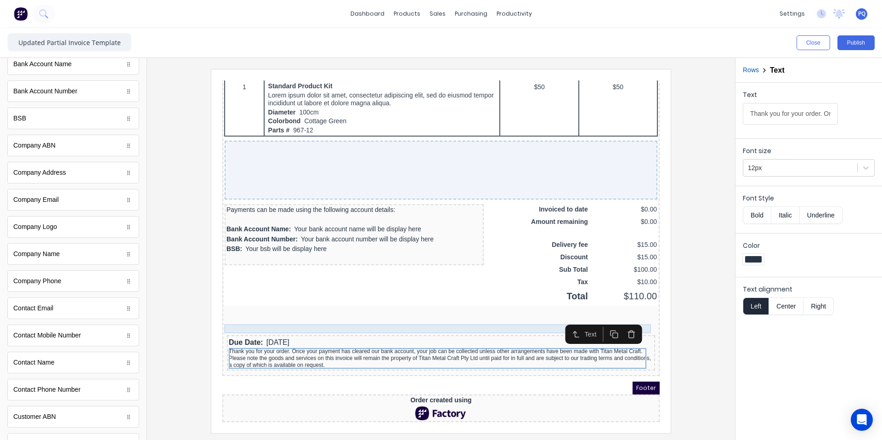
click at [290, 313] on div at bounding box center [430, 317] width 434 height 9
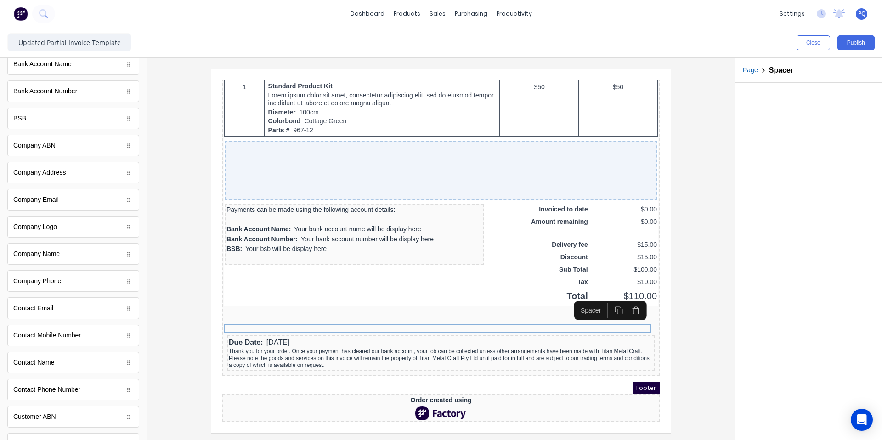
click at [609, 298] on icon "button" at bounding box center [607, 298] width 9 height 9
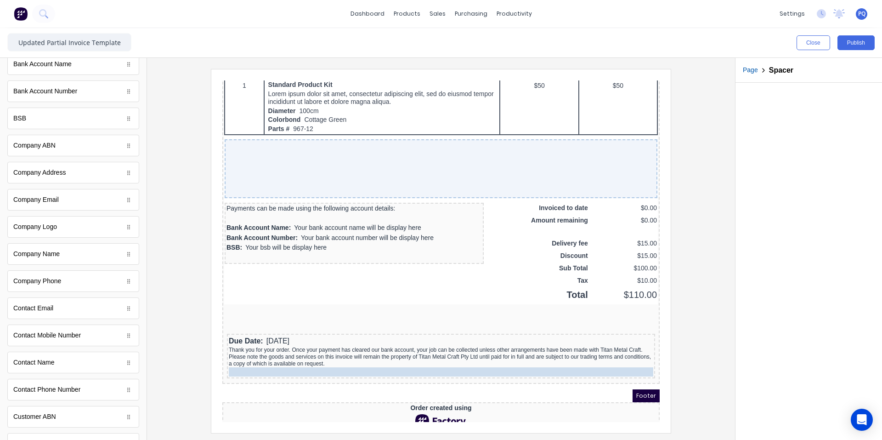
drag, startPoint x: 303, startPoint y: 326, endPoint x: 391, endPoint y: 352, distance: 91.9
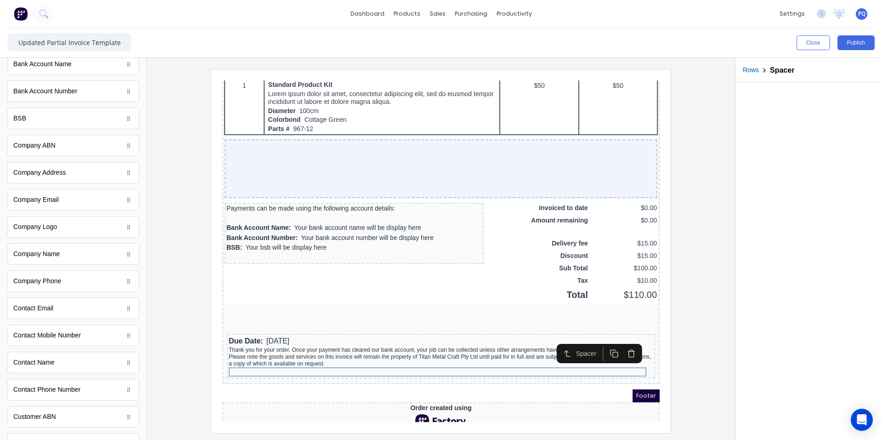
scroll to position [30, 0]
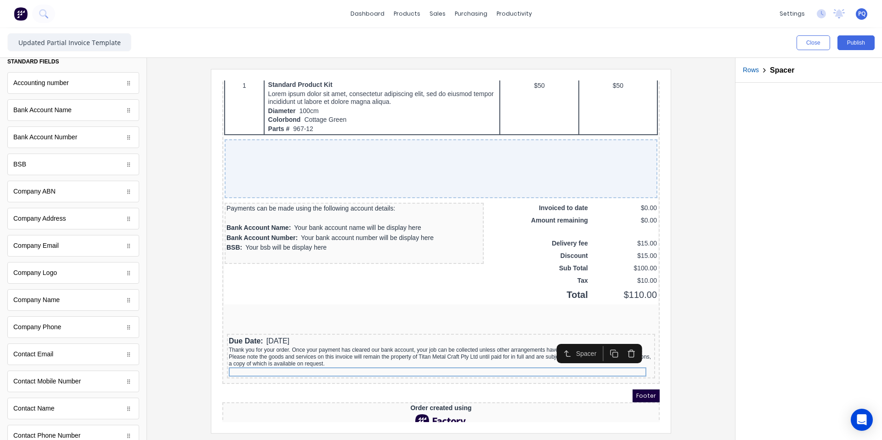
click at [65, 86] on div "Accounting number" at bounding box center [41, 83] width 56 height 10
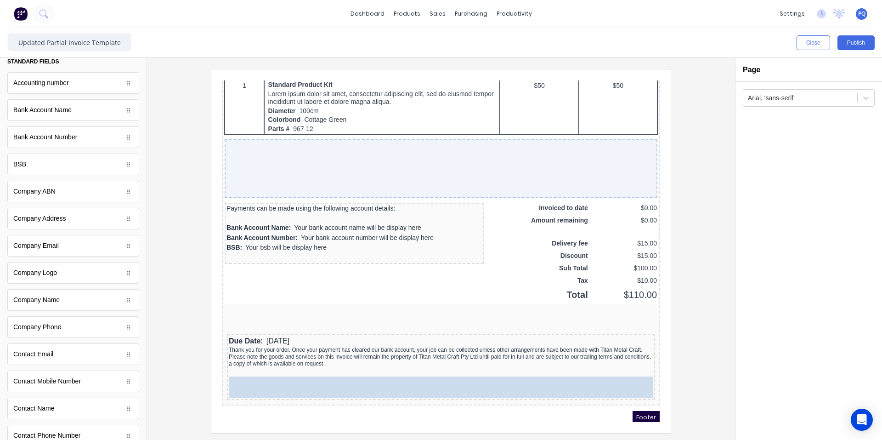
drag, startPoint x: 63, startPoint y: 114, endPoint x: 201, endPoint y: 298, distance: 230.3
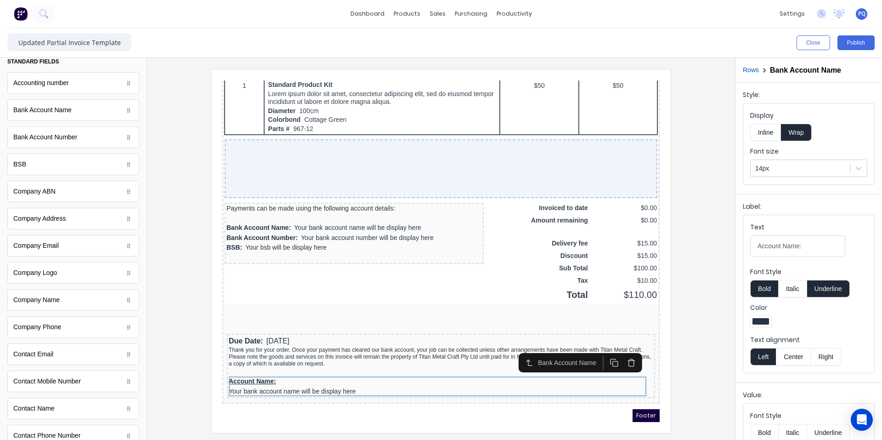
click at [762, 132] on button "Inline" at bounding box center [765, 132] width 31 height 17
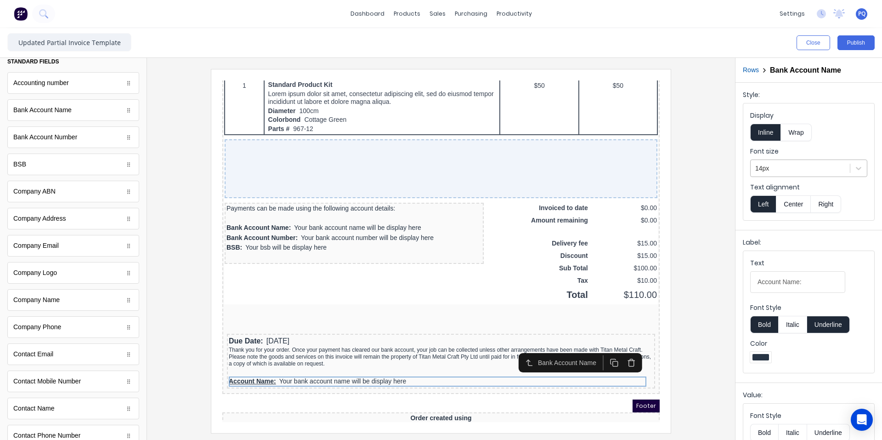
click at [773, 171] on div at bounding box center [800, 168] width 90 height 11
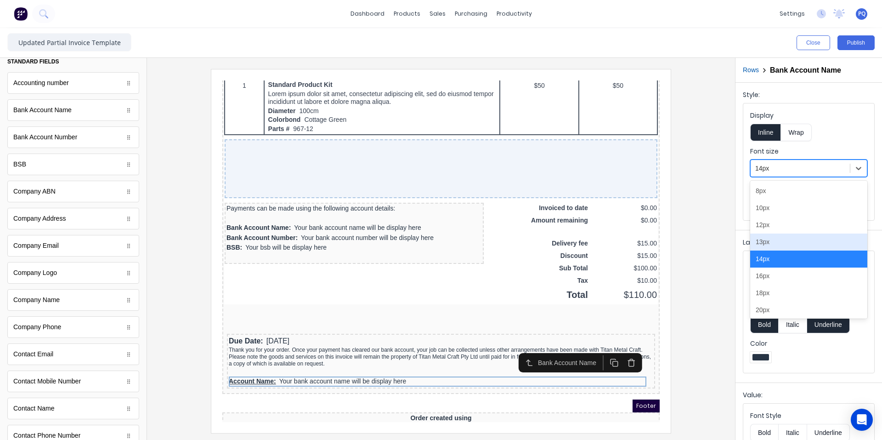
click at [785, 243] on div "13px" at bounding box center [808, 241] width 117 height 17
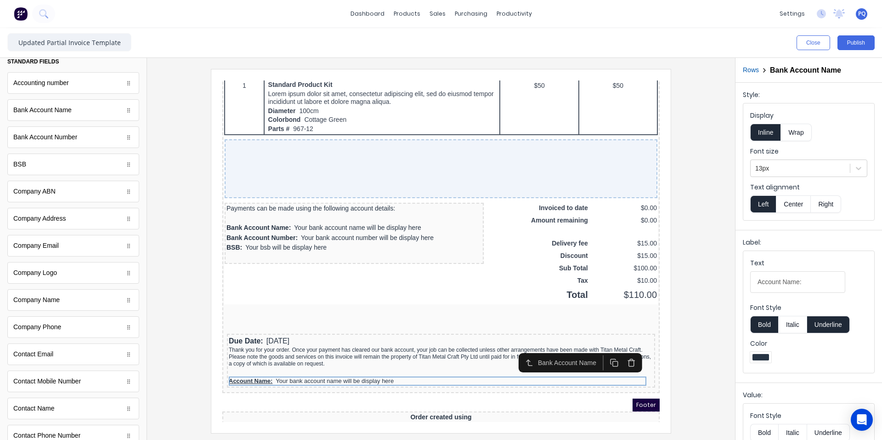
drag, startPoint x: 839, startPoint y: 324, endPoint x: 761, endPoint y: 327, distance: 78.1
click at [839, 324] on button "Underline" at bounding box center [828, 324] width 43 height 17
click at [758, 328] on button "Bold" at bounding box center [764, 324] width 28 height 17
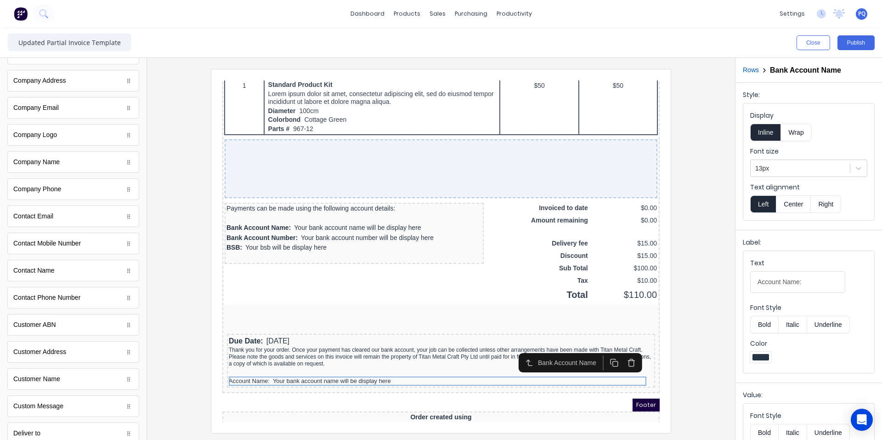
scroll to position [76, 0]
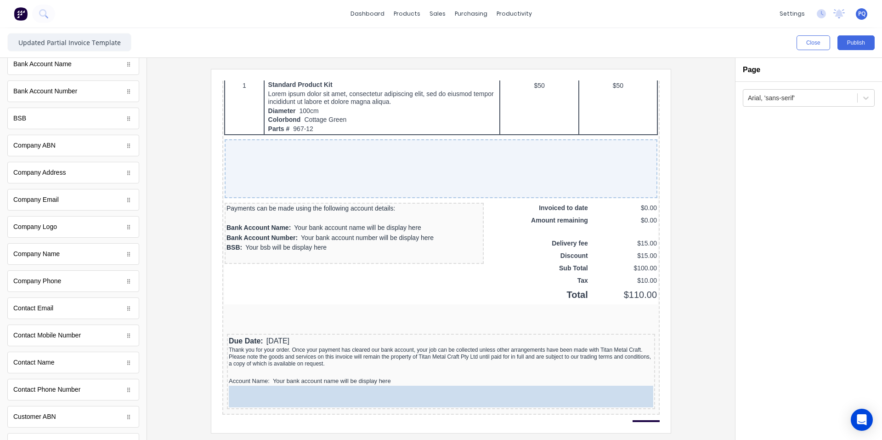
drag, startPoint x: 19, startPoint y: 121, endPoint x: 165, endPoint y: 308, distance: 236.6
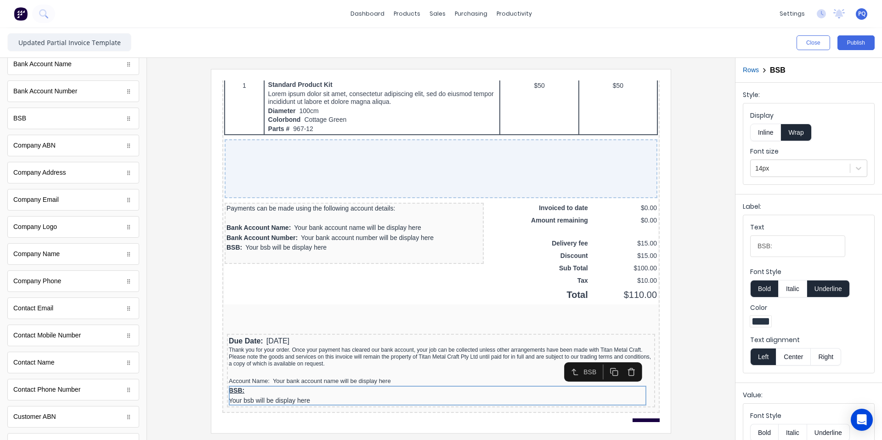
click at [758, 128] on button "Inline" at bounding box center [765, 132] width 31 height 17
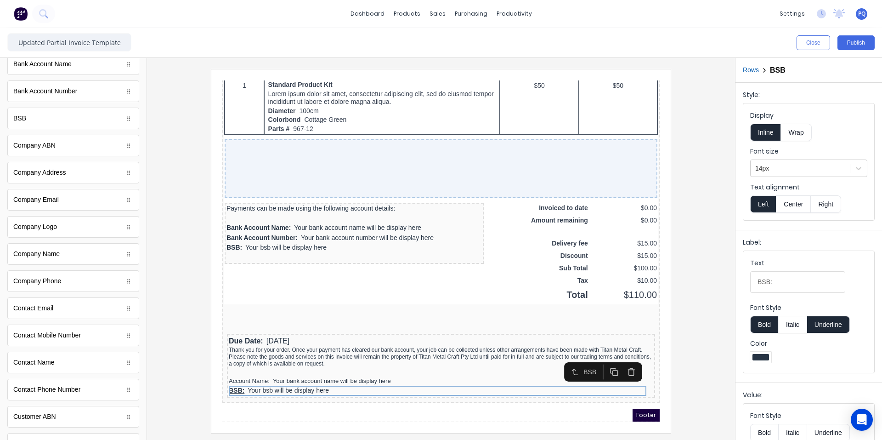
click at [834, 321] on button "Underline" at bounding box center [828, 324] width 43 height 17
click at [768, 323] on button "Bold" at bounding box center [764, 324] width 28 height 17
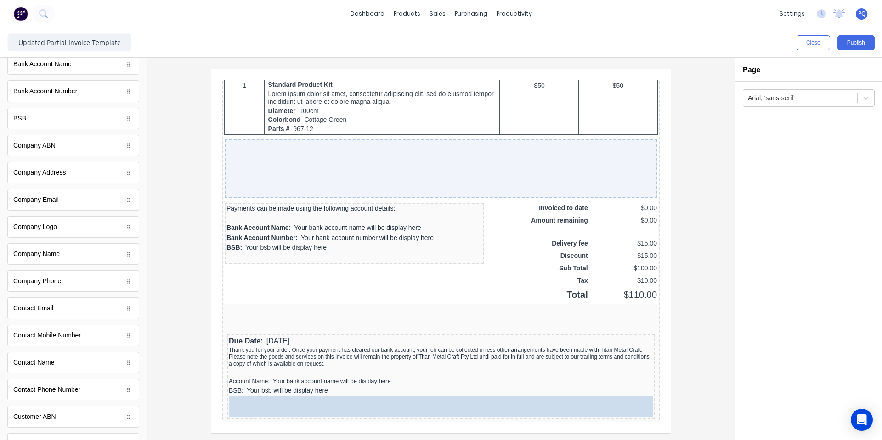
drag, startPoint x: 89, startPoint y: 92, endPoint x: 389, endPoint y: 280, distance: 353.9
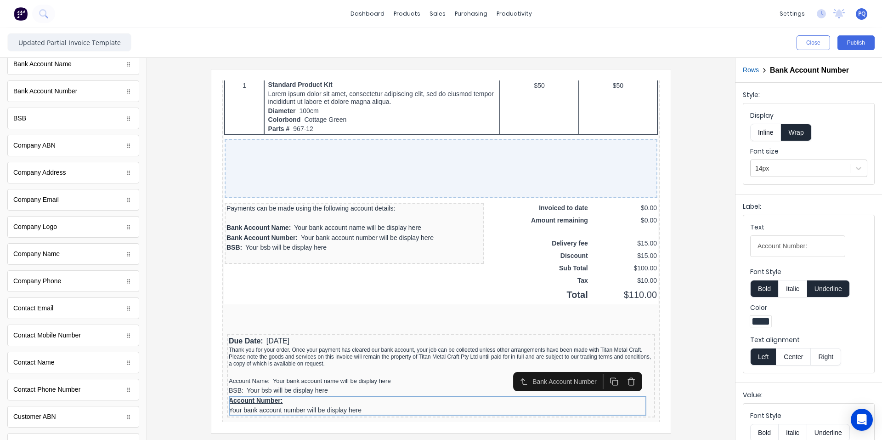
click at [771, 130] on button "Inline" at bounding box center [765, 132] width 31 height 17
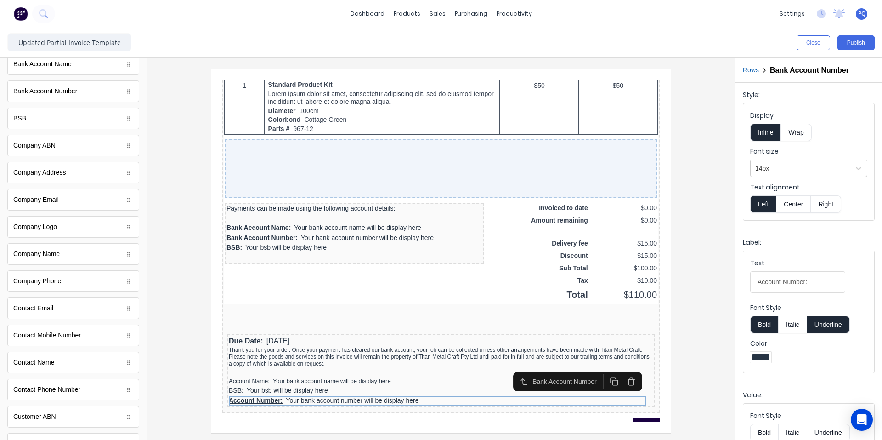
click at [828, 329] on button "Underline" at bounding box center [828, 324] width 43 height 17
click at [752, 321] on button "Bold" at bounding box center [764, 324] width 28 height 17
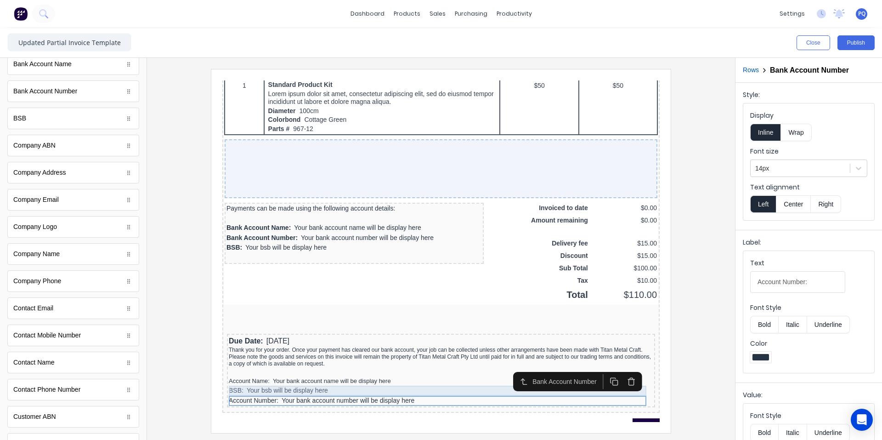
click at [375, 381] on div "BSB: Your bsb will be display here" at bounding box center [430, 379] width 424 height 10
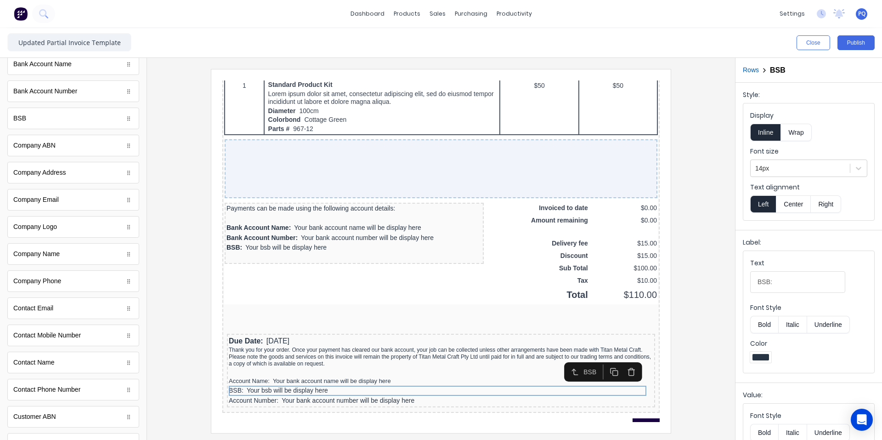
click at [778, 172] on div at bounding box center [800, 168] width 90 height 11
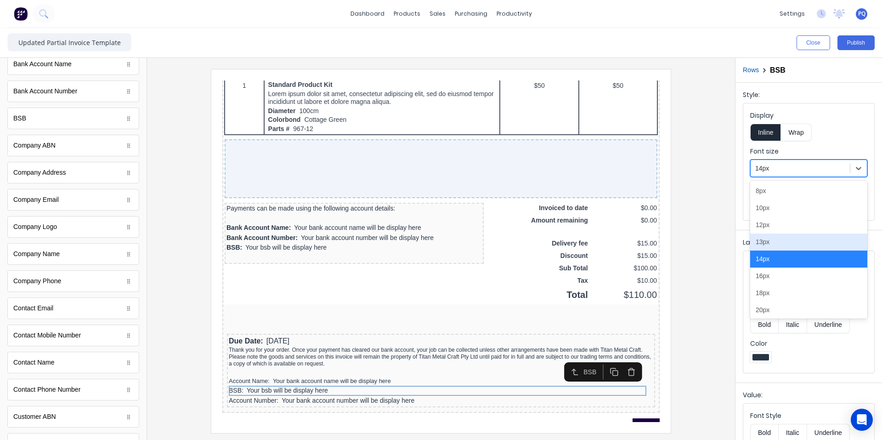
click at [820, 237] on div "13px" at bounding box center [808, 241] width 117 height 17
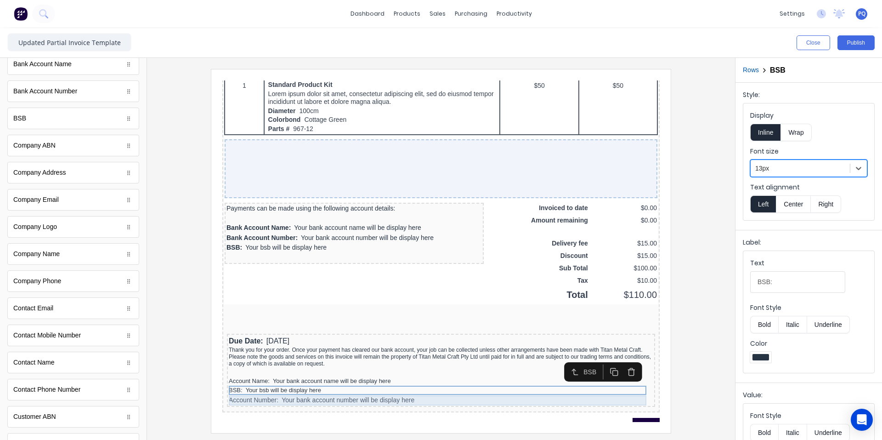
click at [329, 386] on div "Account Number: Your bank account number will be display here" at bounding box center [430, 389] width 424 height 10
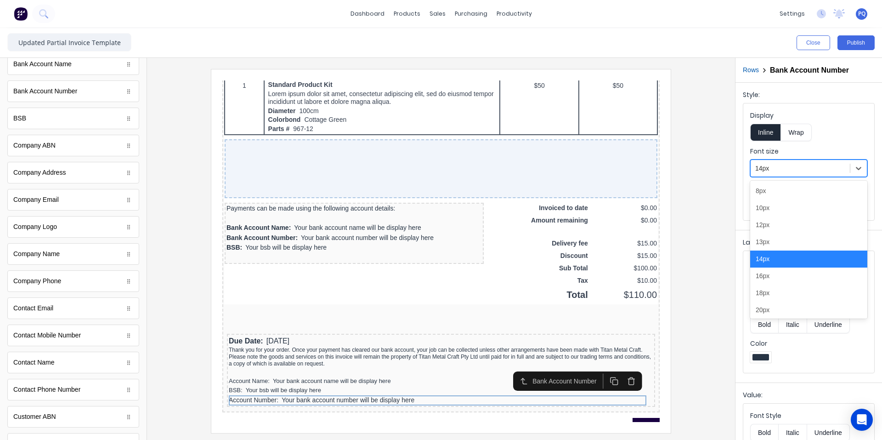
click at [786, 160] on div "14px" at bounding box center [808, 167] width 117 height 17
click at [785, 245] on div "13px" at bounding box center [808, 241] width 117 height 17
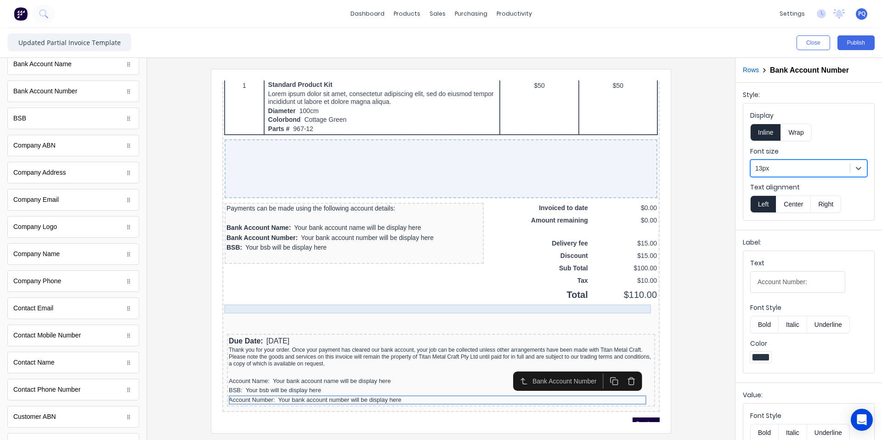
scroll to position [643, 0]
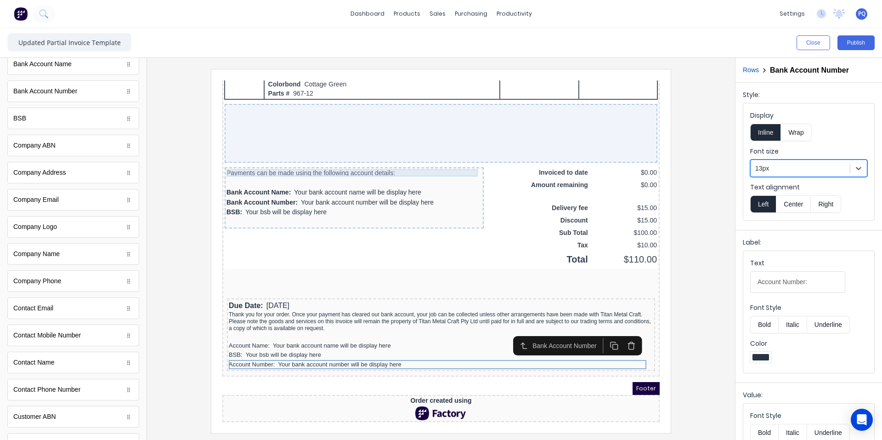
click at [346, 158] on div "Payments can be made using the following account details:" at bounding box center [342, 161] width 255 height 7
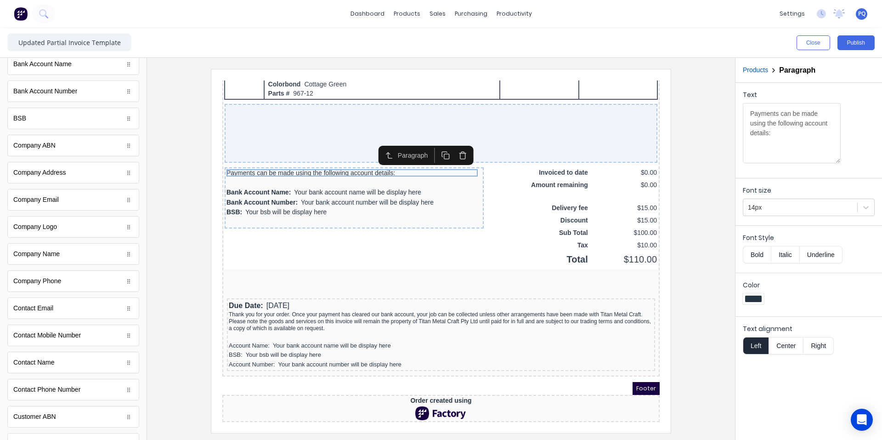
click at [449, 136] on button "button" at bounding box center [451, 143] width 17 height 15
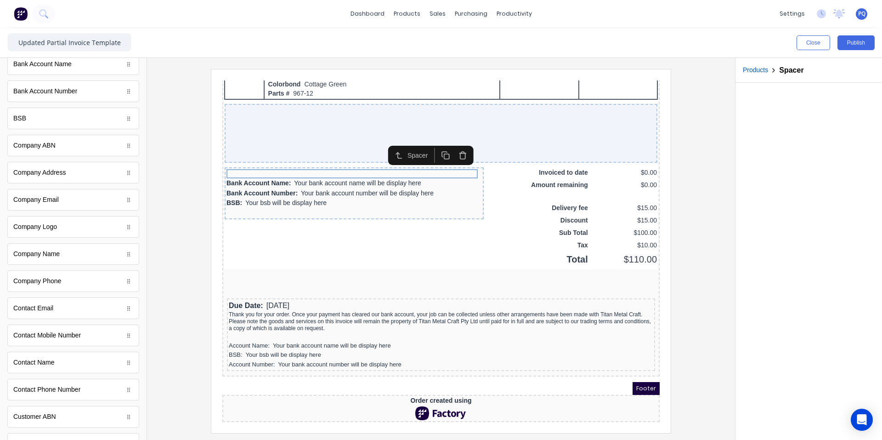
click at [449, 142] on icon "button" at bounding box center [451, 145] width 5 height 6
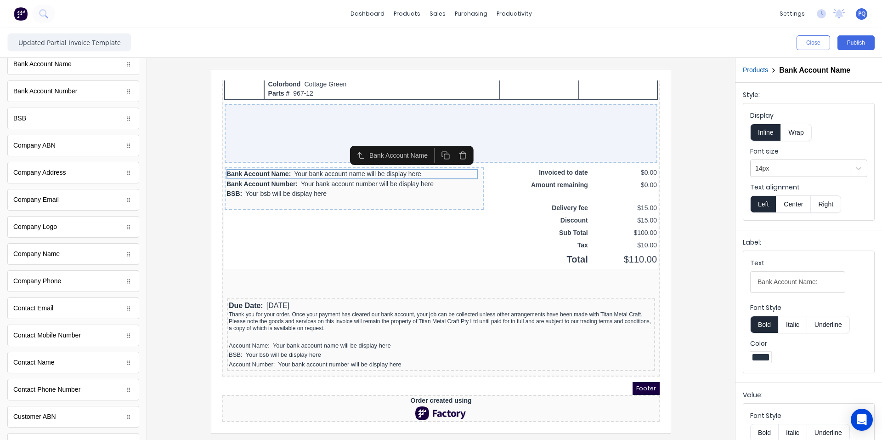
click at [449, 142] on icon "button" at bounding box center [451, 145] width 5 height 6
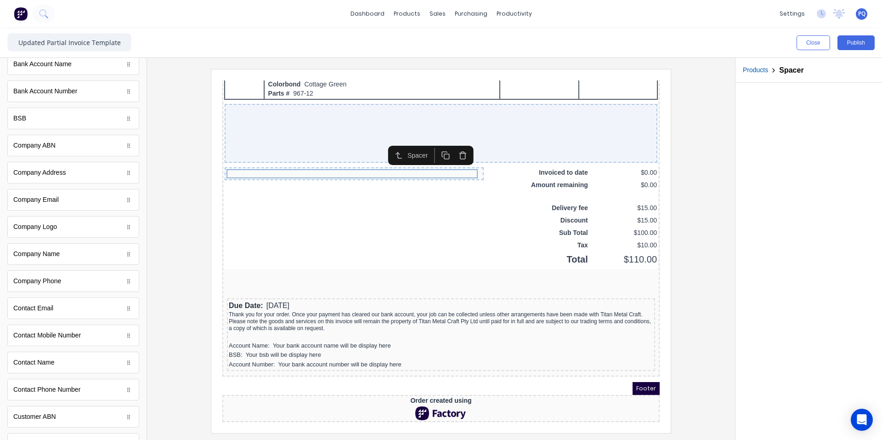
click at [449, 142] on icon "button" at bounding box center [451, 145] width 5 height 6
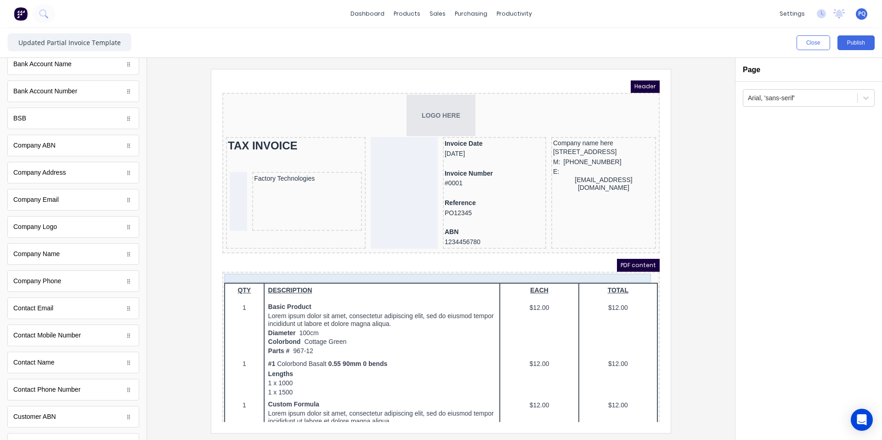
scroll to position [0, 0]
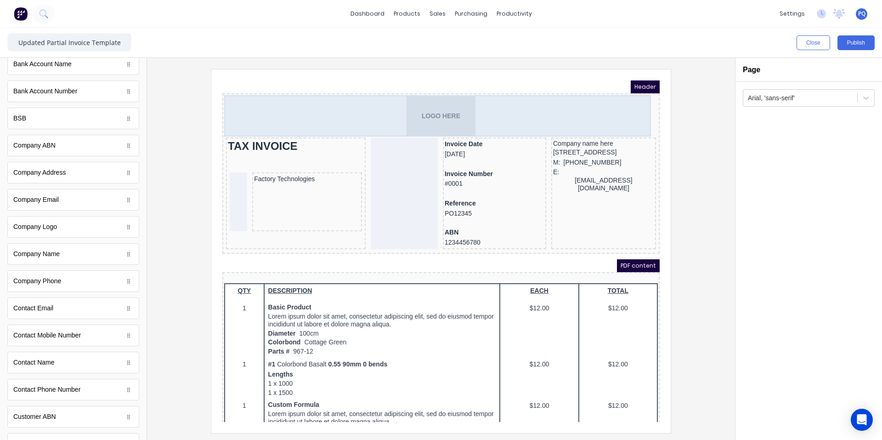
click at [402, 103] on div "LOGO HERE" at bounding box center [430, 104] width 434 height 41
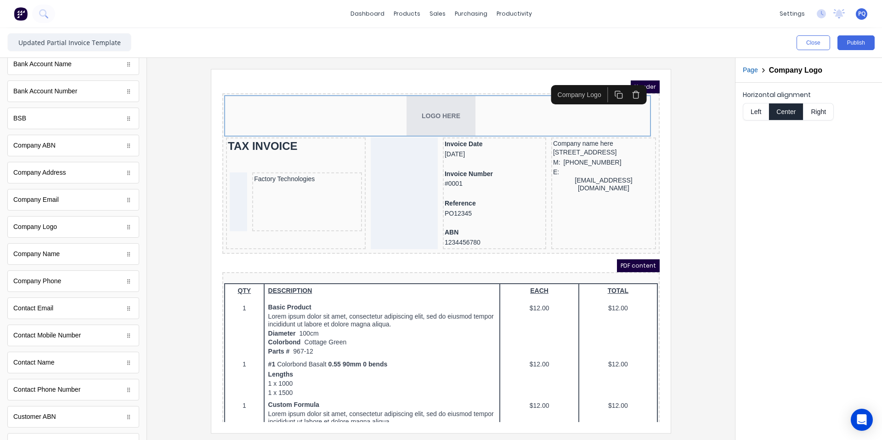
drag, startPoint x: 824, startPoint y: 108, endPoint x: 818, endPoint y: 117, distance: 10.6
click at [823, 109] on button "Right" at bounding box center [818, 111] width 30 height 17
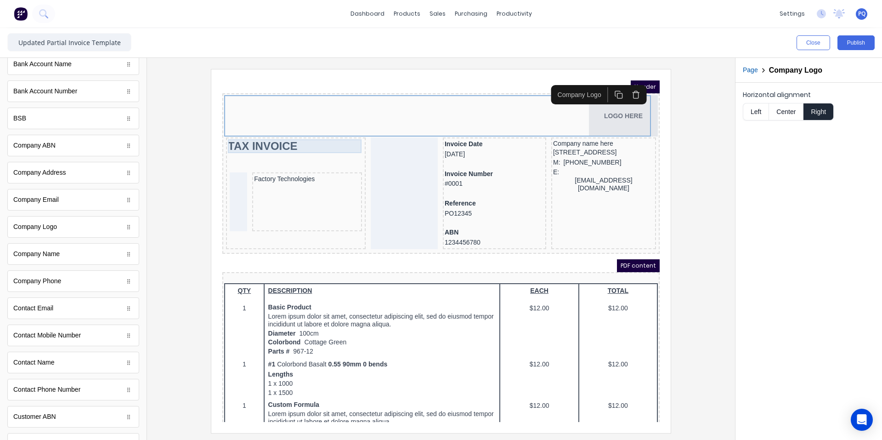
click at [268, 138] on div "TAX INVOICE" at bounding box center [285, 135] width 136 height 14
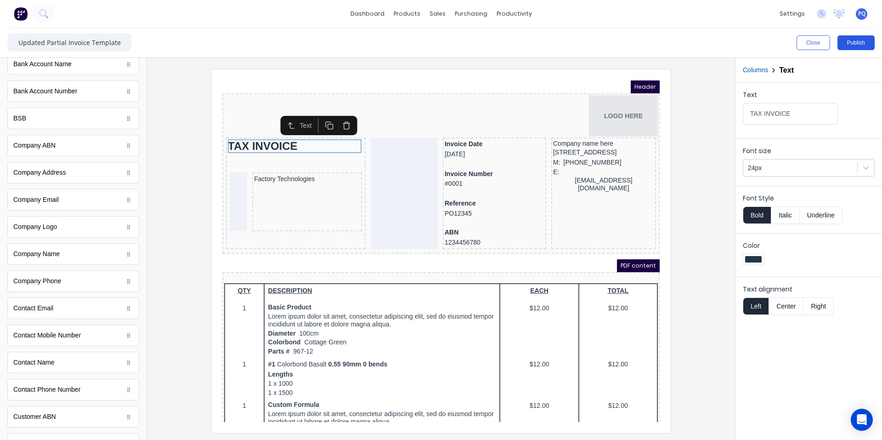
click at [858, 43] on button "Publish" at bounding box center [855, 42] width 37 height 15
